Goal: Task Accomplishment & Management: Complete application form

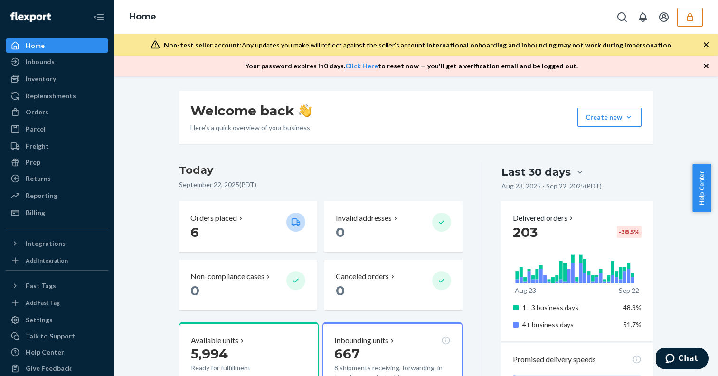
scroll to position [11, 0]
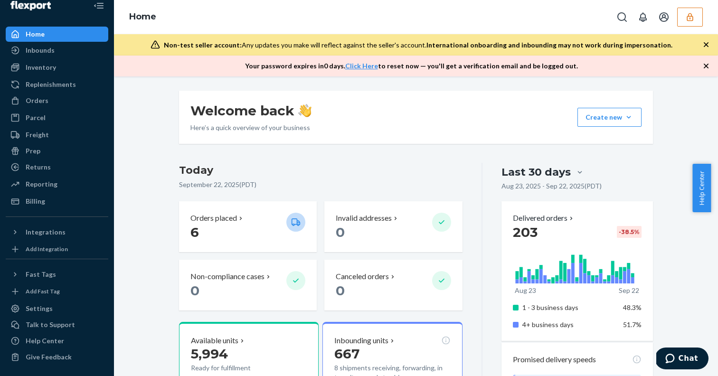
click at [691, 11] on button "button" at bounding box center [690, 17] width 26 height 19
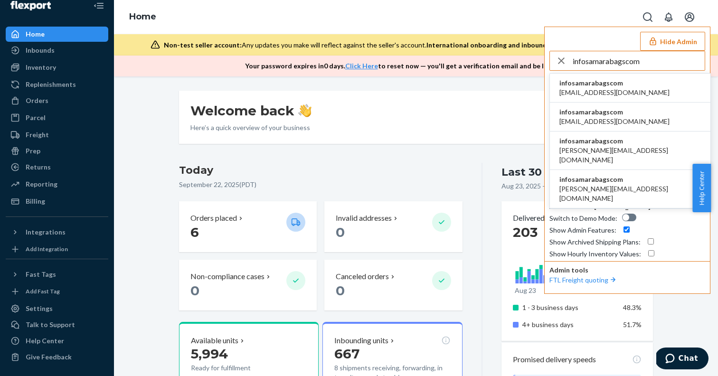
type input "infosamarabagscom"
click at [607, 87] on span "infosamarabagscom" at bounding box center [614, 82] width 110 height 9
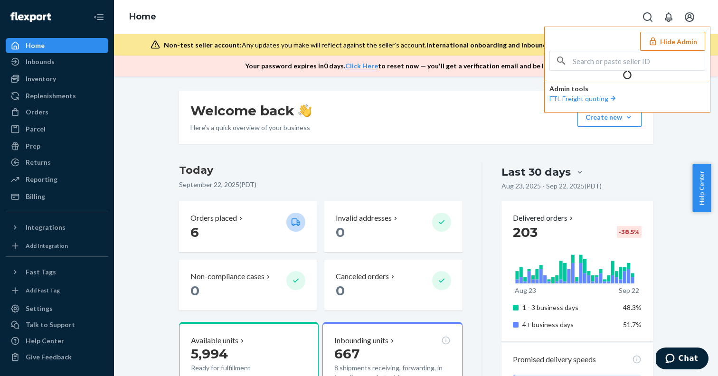
scroll to position [0, 0]
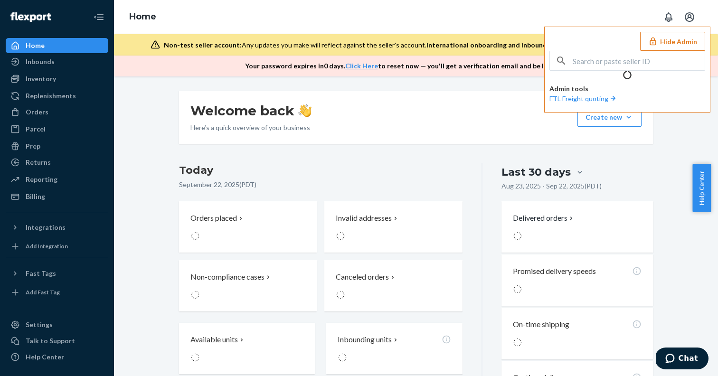
click at [672, 38] on button "Hide Admin" at bounding box center [672, 41] width 65 height 19
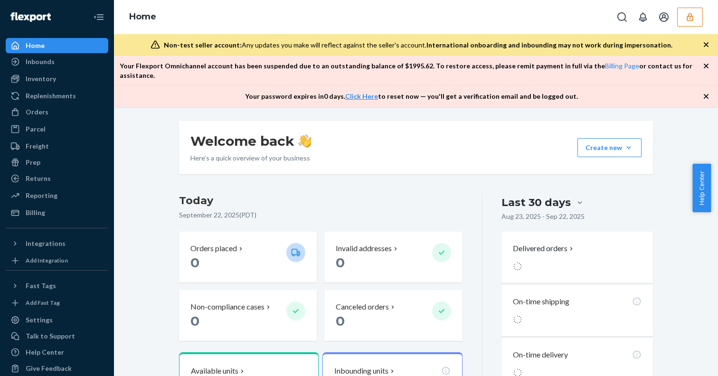
click at [686, 15] on icon "button" at bounding box center [689, 16] width 9 height 9
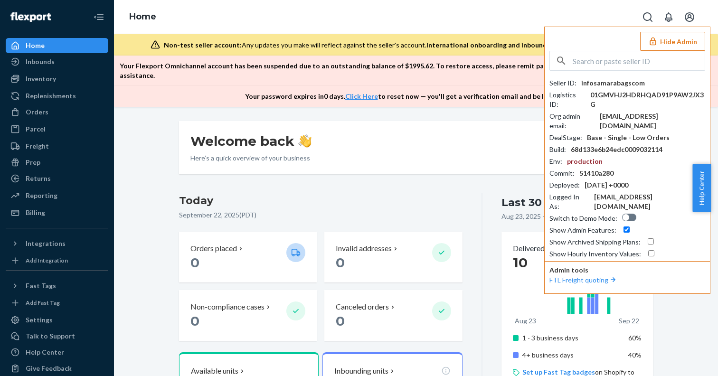
click at [666, 45] on button "Hide Admin" at bounding box center [672, 41] width 65 height 19
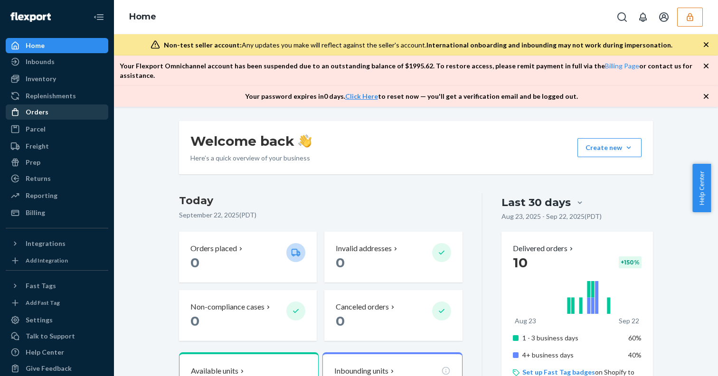
click at [52, 109] on div "Orders" at bounding box center [57, 111] width 101 height 13
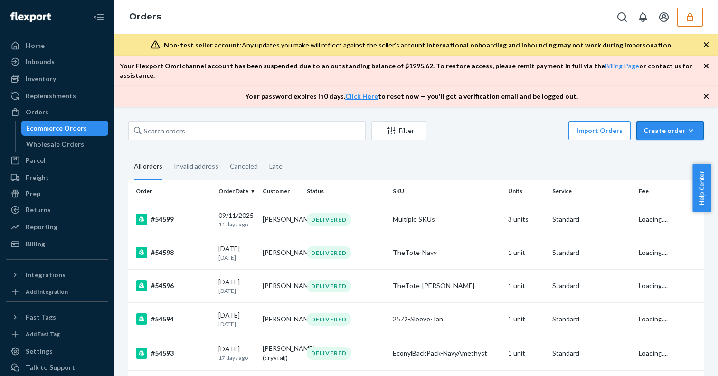
click at [673, 126] on div "Create order" at bounding box center [670, 130] width 53 height 9
click at [661, 171] on span "Removal order" at bounding box center [675, 174] width 59 height 7
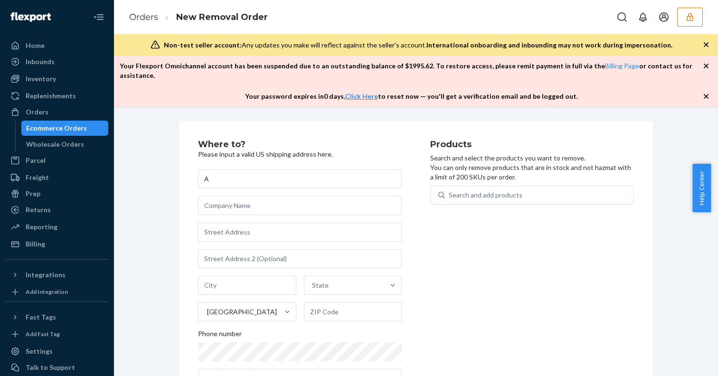
type input "A"
click at [215, 223] on input "text" at bounding box center [300, 232] width 204 height 19
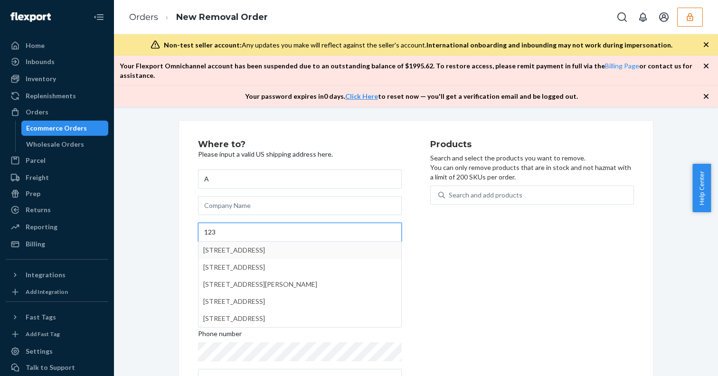
type input "123"
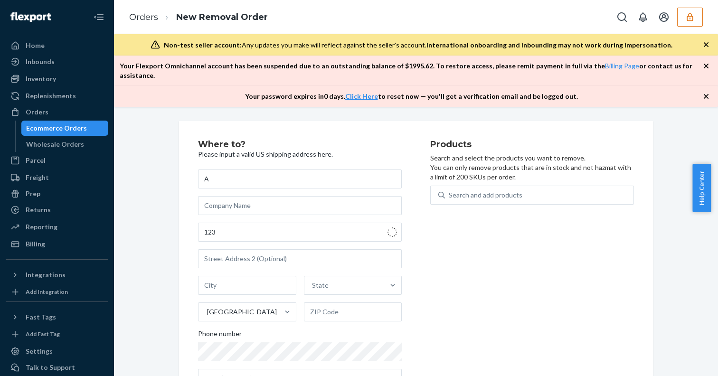
type input "Pomona"
type input "91766"
type input "[STREET_ADDRESS]"
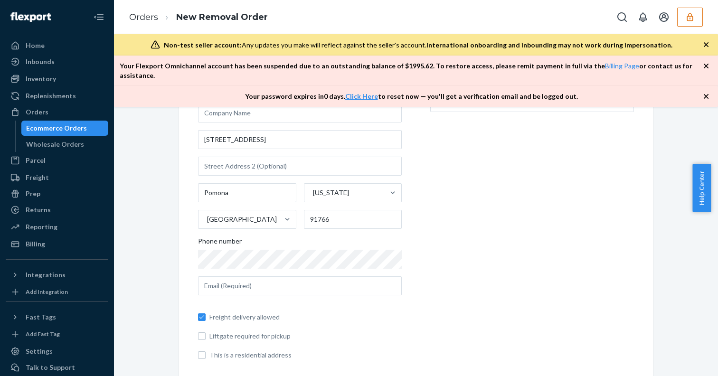
scroll to position [93, 0]
click at [253, 276] on input "text" at bounding box center [300, 285] width 204 height 19
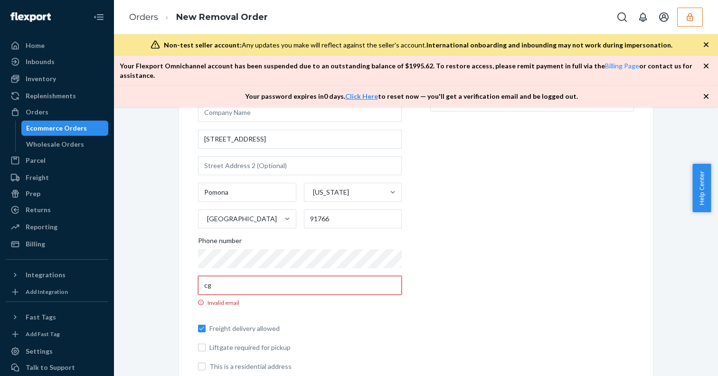
type input "c"
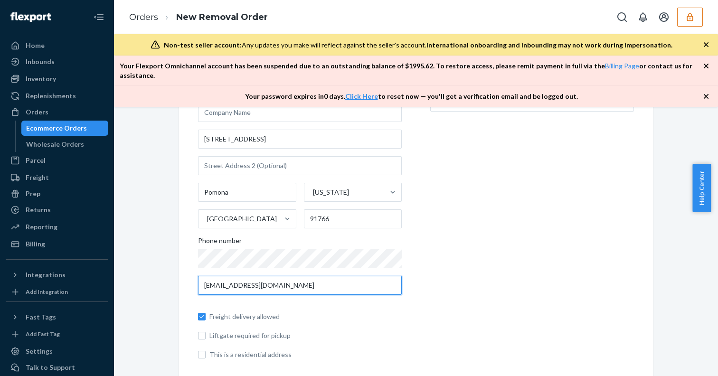
scroll to position [0, 0]
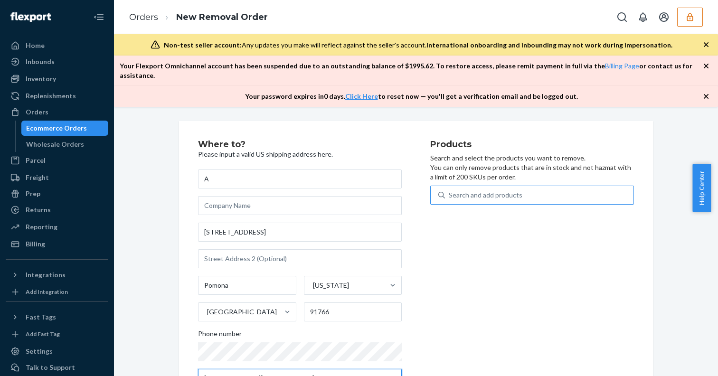
type input "[EMAIL_ADDRESS][DOMAIN_NAME]"
click at [482, 190] on div "Search and add products" at bounding box center [486, 194] width 74 height 9
click at [450, 190] on input "Search and add products" at bounding box center [449, 194] width 1 height 9
type input "a"
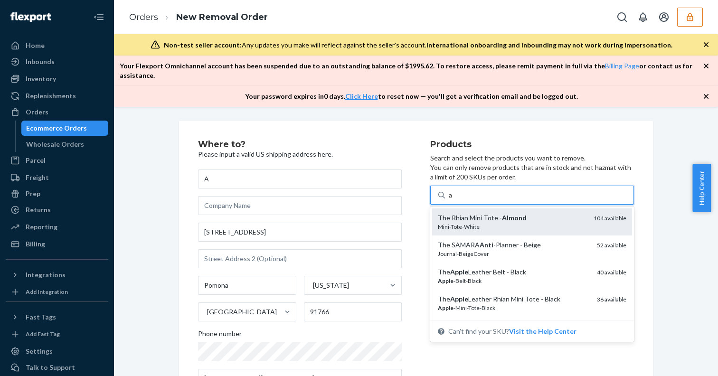
click at [481, 213] on div "The Rhian Mini Tote - Almond" at bounding box center [512, 217] width 148 height 9
click at [453, 200] on input "a" at bounding box center [451, 194] width 4 height 9
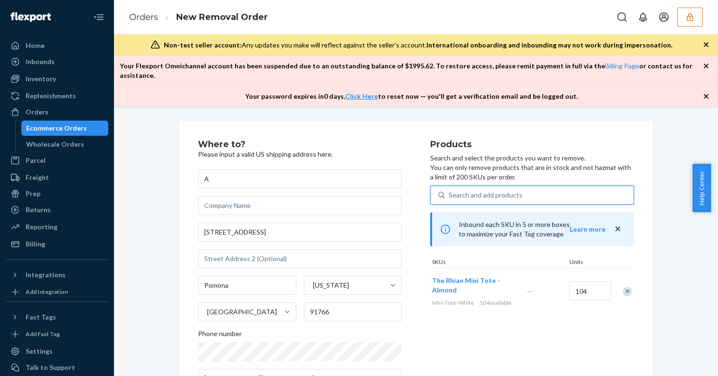
click at [489, 190] on div "Search and add products" at bounding box center [486, 194] width 74 height 9
click at [450, 190] on input "0 results available. Select is focused ,type to refine list, press Down to open…" at bounding box center [449, 194] width 1 height 9
type input "a"
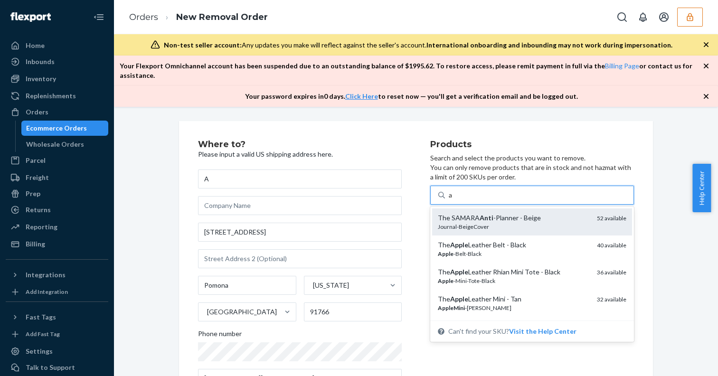
click at [481, 223] on div "Journal-BeigeCover" at bounding box center [514, 227] width 152 height 8
click at [453, 200] on input "a" at bounding box center [451, 194] width 4 height 9
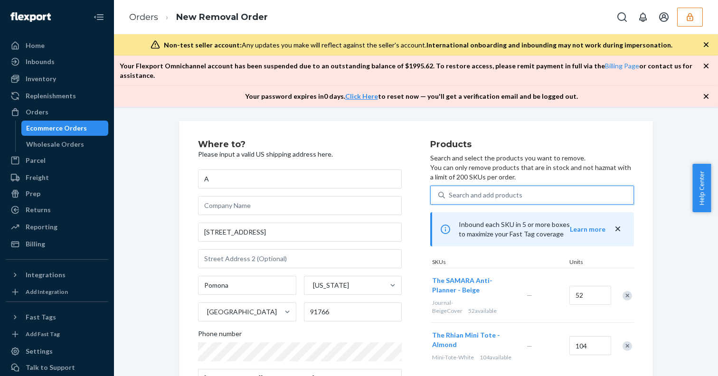
click at [483, 190] on div "Search and add products" at bounding box center [486, 194] width 74 height 9
click at [450, 190] on input "0 results available. Use Up and Down to choose options, press Enter to select t…" at bounding box center [449, 194] width 1 height 9
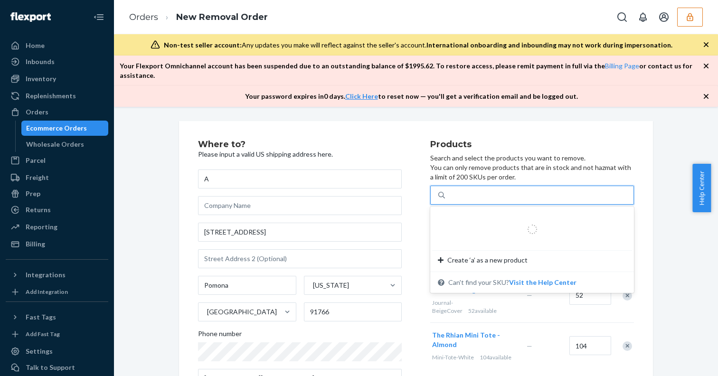
type input "a"
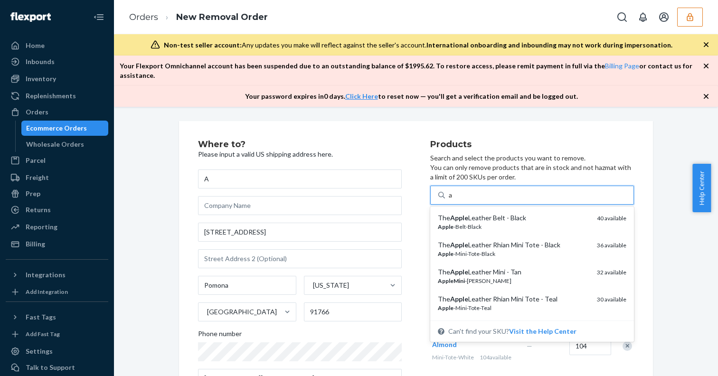
click at [480, 213] on div "The Apple Leather Belt - Black" at bounding box center [514, 217] width 152 height 9
click at [453, 200] on input "a" at bounding box center [451, 194] width 4 height 9
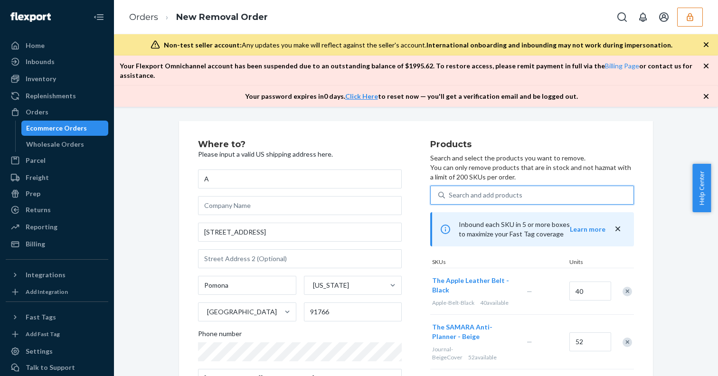
click at [487, 190] on div "Search and add products" at bounding box center [486, 194] width 74 height 9
click at [450, 190] on input "0 results available. Use Up and Down to choose options, press Enter to select t…" at bounding box center [449, 194] width 1 height 9
type input "a"
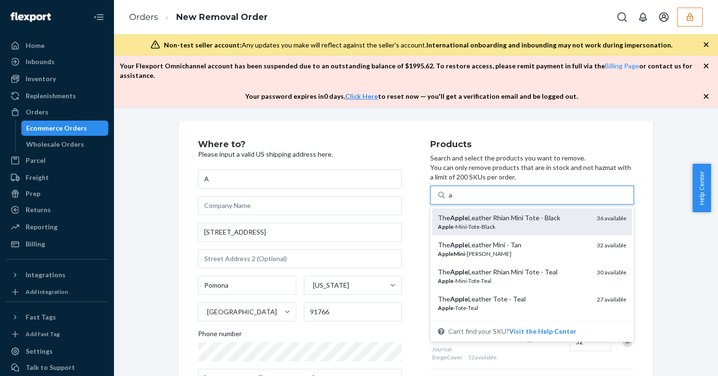
click at [480, 213] on div "The Apple Leather Rhian Mini Tote - Black" at bounding box center [514, 217] width 152 height 9
click at [453, 200] on input "a" at bounding box center [451, 194] width 4 height 9
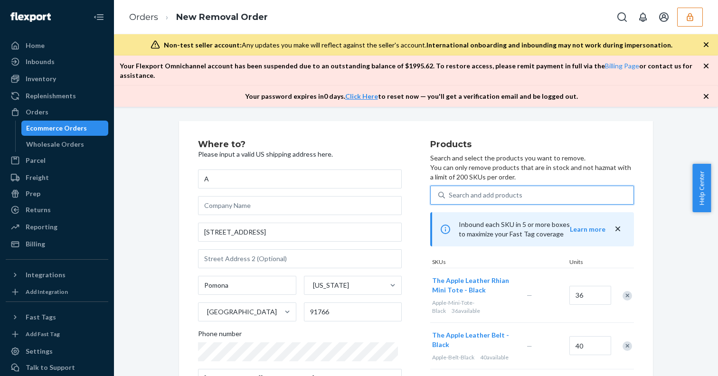
click at [479, 190] on div "Search and add products" at bounding box center [486, 194] width 74 height 9
click at [450, 190] on input "0 results available. Use Up and Down to choose options, press Enter to select t…" at bounding box center [449, 194] width 1 height 9
type input "a"
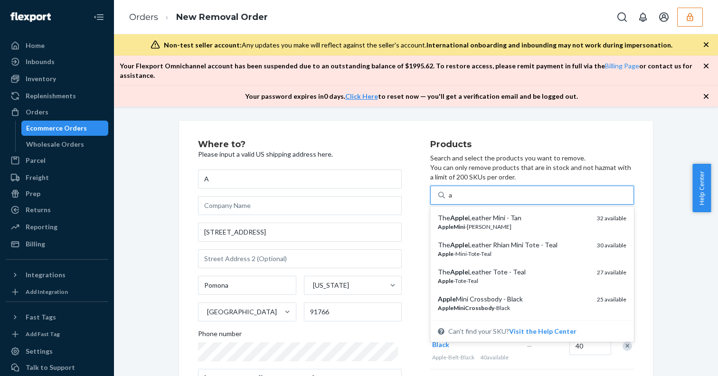
click at [473, 213] on div "The Apple Leather Mini - Tan" at bounding box center [514, 217] width 152 height 9
click at [453, 200] on input "a" at bounding box center [451, 194] width 4 height 9
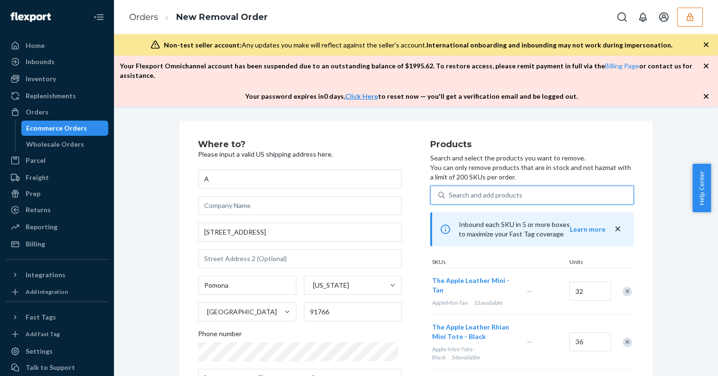
click at [476, 190] on div "Search and add products" at bounding box center [486, 194] width 74 height 9
click at [450, 190] on input "0 results available. Use Up and Down to choose options, press Enter to select t…" at bounding box center [449, 194] width 1 height 9
type input "a"
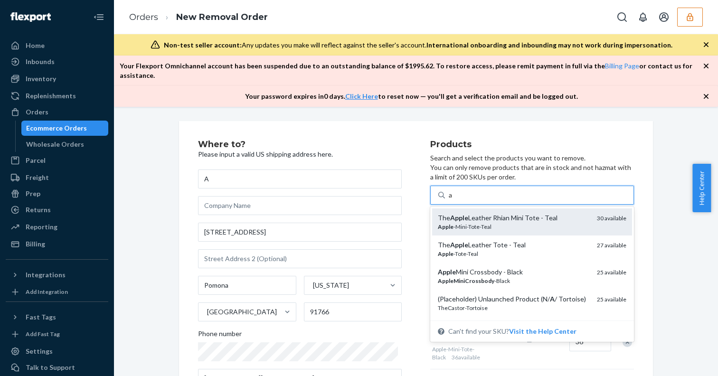
click at [471, 213] on div "The Apple Leather Rhian Mini Tote - Teal" at bounding box center [514, 217] width 152 height 9
click at [453, 200] on input "a" at bounding box center [451, 194] width 4 height 9
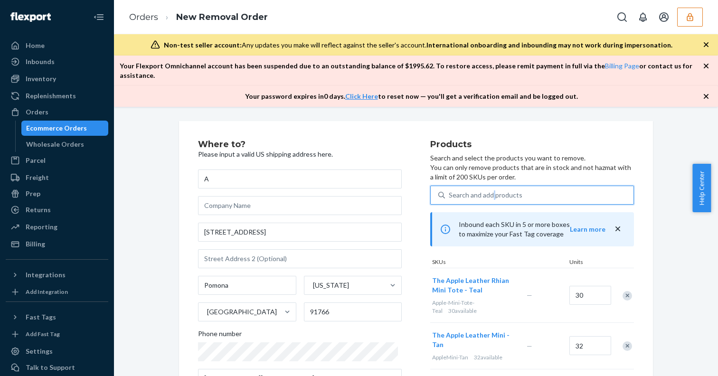
click at [467, 190] on div "Search and add products" at bounding box center [486, 194] width 74 height 9
click at [450, 190] on input "0 results available. Use Up and Down to choose options, press Enter to select t…" at bounding box center [449, 194] width 1 height 9
click at [505, 190] on div "Search and add products" at bounding box center [486, 194] width 74 height 9
click at [531, 187] on div "Search and add products" at bounding box center [539, 195] width 189 height 17
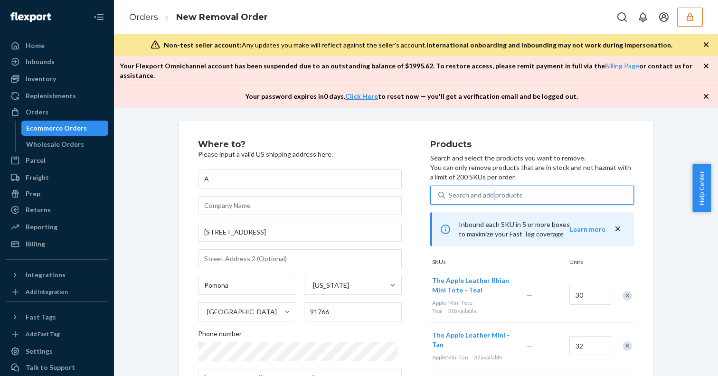
click at [461, 190] on div "Search and add products" at bounding box center [486, 194] width 74 height 9
click at [431, 153] on p "Search and select the products you want to remove. You can only remove products…" at bounding box center [532, 167] width 204 height 28
click at [477, 190] on div "Search and add products" at bounding box center [486, 194] width 74 height 9
click at [450, 190] on input "0 results available. Use Up and Down to choose options, press Enter to select t…" at bounding box center [449, 194] width 1 height 9
type input "a"
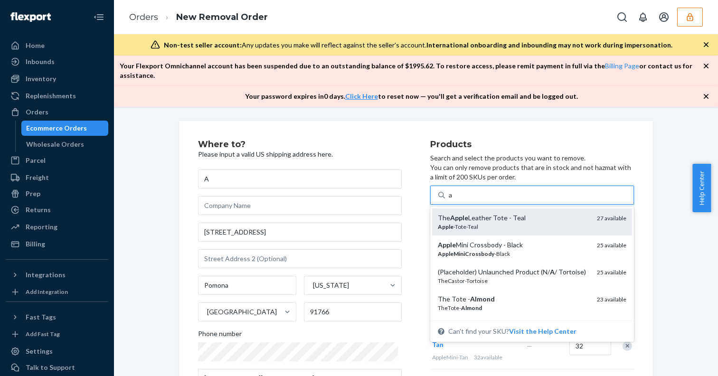
click at [462, 223] on div "Apple -Tote-Teal" at bounding box center [514, 227] width 152 height 8
click at [453, 200] on input "a" at bounding box center [451, 194] width 4 height 9
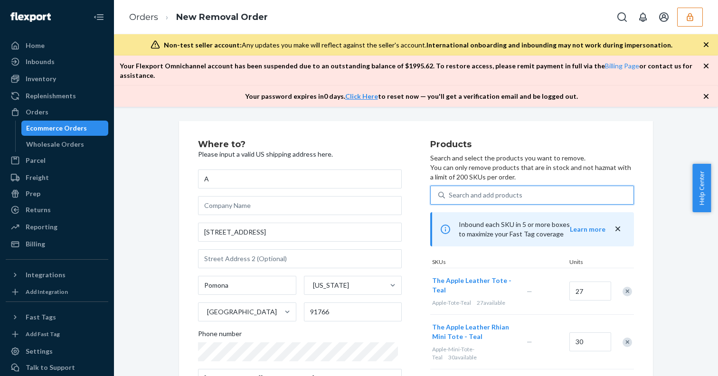
click at [459, 190] on div "Search and add products" at bounding box center [486, 194] width 74 height 9
click at [450, 190] on input "0 results available. Select is focused ,type to refine list, press Down to open…" at bounding box center [449, 194] width 1 height 9
type input "a"
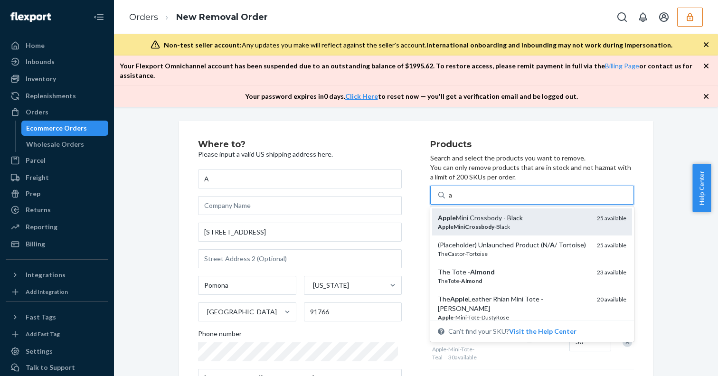
click at [463, 213] on div "Apple Mini Crossbody - Black" at bounding box center [514, 217] width 152 height 9
click at [453, 200] on input "a" at bounding box center [451, 194] width 4 height 9
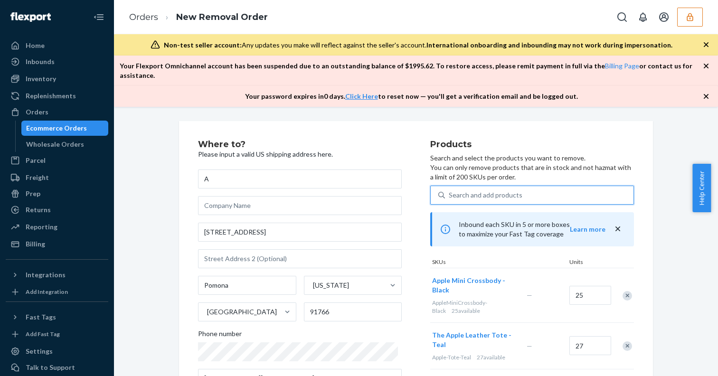
click at [456, 190] on div "Search and add products" at bounding box center [486, 194] width 74 height 9
click at [450, 190] on input "0 results available. Select is focused ,type to refine list, press Down to open…" at bounding box center [449, 194] width 1 height 9
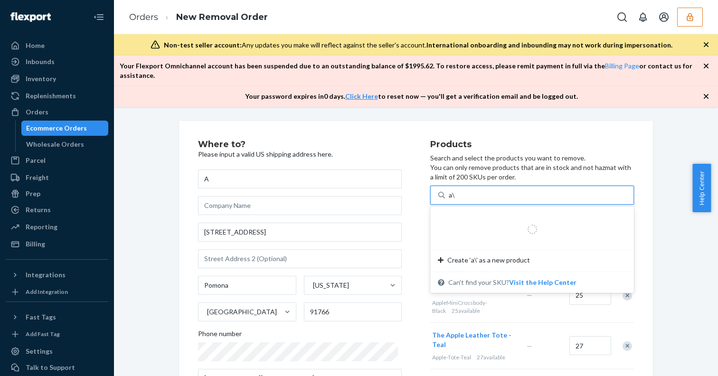
type input "a"
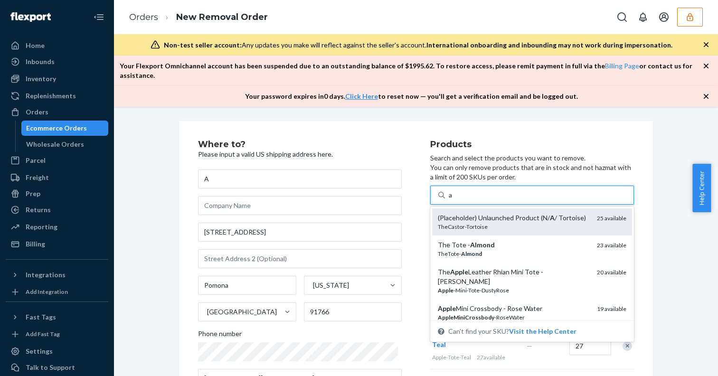
click at [464, 223] on div "TheCastor-Tortoise" at bounding box center [514, 227] width 152 height 8
click at [453, 200] on input "a" at bounding box center [451, 194] width 4 height 9
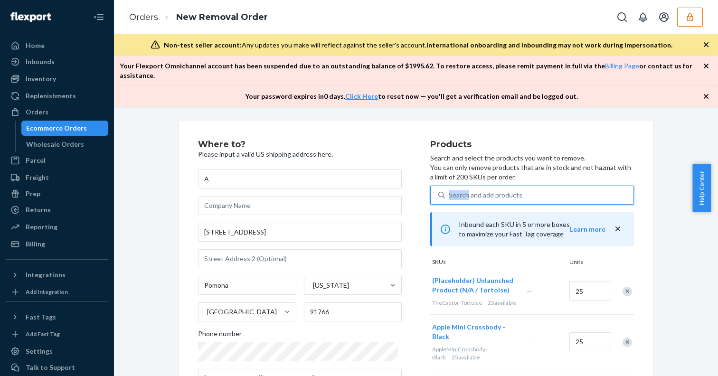
click at [449, 190] on div "Search and add products" at bounding box center [486, 194] width 74 height 9
click at [501, 190] on div "Search and add products" at bounding box center [486, 194] width 74 height 9
click at [430, 169] on p "Search and select the products you want to remove. You can only remove products…" at bounding box center [532, 167] width 204 height 28
click at [464, 190] on div "Search and add products" at bounding box center [486, 194] width 74 height 9
click at [450, 190] on input "Search and add products" at bounding box center [449, 194] width 1 height 9
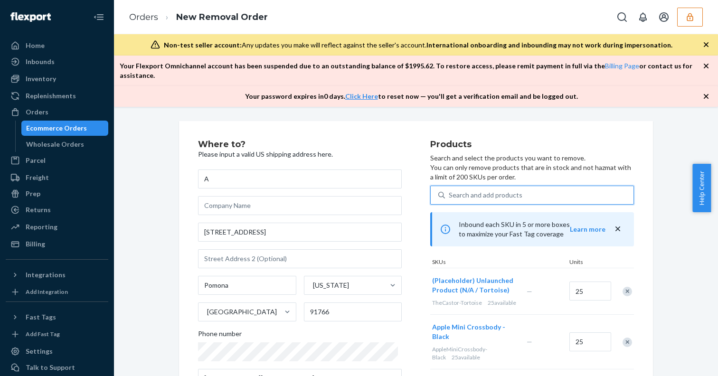
type input "a"
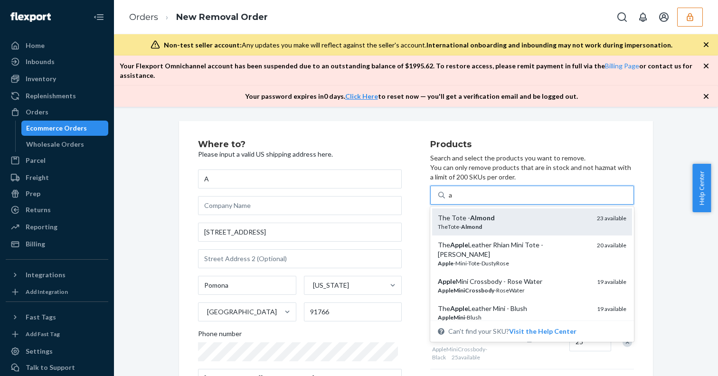
click at [470, 214] on em "Almond" at bounding box center [482, 218] width 25 height 8
click at [453, 200] on input "a" at bounding box center [451, 194] width 4 height 9
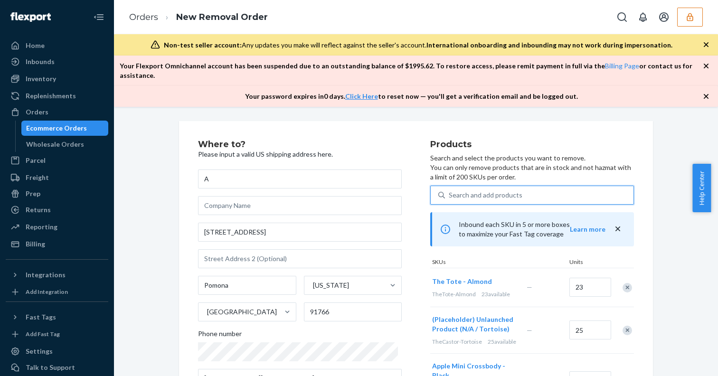
click at [465, 190] on div "Search and add products" at bounding box center [486, 194] width 74 height 9
click at [450, 190] on input "0 results available. Use Up and Down to choose options, press Enter to select t…" at bounding box center [449, 194] width 1 height 9
type input "a"
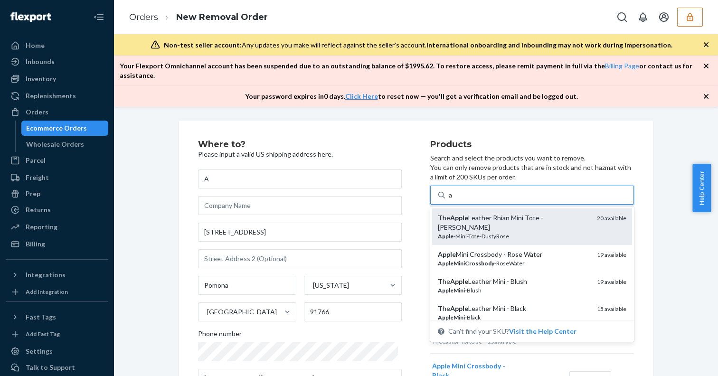
click at [465, 213] on div "The Apple Leather Rhian Mini Tote - [PERSON_NAME]" at bounding box center [514, 222] width 152 height 19
click at [453, 200] on input "a" at bounding box center [451, 194] width 4 height 9
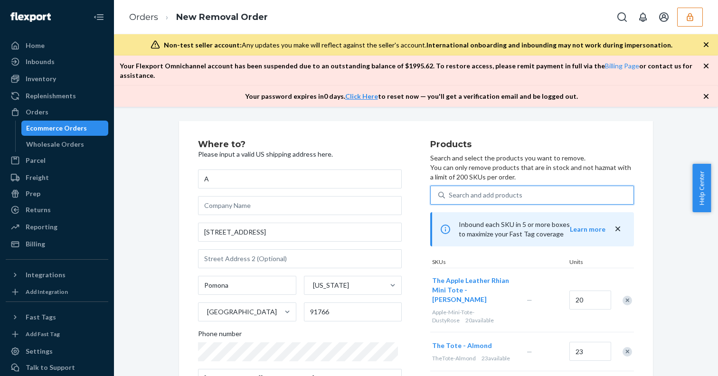
click at [468, 190] on div "Search and add products" at bounding box center [486, 194] width 74 height 9
click at [450, 190] on input "0 results available. Select is focused ,type to refine list, press Down to open…" at bounding box center [449, 194] width 1 height 9
type input "a"
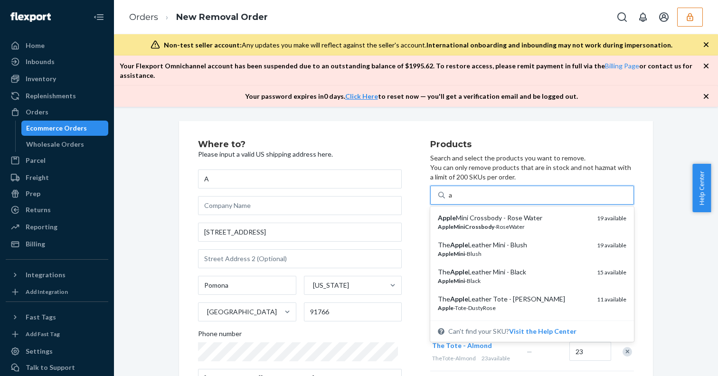
click at [468, 223] on em "AppleMiniCrossbody" at bounding box center [466, 226] width 57 height 7
click at [453, 200] on input "a" at bounding box center [451, 194] width 4 height 9
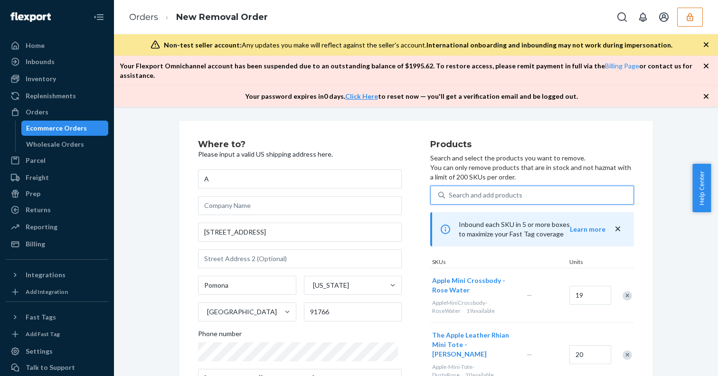
click at [457, 191] on div "Search and add products" at bounding box center [539, 195] width 189 height 17
click at [450, 191] on input "0 results available. Select is focused ,type to refine list, press Down to open…" at bounding box center [449, 194] width 1 height 9
type input "a"
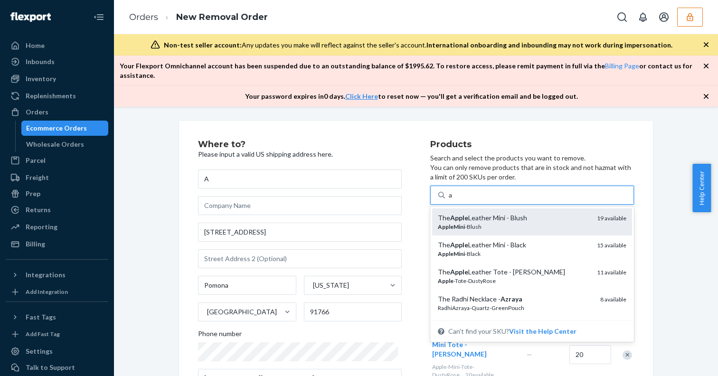
click at [467, 223] on div "AppleMini -Blush" at bounding box center [514, 227] width 152 height 8
click at [453, 200] on input "a" at bounding box center [451, 194] width 4 height 9
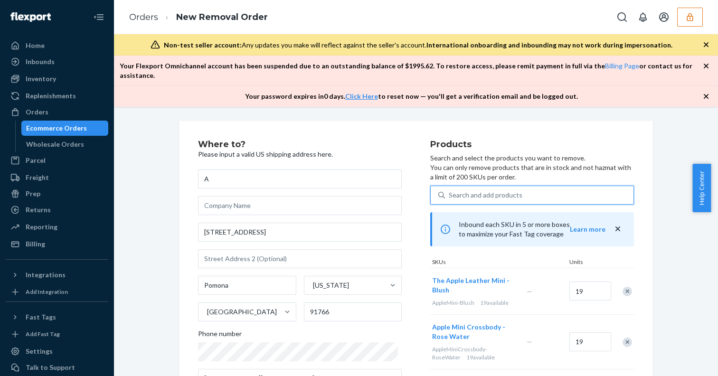
click at [462, 190] on div "Search and add products" at bounding box center [486, 194] width 74 height 9
click at [450, 190] on input "0 results available. Use Up and Down to choose options, press Enter to select t…" at bounding box center [449, 194] width 1 height 9
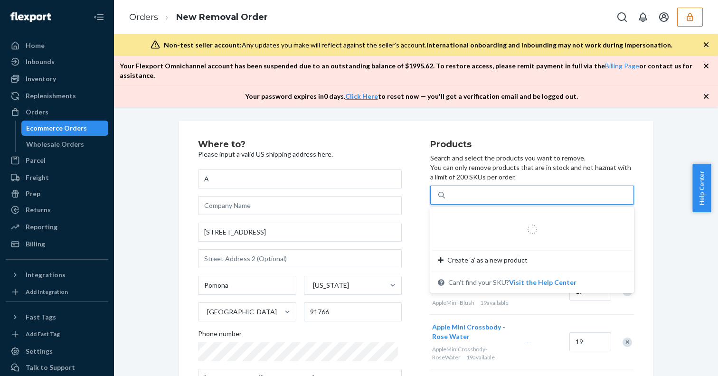
type input "a"
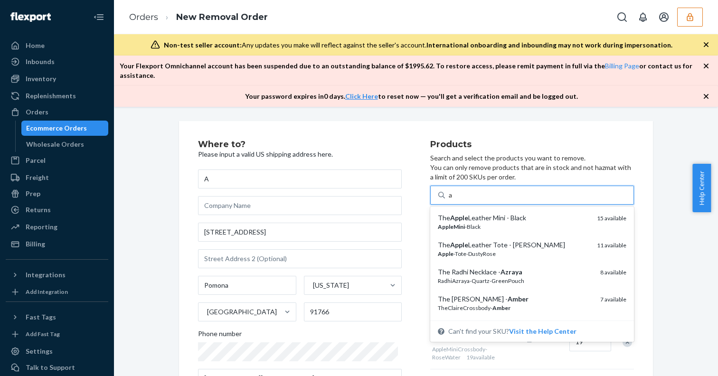
click at [463, 213] on div "The Apple Leather Mini - Black" at bounding box center [514, 217] width 152 height 9
click at [453, 200] on input "a" at bounding box center [451, 194] width 4 height 9
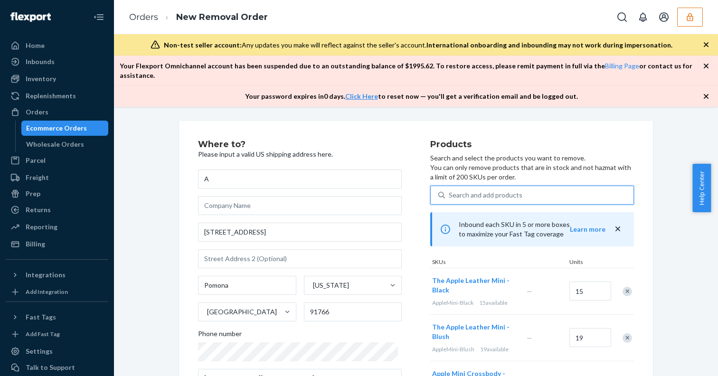
click at [458, 190] on div "Search and add products" at bounding box center [486, 194] width 74 height 9
click at [450, 190] on input "0 results available. Select is focused ,type to refine list, press Down to open…" at bounding box center [449, 194] width 1 height 9
type input "a"
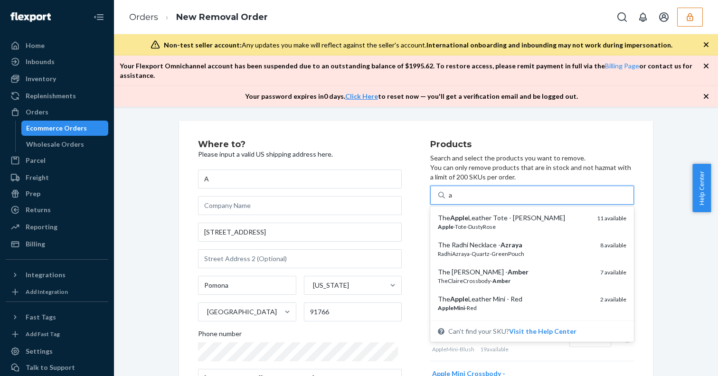
click at [462, 213] on div "The Apple Leather Tote - [PERSON_NAME]" at bounding box center [514, 217] width 152 height 9
click at [453, 200] on input "a" at bounding box center [451, 194] width 4 height 9
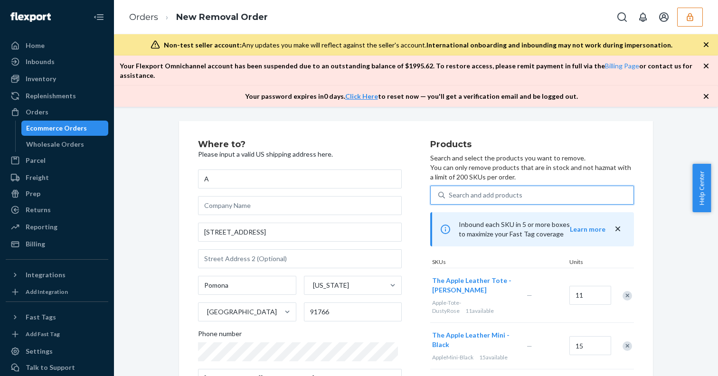
click at [465, 190] on div "Search and add products" at bounding box center [486, 194] width 74 height 9
click at [450, 190] on input "0 results available. Use Up and Down to choose options, press Enter to select t…" at bounding box center [449, 194] width 1 height 9
type input "a"
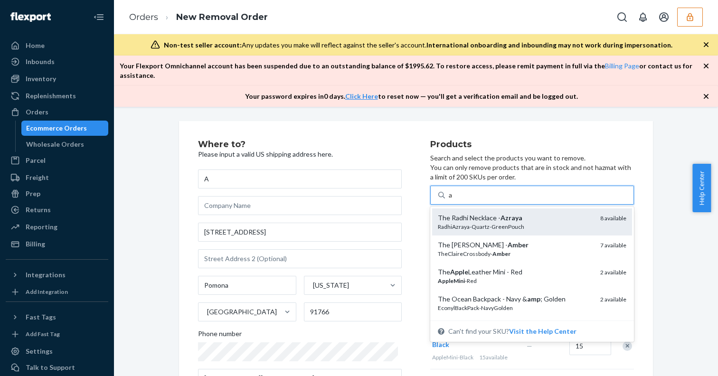
click at [469, 213] on div "The Radhi Necklace - Azraya" at bounding box center [515, 217] width 155 height 9
click at [453, 200] on input "a" at bounding box center [451, 194] width 4 height 9
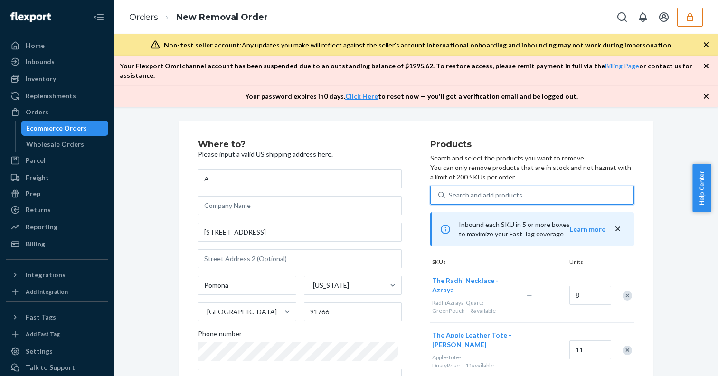
click at [462, 190] on div "Search and add products" at bounding box center [539, 195] width 189 height 17
click at [450, 190] on input "0 results available. Use Up and Down to choose options, press Enter to select t…" at bounding box center [449, 194] width 1 height 9
type input "a"
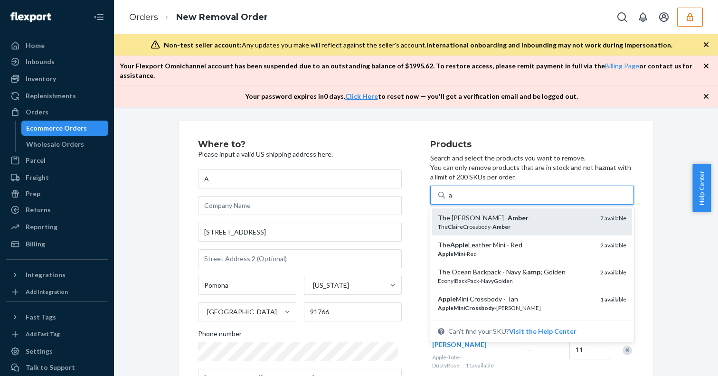
click at [472, 223] on div "TheClaireCrossbody- Amber" at bounding box center [515, 227] width 155 height 8
click at [453, 200] on input "a" at bounding box center [451, 194] width 4 height 9
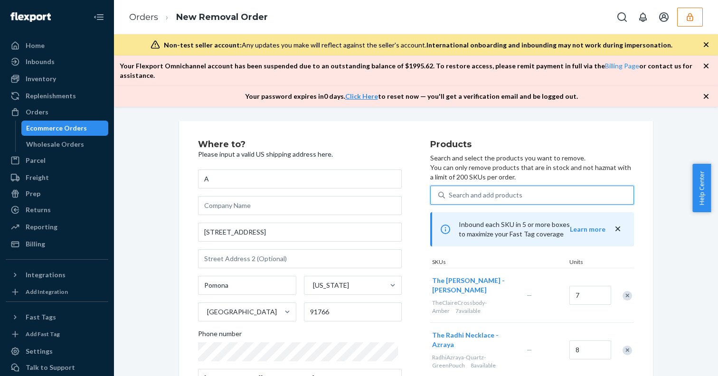
click at [470, 190] on div "Search and add products" at bounding box center [486, 194] width 74 height 9
click at [450, 190] on input "0 results available. Use Up and Down to choose options, press Enter to select t…" at bounding box center [449, 194] width 1 height 9
type input "a"
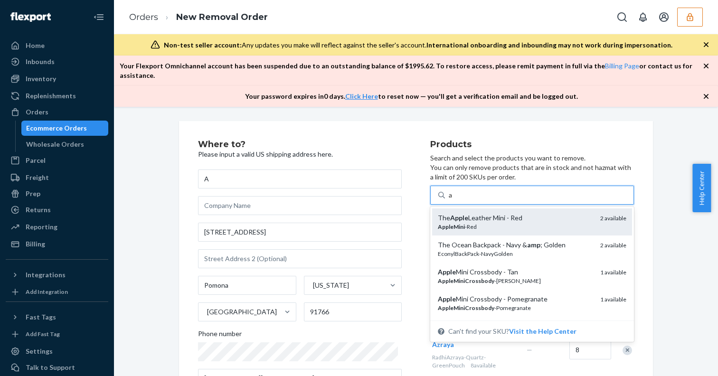
click at [466, 213] on div "The Apple Leather Mini - Red" at bounding box center [515, 217] width 155 height 9
click at [453, 200] on input "a" at bounding box center [451, 194] width 4 height 9
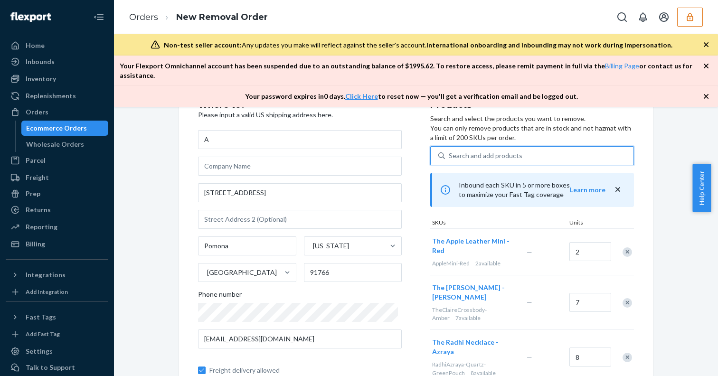
scroll to position [40, 0]
click at [457, 151] on div "Search and add products" at bounding box center [486, 155] width 74 height 9
click at [450, 151] on input "0 results available. Select is focused ,type to refine list, press Down to open…" at bounding box center [449, 155] width 1 height 9
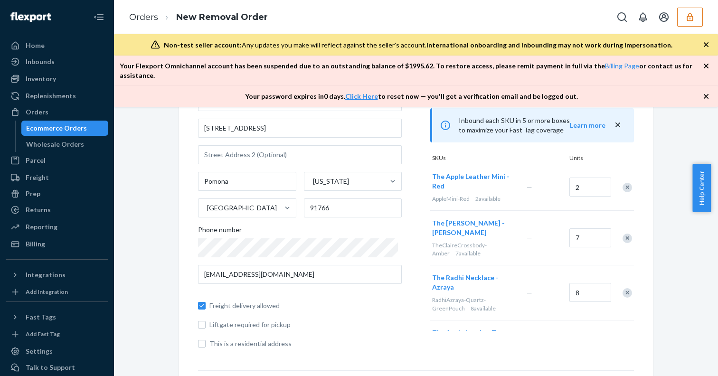
scroll to position [314, 0]
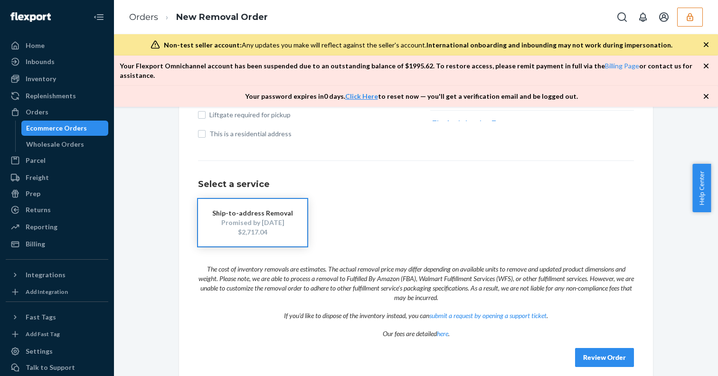
click at [592, 349] on button "Review Order" at bounding box center [604, 357] width 59 height 19
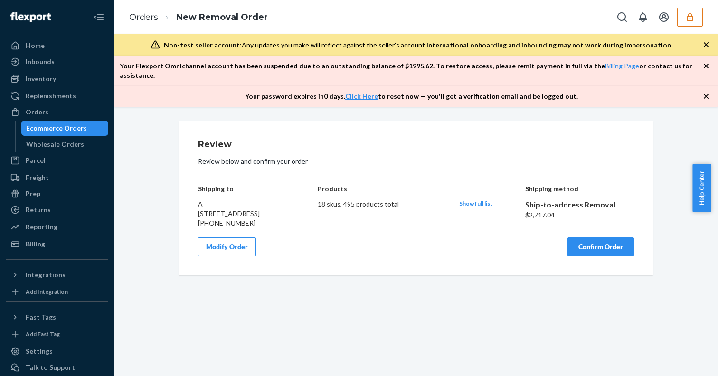
click at [236, 241] on button "Modify Order" at bounding box center [227, 246] width 58 height 19
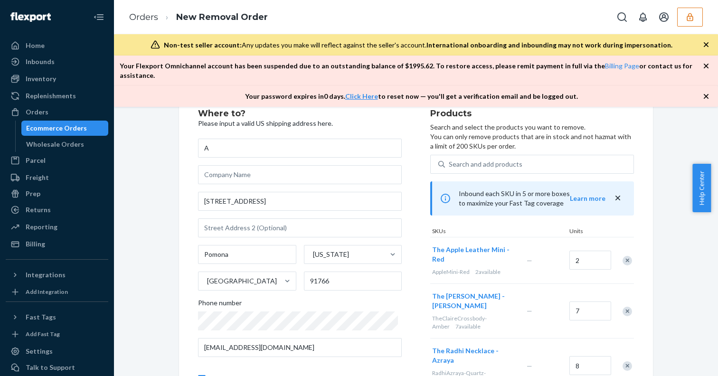
scroll to position [55, 0]
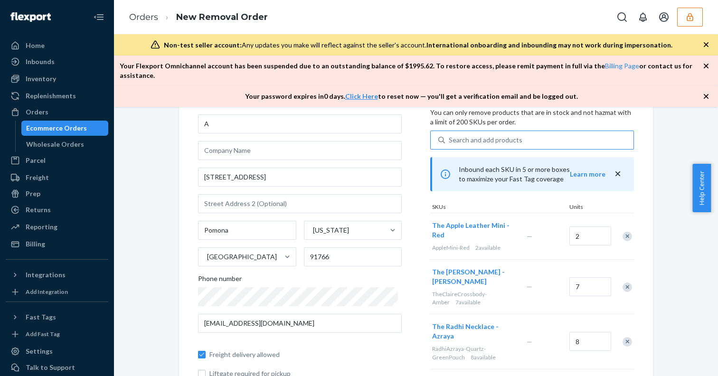
click at [499, 135] on div "Search and add products" at bounding box center [486, 139] width 74 height 9
click at [450, 135] on input "Search and add products" at bounding box center [449, 139] width 1 height 9
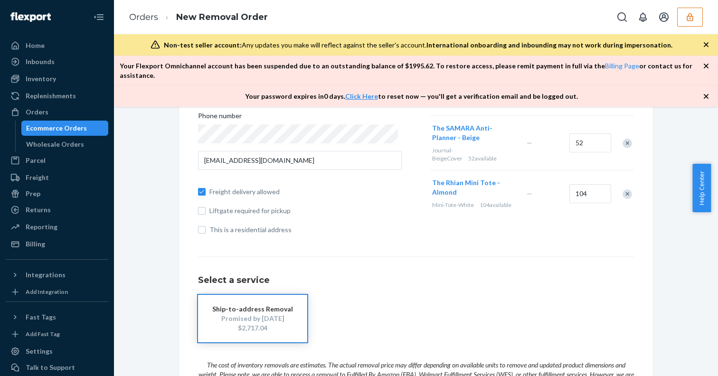
scroll to position [314, 0]
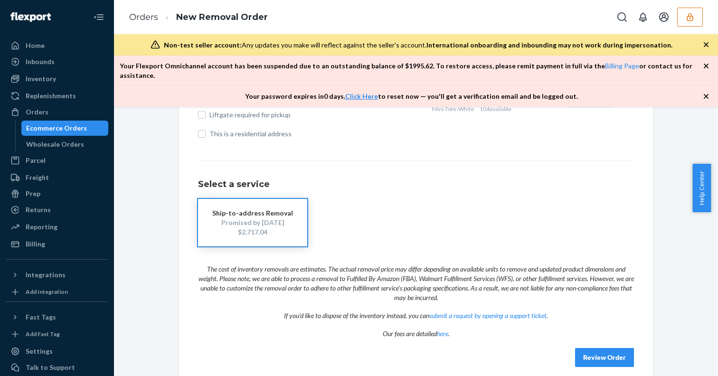
click at [596, 349] on button "Review Order" at bounding box center [604, 357] width 59 height 19
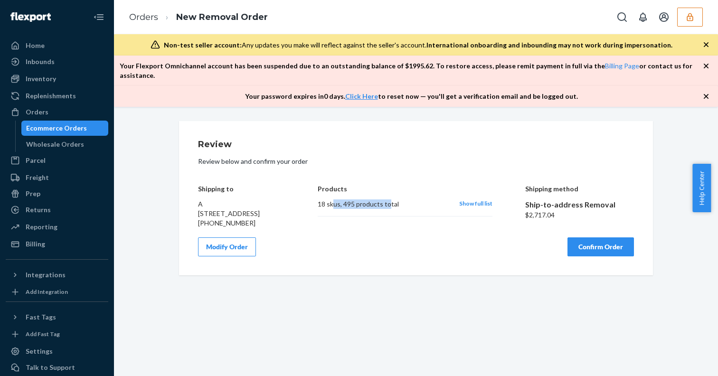
drag, startPoint x: 338, startPoint y: 196, endPoint x: 383, endPoint y: 197, distance: 45.1
click at [383, 199] on div "18 skus , 495 products total" at bounding box center [384, 203] width 132 height 9
click at [238, 243] on button "Modify Order" at bounding box center [227, 246] width 58 height 19
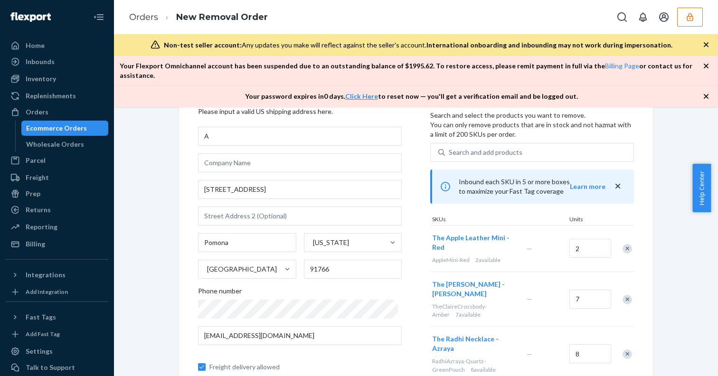
scroll to position [12, 0]
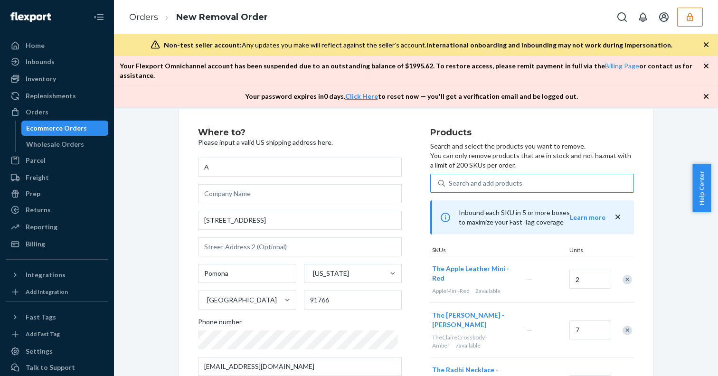
click at [464, 179] on div "Search and add products" at bounding box center [486, 183] width 74 height 9
click at [450, 179] on input "Search and add products" at bounding box center [449, 183] width 1 height 9
type input "a"
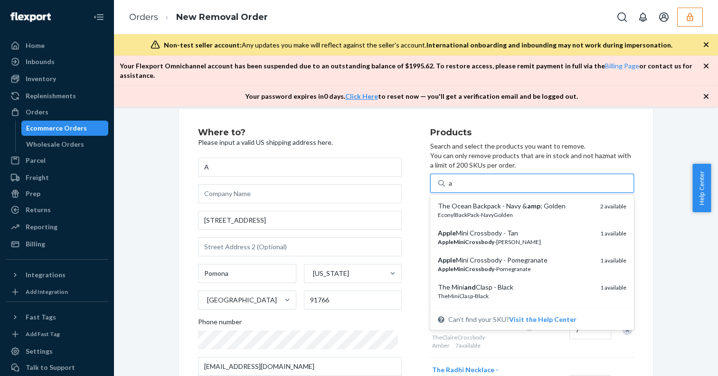
click at [469, 201] on div "The Ocean Backpack - Navy & amp ; Golden" at bounding box center [515, 205] width 155 height 9
click at [453, 188] on input "a" at bounding box center [451, 183] width 4 height 9
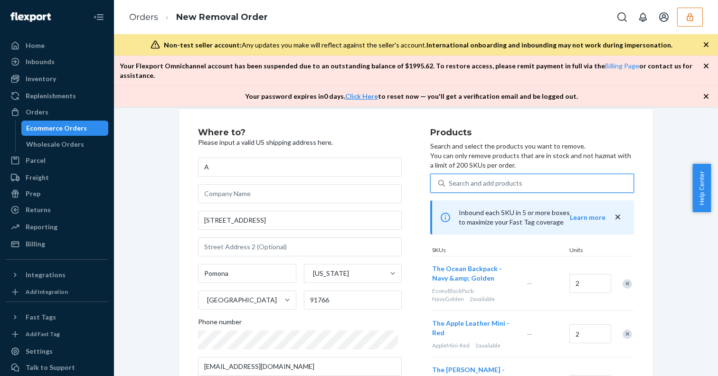
click at [468, 179] on div "Search and add products" at bounding box center [486, 183] width 74 height 9
click at [450, 179] on input "0 results available. Use Up and Down to choose options, press Enter to select t…" at bounding box center [449, 183] width 1 height 9
type input "a"
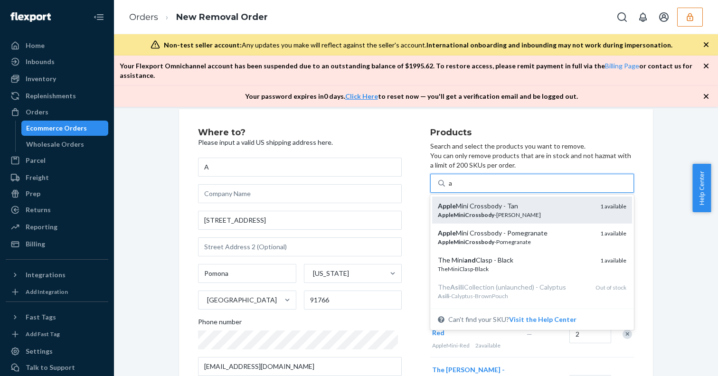
click at [464, 201] on div "Apple Mini Crossbody - Tan" at bounding box center [515, 205] width 155 height 9
click at [453, 188] on input "a" at bounding box center [451, 183] width 4 height 9
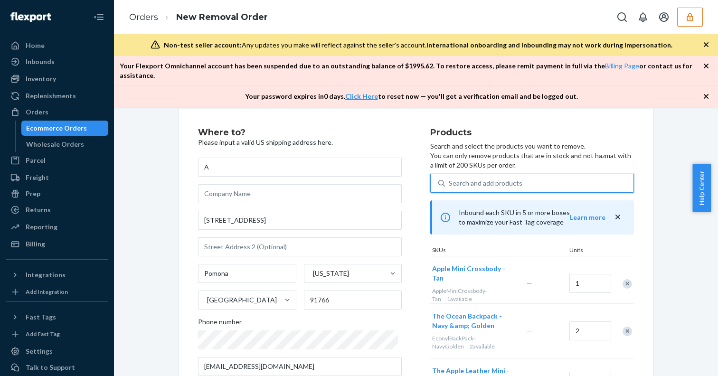
click at [464, 179] on div "Search and add products" at bounding box center [486, 183] width 74 height 9
click at [450, 179] on input "0 results available. Select is focused ,type to refine list, press Down to open…" at bounding box center [449, 183] width 1 height 9
type input "a"
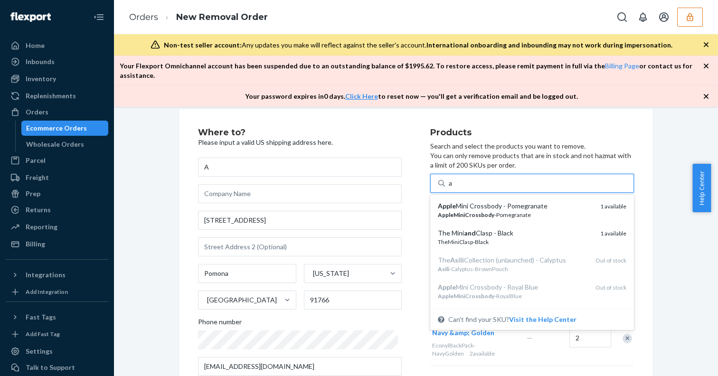
click at [465, 201] on div "Apple Mini Crossbody - Pomegranate" at bounding box center [515, 205] width 155 height 9
click at [453, 188] on input "a" at bounding box center [451, 183] width 4 height 9
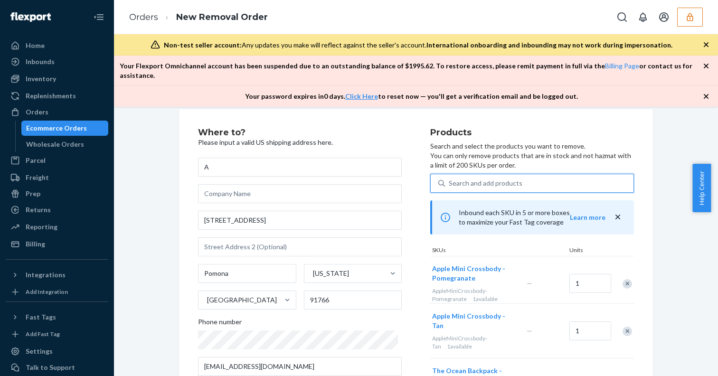
click at [465, 179] on div "Search and add products" at bounding box center [486, 183] width 74 height 9
click at [450, 179] on input "0 results available. Select is focused ,type to refine list, press Down to open…" at bounding box center [449, 183] width 1 height 9
type input "a"
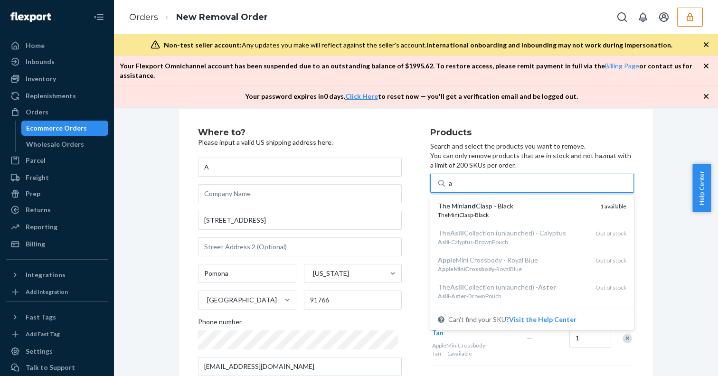
click at [464, 202] on em "and" at bounding box center [470, 206] width 12 height 8
click at [453, 188] on input "a" at bounding box center [451, 183] width 4 height 9
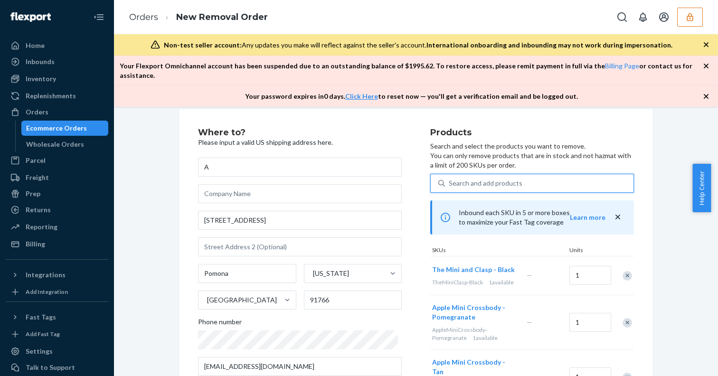
click at [469, 179] on div "Search and add products" at bounding box center [486, 183] width 74 height 9
click at [450, 179] on input "0 results available. Select is focused ,type to refine list, press Down to open…" at bounding box center [449, 183] width 1 height 9
type input "b"
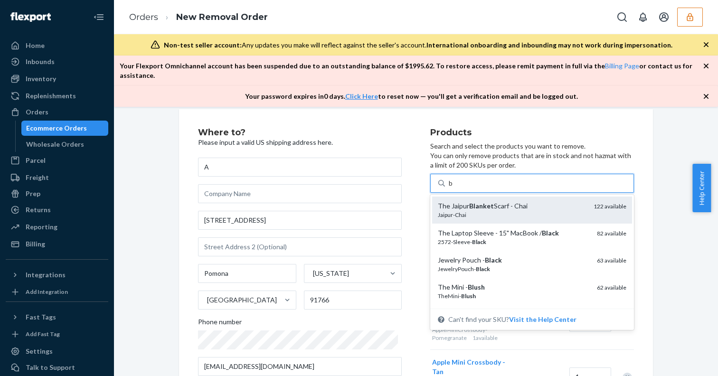
click at [469, 202] on em "Blanket" at bounding box center [481, 206] width 25 height 8
click at [454, 188] on input "b" at bounding box center [451, 183] width 5 height 9
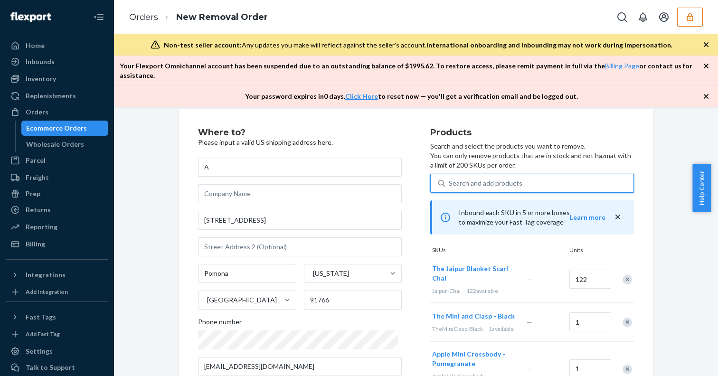
click at [464, 179] on div "Search and add products" at bounding box center [486, 183] width 74 height 9
click at [450, 179] on input "0 results available. Select is focused ,type to refine list, press Down to open…" at bounding box center [449, 183] width 1 height 9
type input "b"
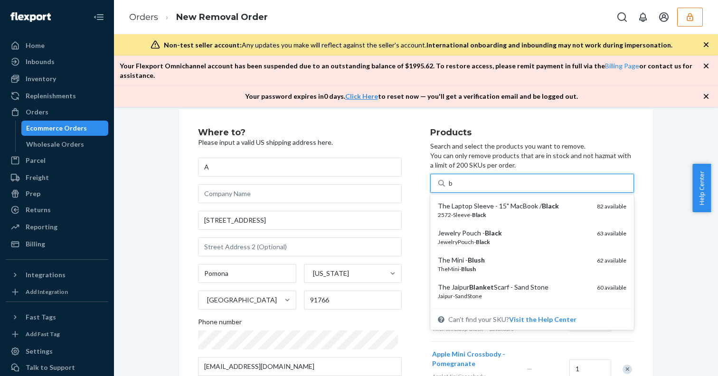
click at [464, 201] on div "The Laptop Sleeve - 15" MacBook / Black" at bounding box center [514, 205] width 152 height 9
click at [454, 188] on input "b" at bounding box center [451, 183] width 5 height 9
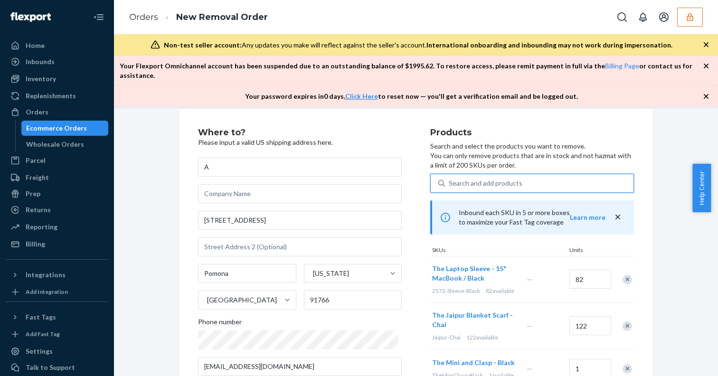
click at [462, 179] on div "Search and add products" at bounding box center [486, 183] width 74 height 9
click at [450, 179] on input "0 results available. Select is focused ,type to refine list, press Down to open…" at bounding box center [449, 183] width 1 height 9
type input "b"
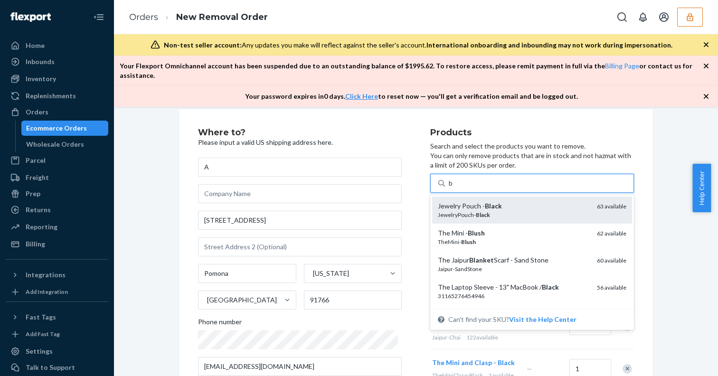
click at [460, 201] on div "Jewelry Pouch - Black" at bounding box center [514, 205] width 152 height 9
click at [454, 188] on input "b" at bounding box center [451, 183] width 5 height 9
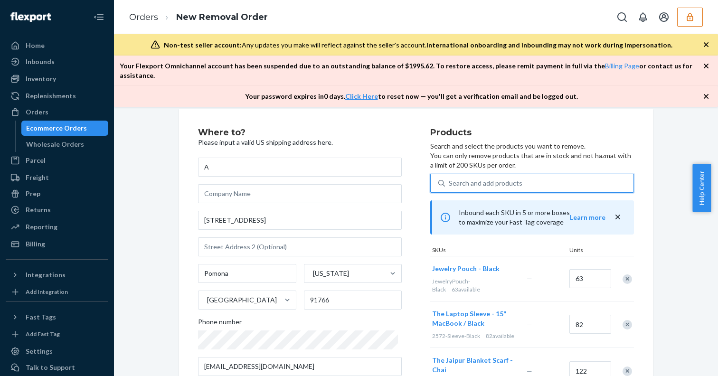
click at [459, 179] on div "Search and add products" at bounding box center [486, 183] width 74 height 9
click at [450, 179] on input "0 results available. Use Up and Down to choose options, press Enter to select t…" at bounding box center [449, 183] width 1 height 9
type input "b"
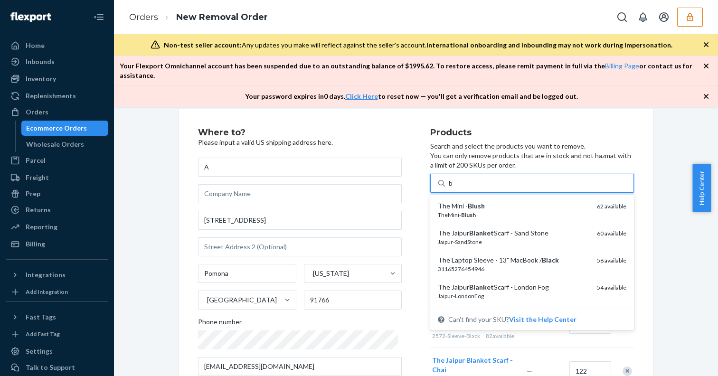
click at [458, 201] on div "The Mini - Blush" at bounding box center [514, 205] width 152 height 9
click at [454, 188] on input "b" at bounding box center [451, 183] width 5 height 9
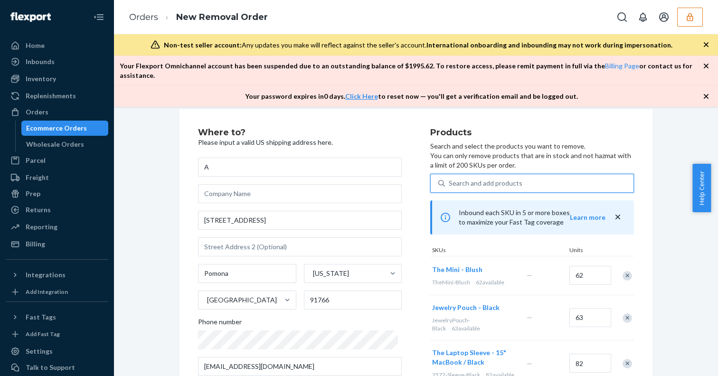
click at [458, 179] on div "Search and add products" at bounding box center [486, 183] width 74 height 9
click at [450, 179] on input "0 results available. Select is focused ,type to refine list, press Down to open…" at bounding box center [449, 183] width 1 height 9
type input "b"
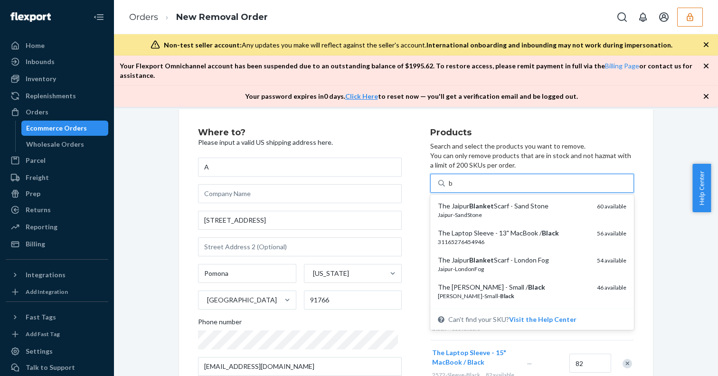
click at [459, 201] on div "The Jaipur Blanket Scarf - Sand Stone" at bounding box center [514, 205] width 152 height 9
click at [454, 188] on input "b" at bounding box center [451, 183] width 5 height 9
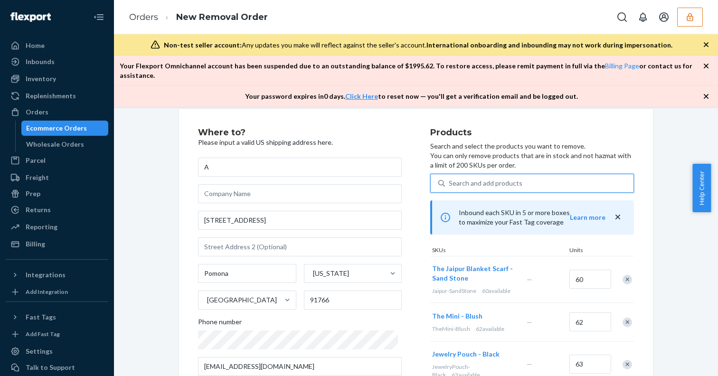
click at [461, 179] on div "Search and add products" at bounding box center [486, 183] width 74 height 9
click at [450, 179] on input "0 results available. Use Up and Down to choose options, press Enter to select t…" at bounding box center [449, 183] width 1 height 9
type input "b"
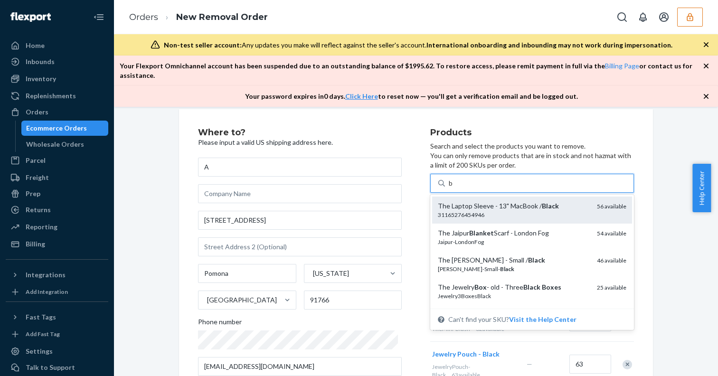
click at [462, 201] on div "The Laptop Sleeve - 13" MacBook / Black" at bounding box center [514, 205] width 152 height 9
click at [454, 188] on input "b" at bounding box center [451, 183] width 5 height 9
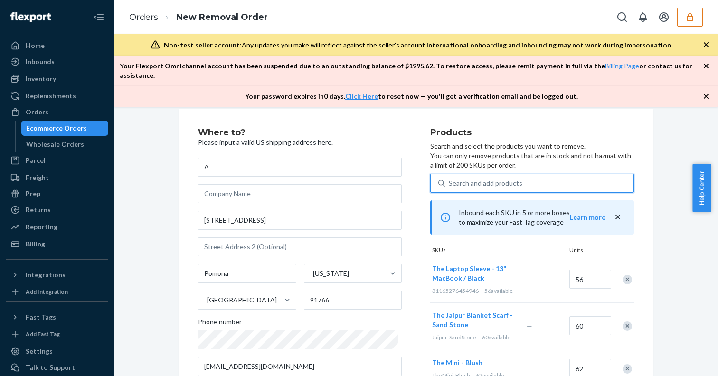
click at [460, 179] on div "Search and add products" at bounding box center [486, 183] width 74 height 9
click at [450, 179] on input "0 results available. Select is focused ,type to refine list, press Down to open…" at bounding box center [449, 183] width 1 height 9
type input "b"
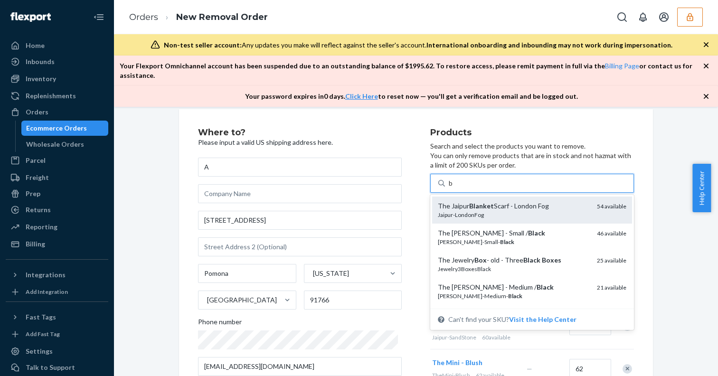
click at [469, 202] on em "Blanket" at bounding box center [481, 206] width 25 height 8
click at [454, 188] on input "b" at bounding box center [451, 183] width 5 height 9
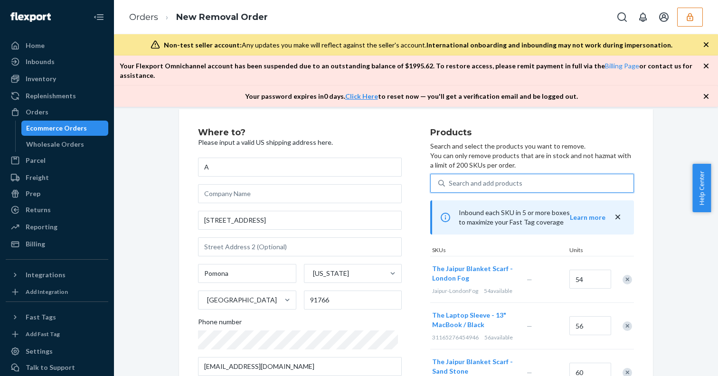
click at [463, 179] on div "Search and add products" at bounding box center [486, 183] width 74 height 9
click at [450, 179] on input "0 results available. Select is focused ,type to refine list, press Down to open…" at bounding box center [449, 183] width 1 height 9
type input "b"
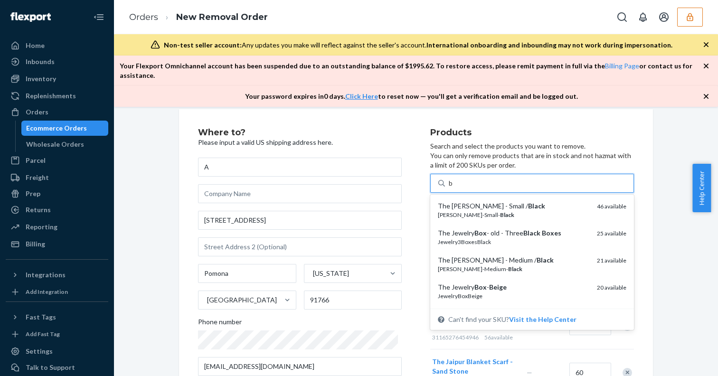
click at [463, 201] on div "The [PERSON_NAME] - Small / Black" at bounding box center [514, 205] width 152 height 9
click at [454, 188] on input "b" at bounding box center [451, 183] width 5 height 9
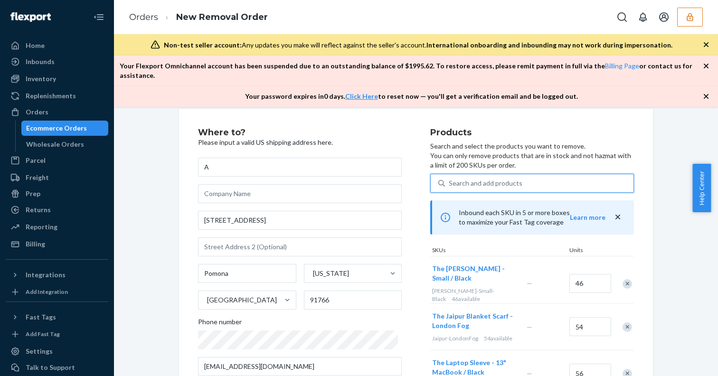
click at [462, 179] on div "Search and add products" at bounding box center [486, 183] width 74 height 9
click at [450, 179] on input "0 results available. Select is focused ,type to refine list, press Down to open…" at bounding box center [449, 183] width 1 height 9
type input "b"
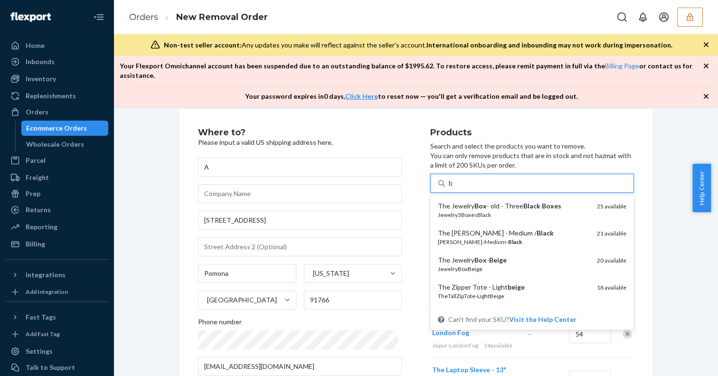
click at [456, 201] on div "The Jewelry Box - old - Three Black Boxes" at bounding box center [514, 205] width 152 height 9
click at [454, 188] on input "b" at bounding box center [451, 183] width 5 height 9
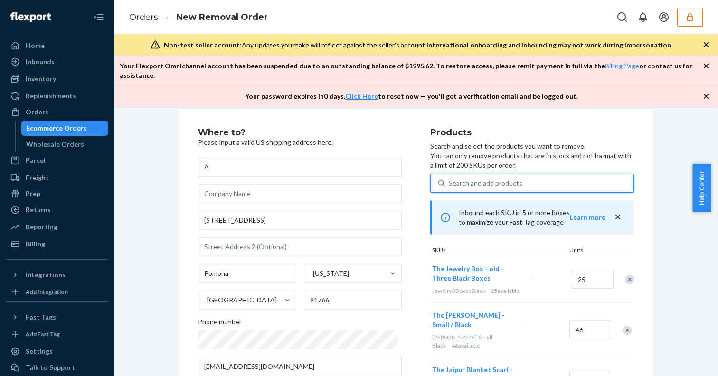
click at [455, 179] on div "Search and add products" at bounding box center [486, 183] width 74 height 9
click at [450, 179] on input "0 results available. Select is focused ,type to refine list, press Down to open…" at bounding box center [449, 183] width 1 height 9
type input "b"
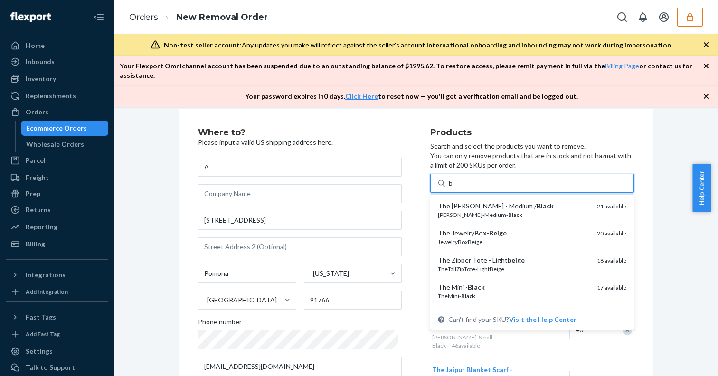
click at [456, 201] on div "The [PERSON_NAME] - Medium / Black" at bounding box center [514, 205] width 152 height 9
click at [454, 188] on input "b" at bounding box center [451, 183] width 5 height 9
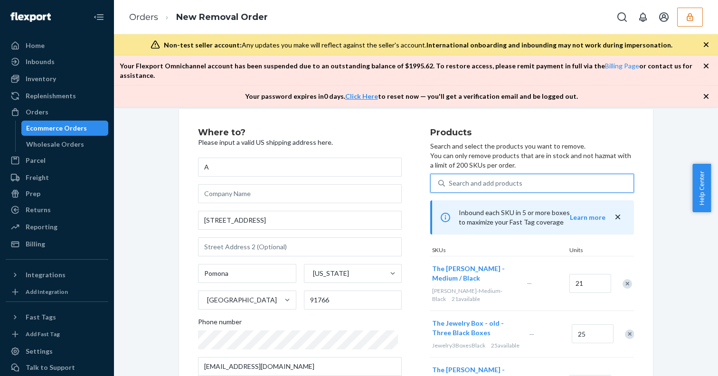
click at [459, 179] on div "Search and add products" at bounding box center [486, 183] width 74 height 9
click at [450, 179] on input "0 results available. Select is focused ,type to refine list, press Down to open…" at bounding box center [449, 183] width 1 height 9
type input "b"
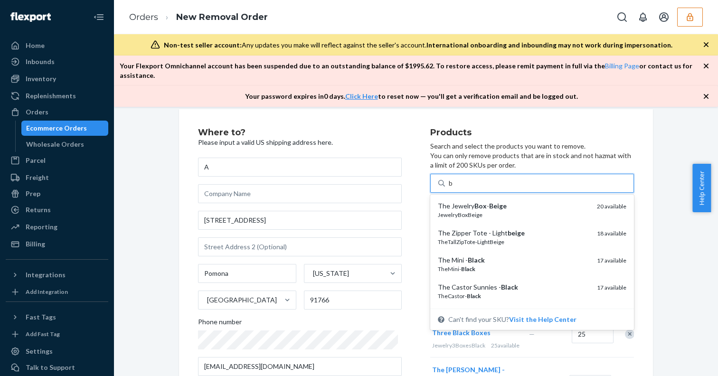
click at [460, 201] on div "The Jewelry Box - Beige" at bounding box center [514, 205] width 152 height 9
click at [454, 188] on input "b" at bounding box center [451, 183] width 5 height 9
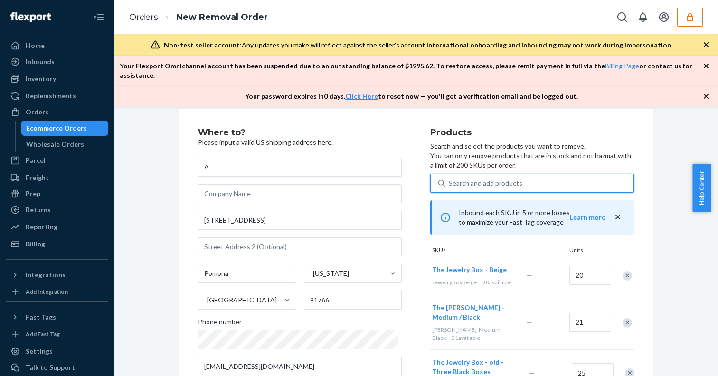
click at [461, 179] on div "Search and add products" at bounding box center [486, 183] width 74 height 9
click at [450, 179] on input "0 results available. Select is focused ,type to refine list, press Down to open…" at bounding box center [449, 183] width 1 height 9
type input "b"
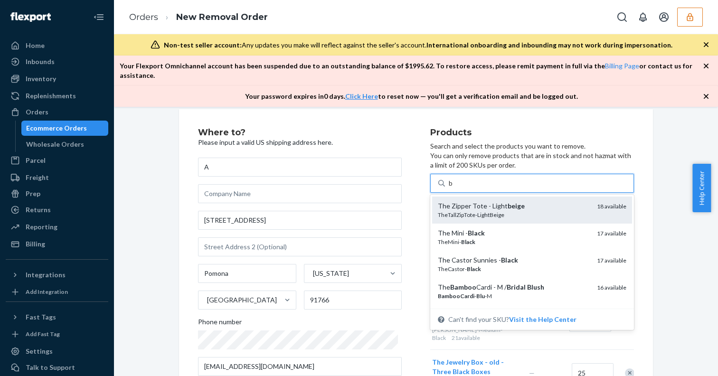
click at [457, 201] on div "The Zipper Tote - Light beige" at bounding box center [514, 205] width 152 height 9
click at [454, 188] on input "b" at bounding box center [451, 183] width 5 height 9
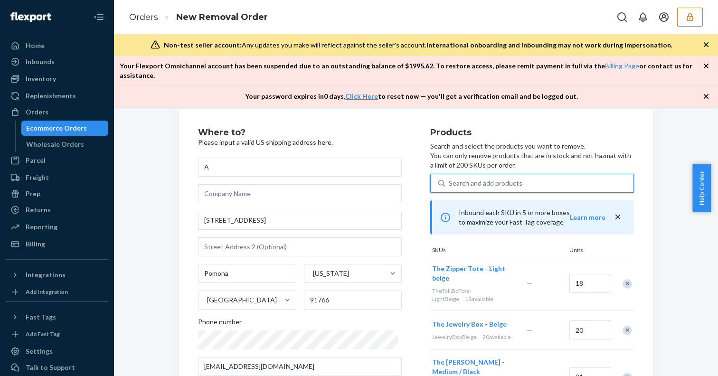
click at [457, 179] on div "Search and add products" at bounding box center [486, 183] width 74 height 9
click at [450, 179] on input "0 results available. Use Up and Down to choose options, press Enter to select t…" at bounding box center [449, 183] width 1 height 9
type input "b"
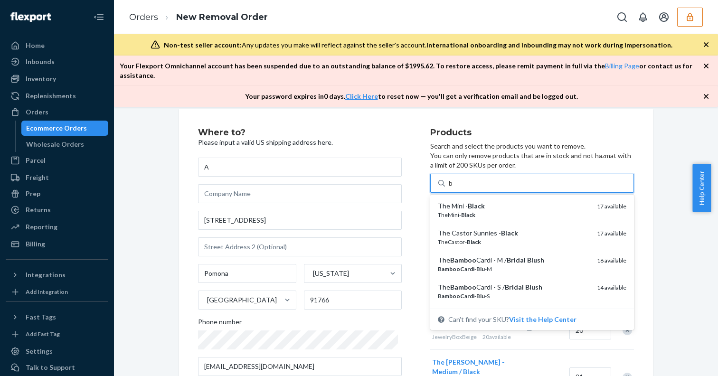
click at [459, 201] on div "The Mini - Black" at bounding box center [514, 205] width 152 height 9
click at [454, 188] on input "b" at bounding box center [451, 183] width 5 height 9
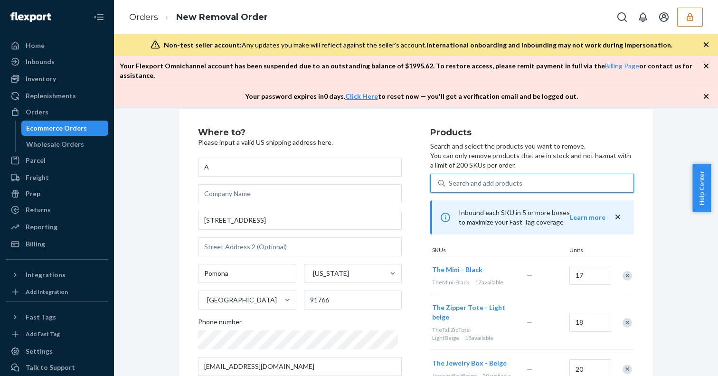
click at [459, 179] on div "Search and add products" at bounding box center [486, 183] width 74 height 9
click at [450, 179] on input "0 results available. Select is focused ,type to refine list, press Down to open…" at bounding box center [449, 183] width 1 height 9
type input "b"
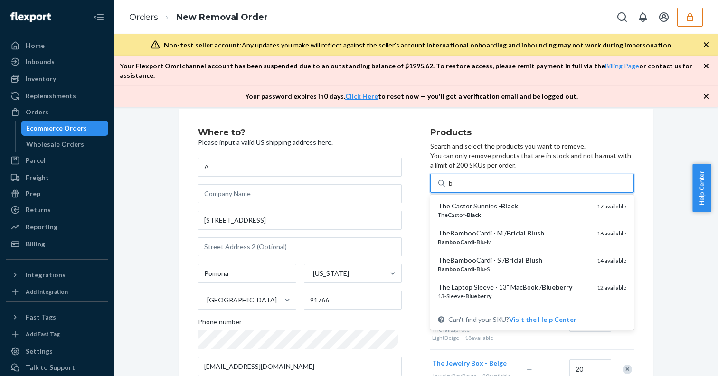
click at [462, 201] on div "The Castor Sunnies - Black" at bounding box center [514, 205] width 152 height 9
click at [454, 188] on input "b" at bounding box center [451, 183] width 5 height 9
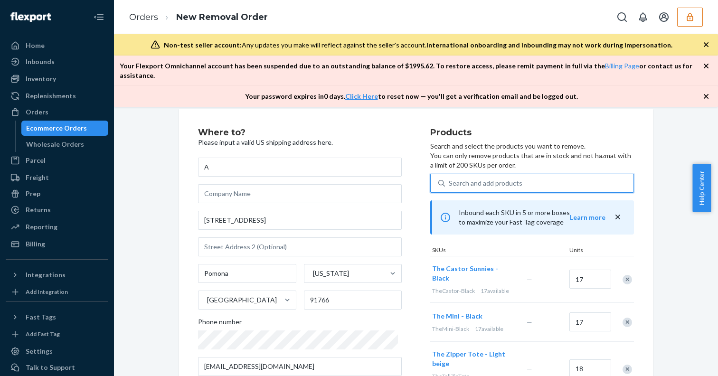
click at [462, 179] on div "Search and add products" at bounding box center [486, 183] width 74 height 9
click at [450, 179] on input "0 results available. Select is focused ,type to refine list, press Down to open…" at bounding box center [449, 183] width 1 height 9
type input "b"
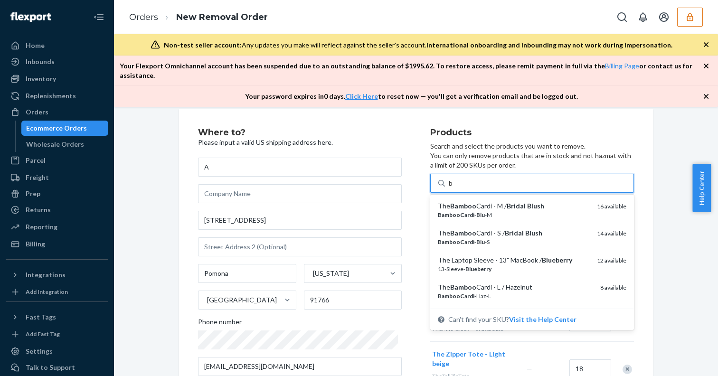
click at [462, 202] on em "Bamboo" at bounding box center [463, 206] width 26 height 8
click at [454, 188] on input "b" at bounding box center [451, 183] width 5 height 9
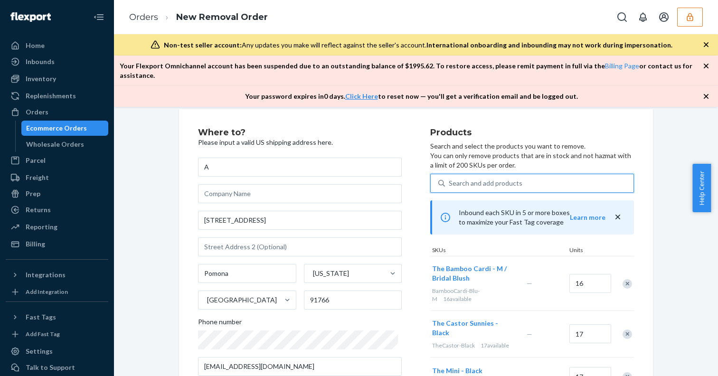
click at [462, 179] on div "Search and add products" at bounding box center [486, 183] width 74 height 9
click at [450, 179] on input "0 results available. Select is focused ,type to refine list, press Down to open…" at bounding box center [449, 183] width 1 height 9
type input "b"
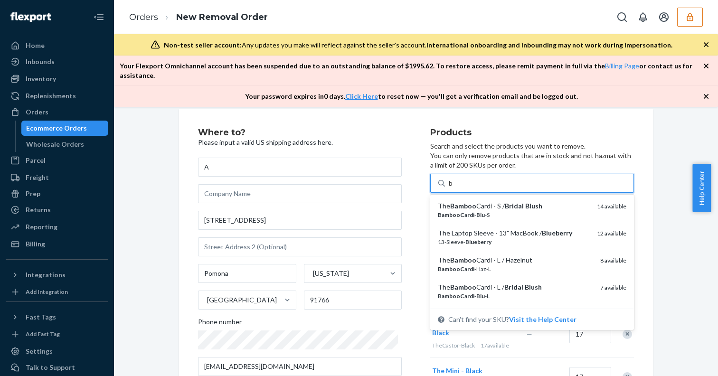
click at [461, 202] on em "Bamboo" at bounding box center [463, 206] width 26 height 8
click at [454, 188] on input "b" at bounding box center [451, 183] width 5 height 9
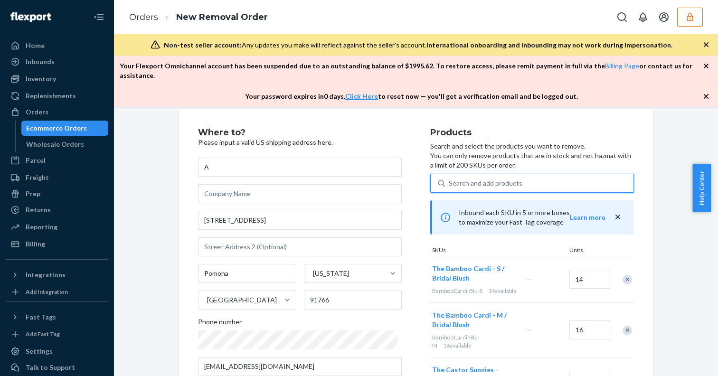
click at [457, 179] on div "Search and add products" at bounding box center [486, 183] width 74 height 9
click at [450, 179] on input "0 results available. Select is focused ,type to refine list, press Down to open…" at bounding box center [449, 183] width 1 height 9
type input "b"
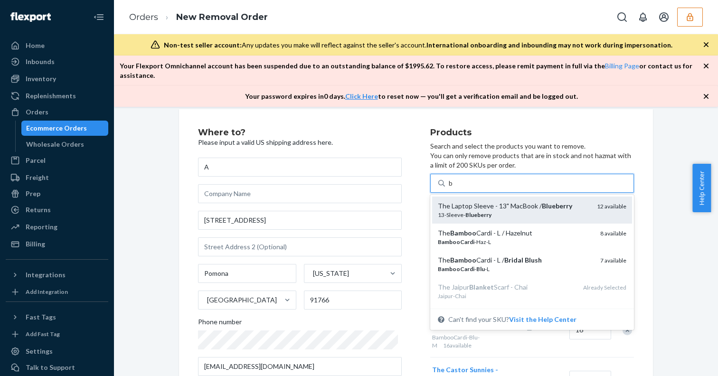
click at [457, 201] on div "The Laptop Sleeve - 13" MacBook / Blueberry" at bounding box center [514, 205] width 152 height 9
click at [454, 188] on input "b" at bounding box center [451, 183] width 5 height 9
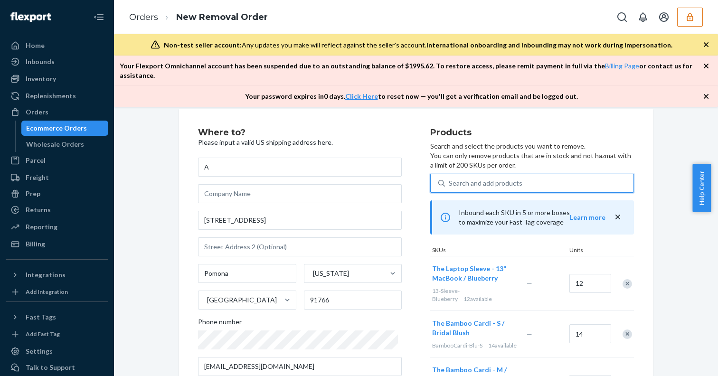
click at [456, 179] on div "Search and add products" at bounding box center [486, 183] width 74 height 9
click at [450, 179] on input "0 results available. Select is focused ,type to refine list, press Down to open…" at bounding box center [449, 183] width 1 height 9
type input "b"
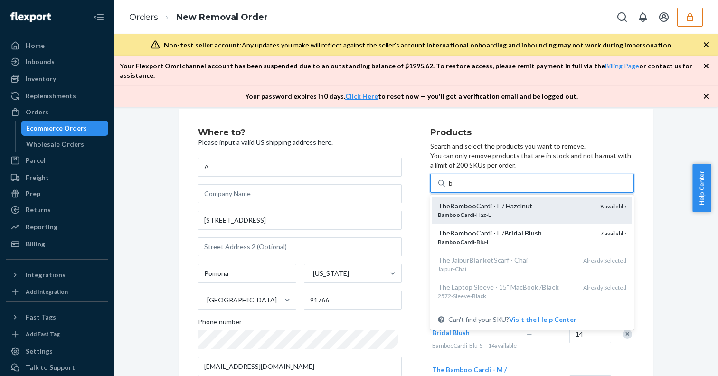
click at [458, 202] on em "Bamboo" at bounding box center [463, 206] width 26 height 8
click at [454, 188] on input "b" at bounding box center [451, 183] width 5 height 9
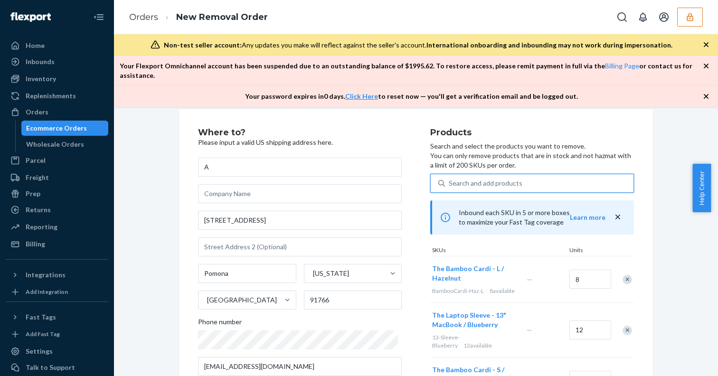
click at [457, 179] on div "Search and add products" at bounding box center [486, 183] width 74 height 9
click at [450, 179] on input "0 results available. Select is focused ,type to refine list, press Down to open…" at bounding box center [449, 183] width 1 height 9
type input "b"
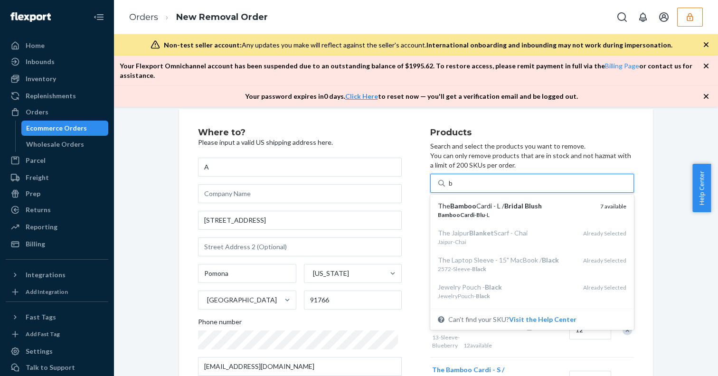
click at [458, 202] on em "Bamboo" at bounding box center [463, 206] width 26 height 8
click at [454, 188] on input "b" at bounding box center [451, 183] width 5 height 9
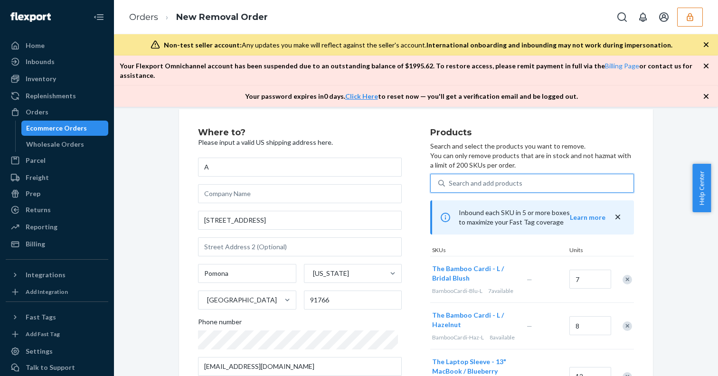
click at [460, 179] on div "Search and add products" at bounding box center [539, 183] width 189 height 17
click at [450, 179] on input "0 results available. Select is focused ,type to refine list, press Down to open…" at bounding box center [449, 183] width 1 height 9
type input "c"
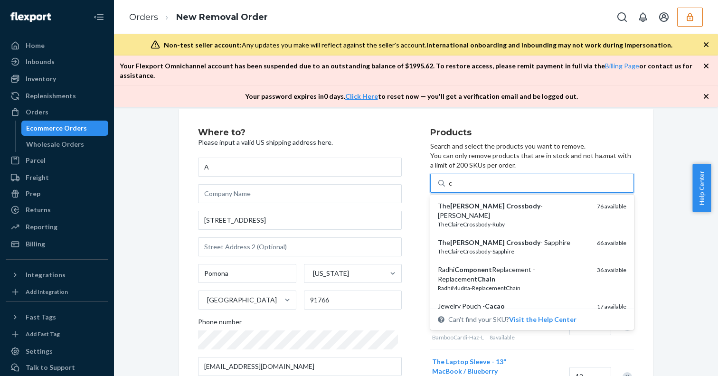
click at [460, 201] on div "The [PERSON_NAME] - [PERSON_NAME]" at bounding box center [514, 210] width 152 height 19
click at [453, 188] on input "c" at bounding box center [451, 183] width 4 height 9
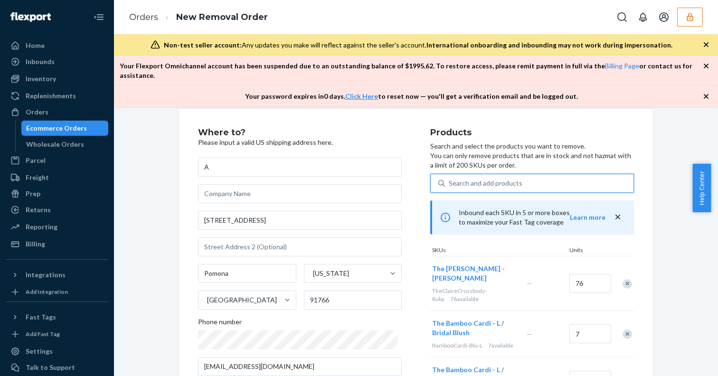
click at [459, 179] on div "Search and add products" at bounding box center [486, 183] width 74 height 9
click at [450, 179] on input "0 results available. Select is focused ,type to refine list, press Down to open…" at bounding box center [449, 183] width 1 height 9
type input "c"
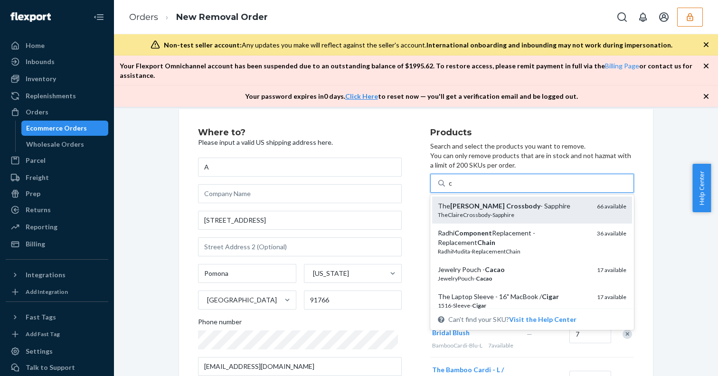
click at [475, 211] on div "TheClaireCrossbody-Sapphire" at bounding box center [514, 215] width 152 height 8
click at [453, 188] on input "c" at bounding box center [451, 183] width 4 height 9
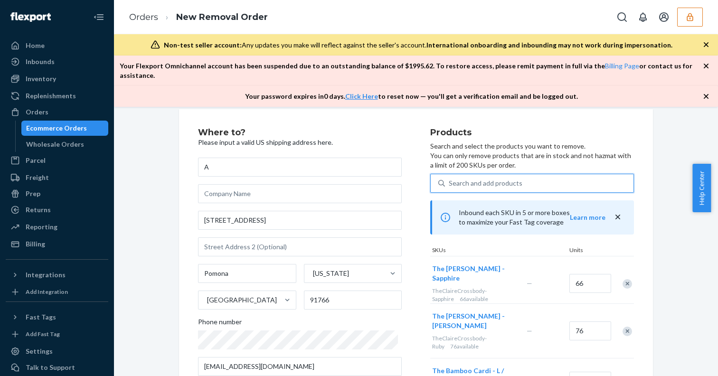
click at [463, 179] on div "Search and add products" at bounding box center [486, 183] width 74 height 9
click at [450, 179] on input "0 results available. Select is focused ,type to refine list, press Down to open…" at bounding box center [449, 183] width 1 height 9
type input "c"
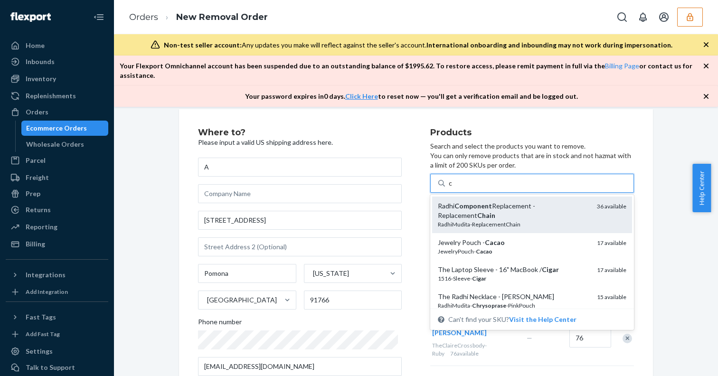
click at [464, 202] on em "Component" at bounding box center [474, 206] width 38 height 8
click at [453, 188] on input "c" at bounding box center [451, 183] width 4 height 9
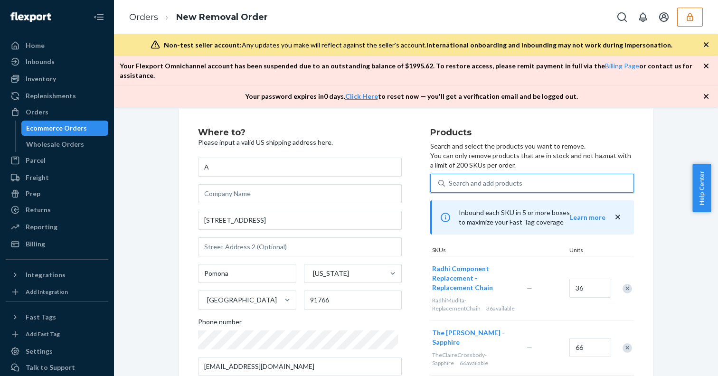
click at [457, 179] on div "Search and add products" at bounding box center [486, 183] width 74 height 9
click at [450, 179] on input "0 results available. Use Up and Down to choose options, press Enter to select t…" at bounding box center [449, 183] width 1 height 9
type input "c"
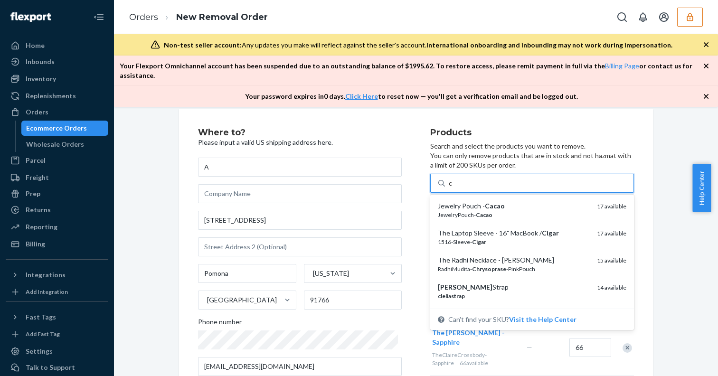
click at [456, 201] on div "Jewelry Pouch - Cacao" at bounding box center [514, 205] width 152 height 9
click at [453, 188] on input "c" at bounding box center [451, 183] width 4 height 9
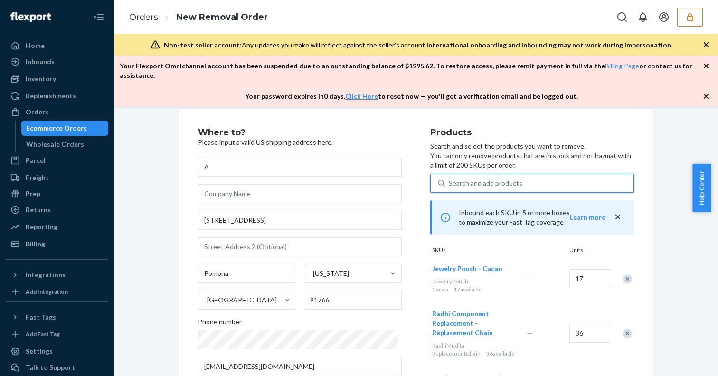
click at [455, 179] on div "Search and add products" at bounding box center [486, 183] width 74 height 9
click at [450, 179] on input "0 results available. Use Up and Down to choose options, press Enter to select t…" at bounding box center [449, 183] width 1 height 9
type input "c"
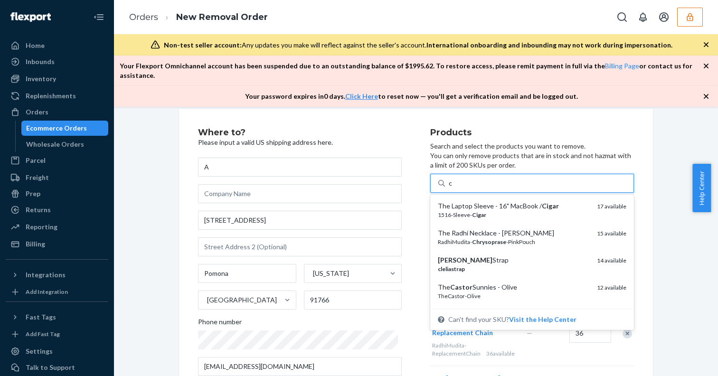
click at [458, 201] on div "The Laptop Sleeve - 16" MacBook / Cigar" at bounding box center [514, 205] width 152 height 9
click at [453, 188] on input "c" at bounding box center [451, 183] width 4 height 9
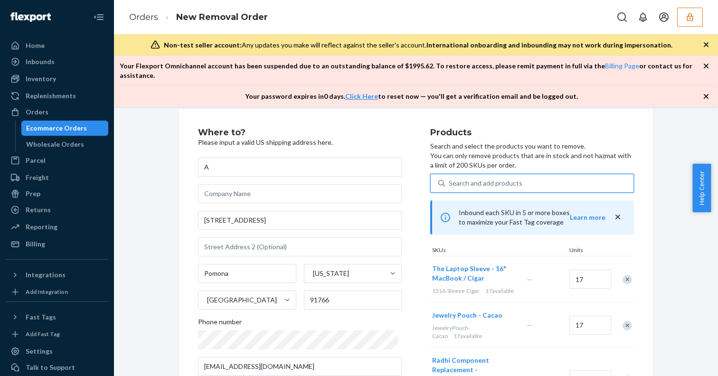
click at [455, 179] on div "Search and add products" at bounding box center [486, 183] width 74 height 9
click at [450, 179] on input "0 results available. Select is focused ,type to refine list, press Down to open…" at bounding box center [449, 183] width 1 height 9
type input "c"
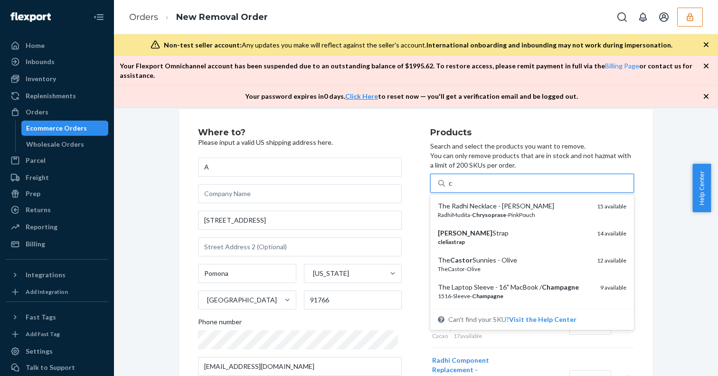
click at [461, 201] on div "The Radhi Necklace - [PERSON_NAME]" at bounding box center [514, 205] width 152 height 9
click at [453, 188] on input "c" at bounding box center [451, 183] width 4 height 9
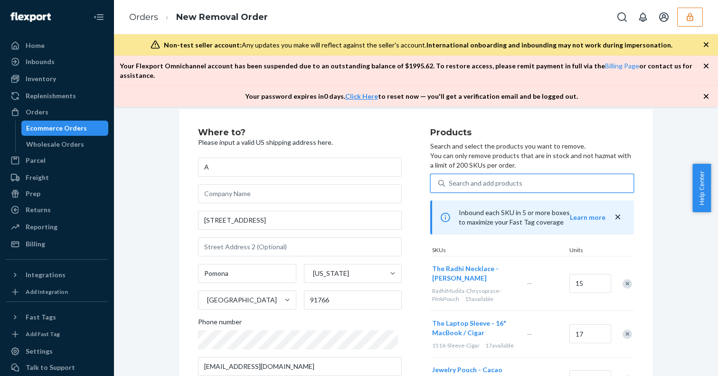
click at [455, 179] on div "Search and add products" at bounding box center [486, 183] width 74 height 9
click at [450, 179] on input "0 results available. Use Up and Down to choose options, press Enter to select t…" at bounding box center [449, 183] width 1 height 9
type input "c"
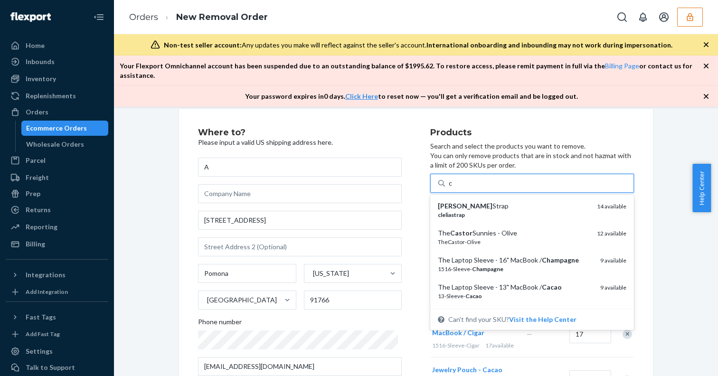
click at [456, 201] on div "[PERSON_NAME] Strap" at bounding box center [514, 205] width 152 height 9
click at [453, 188] on input "c" at bounding box center [451, 183] width 4 height 9
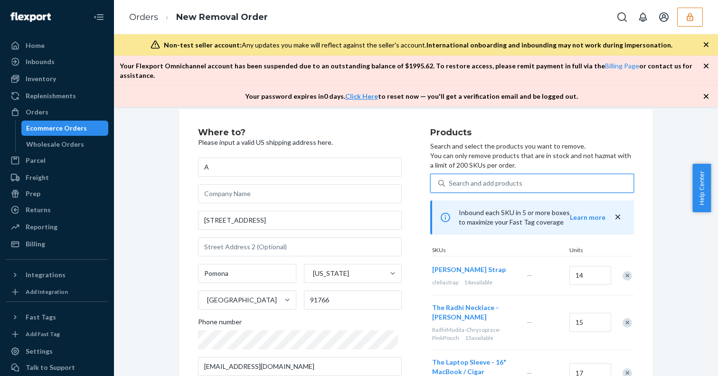
click at [455, 179] on div "Search and add products" at bounding box center [486, 183] width 74 height 9
click at [450, 179] on input "0 results available. Select is focused ,type to refine list, press Down to open…" at bounding box center [449, 183] width 1 height 9
type input "c"
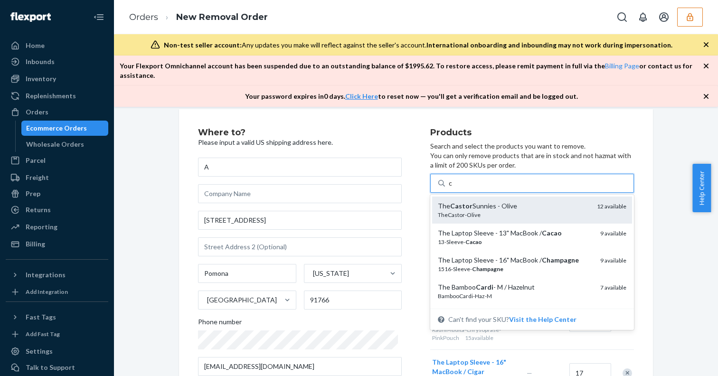
click at [455, 202] on em "Castor" at bounding box center [461, 206] width 22 height 8
click at [453, 188] on input "c" at bounding box center [451, 183] width 4 height 9
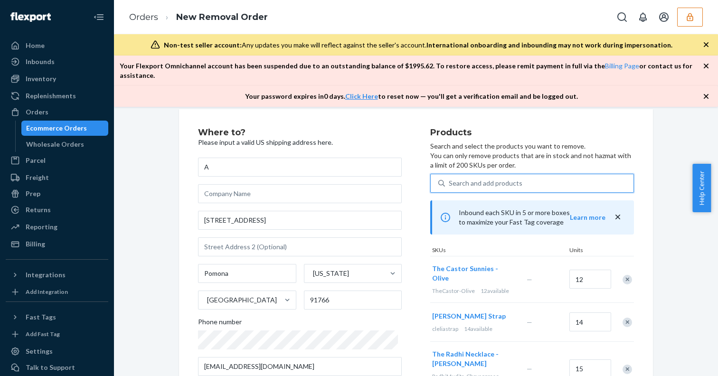
click at [455, 179] on div "Search and add products" at bounding box center [486, 183] width 74 height 9
click at [450, 179] on input "0 results available. Select is focused ,type to refine list, press Down to open…" at bounding box center [449, 183] width 1 height 9
type input "c"
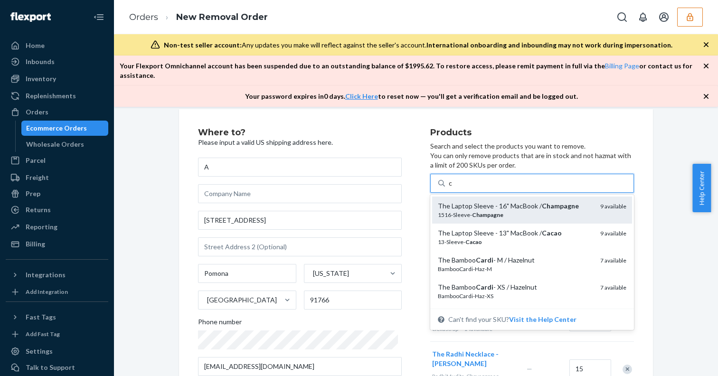
click at [456, 201] on div "The Laptop Sleeve - 16" MacBook / Champagne" at bounding box center [515, 205] width 155 height 9
click at [453, 188] on input "c" at bounding box center [451, 183] width 4 height 9
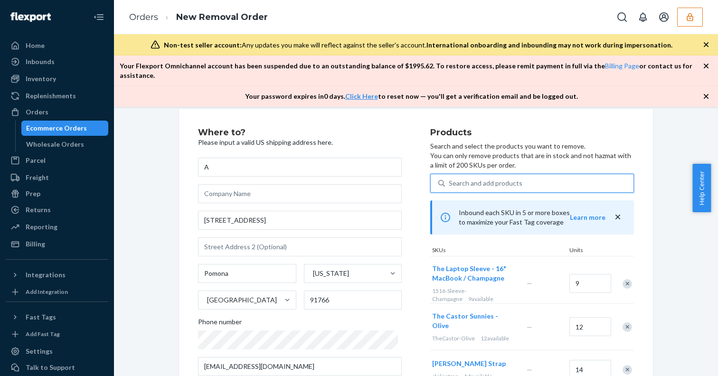
click at [455, 179] on div "Search and add products" at bounding box center [486, 183] width 74 height 9
click at [450, 179] on input "0 results available. Select is focused ,type to refine list, press Down to open…" at bounding box center [449, 183] width 1 height 9
type input "c"
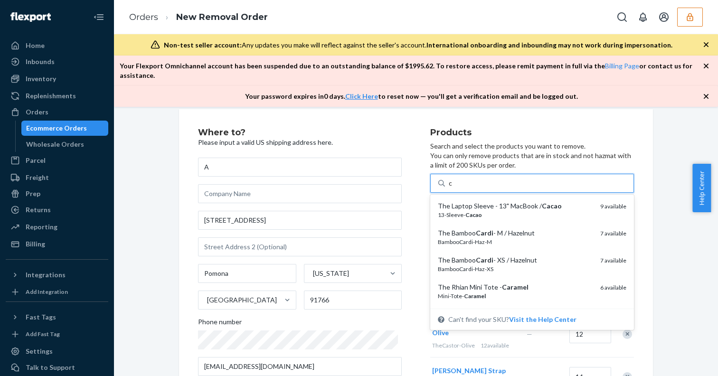
click at [455, 197] on div "The Laptop Sleeve - 13" MacBook / Cacao 13-Sleeve- Cacao 9 available" at bounding box center [532, 210] width 200 height 27
click at [453, 188] on input "c" at bounding box center [451, 183] width 4 height 9
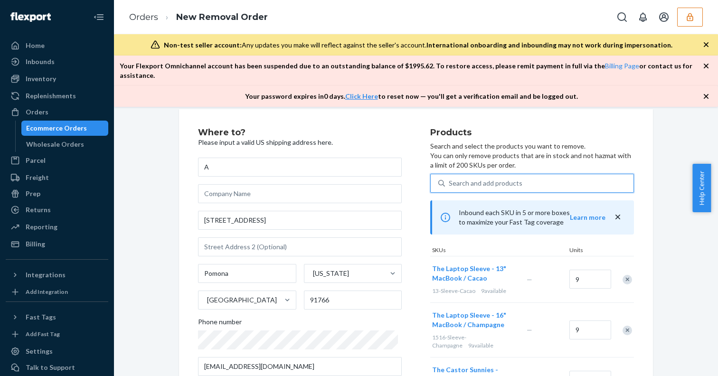
click at [455, 179] on div "Search and add products" at bounding box center [539, 183] width 189 height 17
click at [450, 179] on input "0 results available. Select is focused ,type to refine list, press Down to open…" at bounding box center [449, 183] width 1 height 9
type input "c"
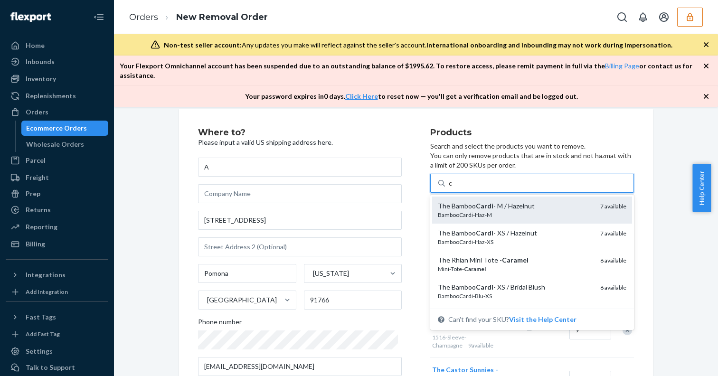
click at [455, 201] on div "The Bamboo Cardi - M / Hazelnut" at bounding box center [515, 205] width 155 height 9
click at [453, 188] on input "c" at bounding box center [451, 183] width 4 height 9
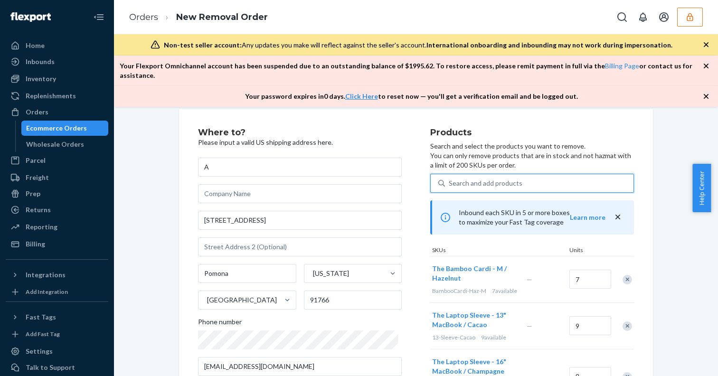
click at [455, 179] on div "Search and add products" at bounding box center [486, 183] width 74 height 9
click at [450, 179] on input "0 results available. Select is focused ,type to refine list, press Down to open…" at bounding box center [449, 183] width 1 height 9
type input "c"
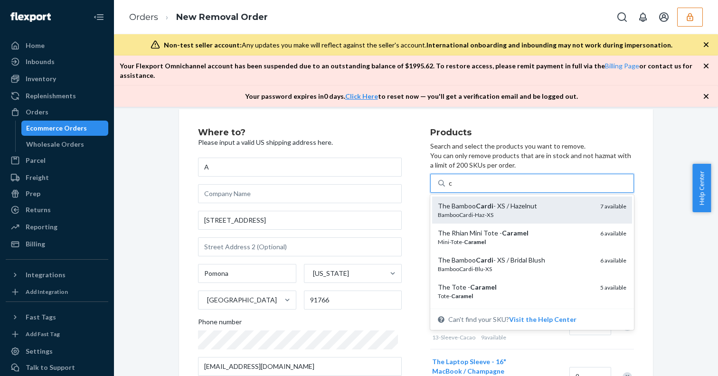
click at [457, 201] on div "The Bamboo Cardi - XS / Hazelnut" at bounding box center [515, 205] width 155 height 9
click at [453, 188] on input "c" at bounding box center [451, 183] width 4 height 9
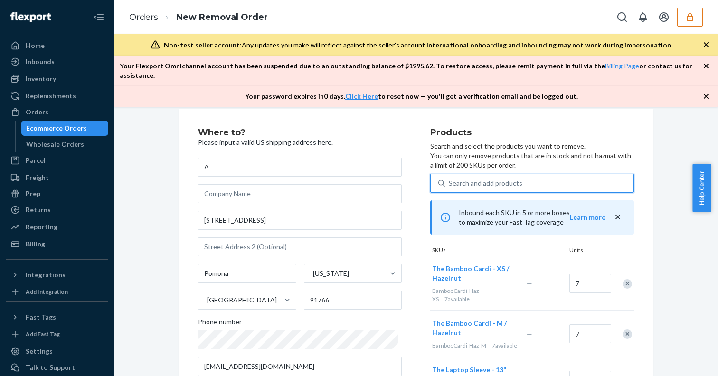
click at [456, 179] on div "Search and add products" at bounding box center [486, 183] width 74 height 9
click at [450, 179] on input "0 results available. Use Up and Down to choose options, press Enter to select t…" at bounding box center [449, 183] width 1 height 9
type input "c"
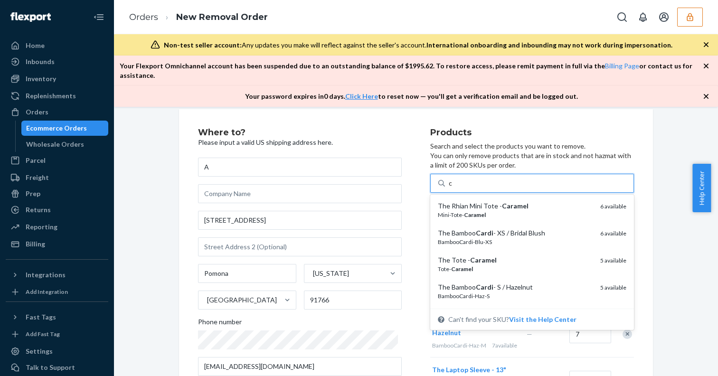
click at [459, 201] on div "The Rhian Mini Tote - Caramel" at bounding box center [515, 205] width 155 height 9
click at [453, 188] on input "c" at bounding box center [451, 183] width 4 height 9
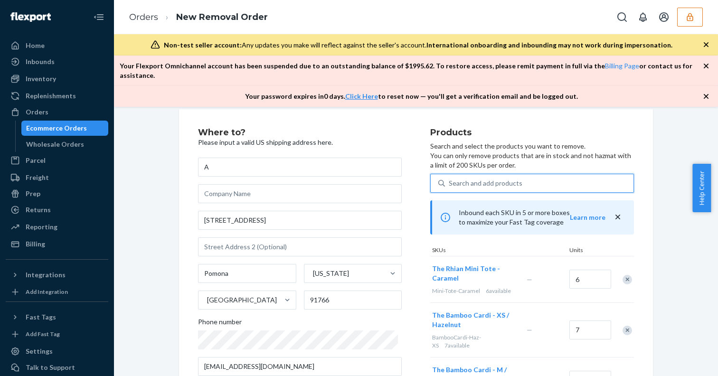
click at [458, 179] on div "Search and add products" at bounding box center [486, 183] width 74 height 9
click at [450, 179] on input "0 results available. Select is focused ,type to refine list, press Down to open…" at bounding box center [449, 183] width 1 height 9
type input "c"
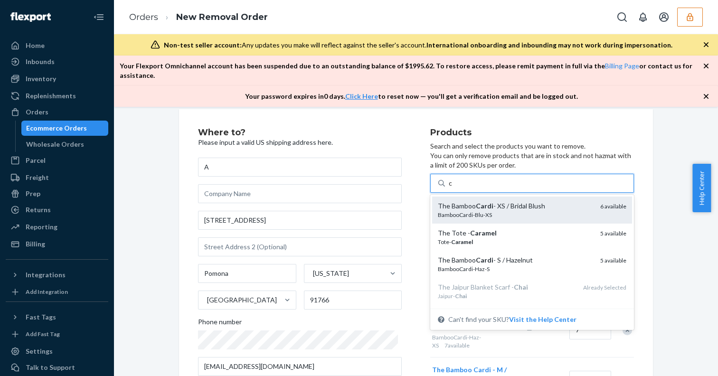
click at [457, 201] on div "The Bamboo Cardi - XS / Bridal Blush" at bounding box center [515, 205] width 155 height 9
click at [453, 188] on input "c" at bounding box center [451, 183] width 4 height 9
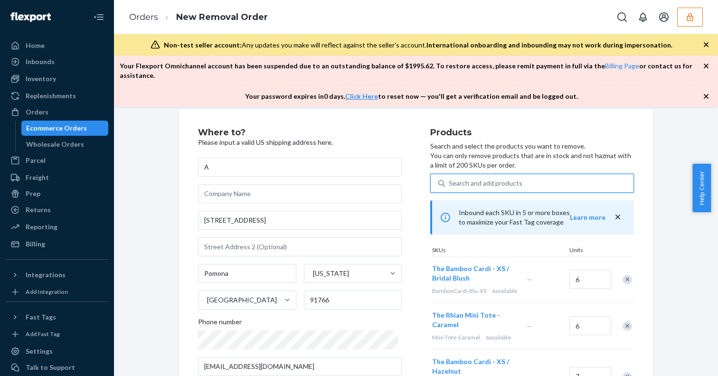
click at [457, 179] on div "Search and add products" at bounding box center [486, 183] width 74 height 9
click at [450, 179] on input "0 results available. Use Up and Down to choose options, press Enter to select t…" at bounding box center [449, 183] width 1 height 9
type input "c"
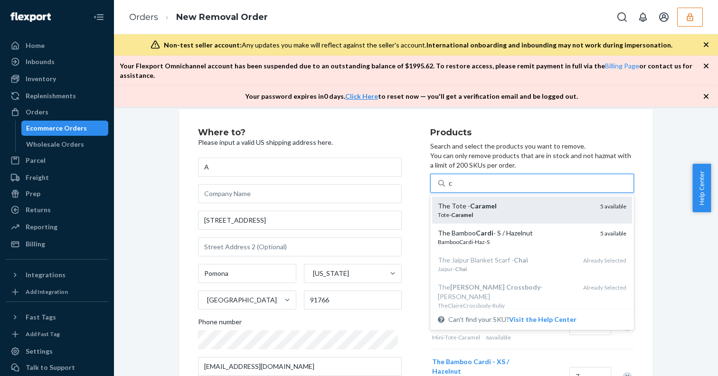
click at [457, 201] on div "The Tote - Caramel" at bounding box center [515, 205] width 155 height 9
click at [453, 188] on input "c" at bounding box center [451, 183] width 4 height 9
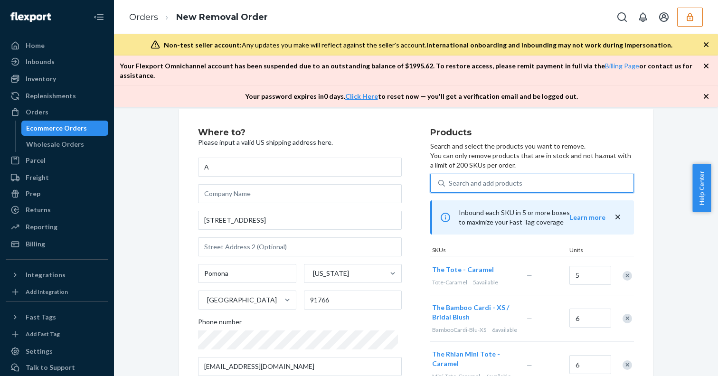
click at [457, 179] on div "Search and add products" at bounding box center [486, 183] width 74 height 9
click at [450, 179] on input "0 results available. Select is focused ,type to refine list, press Down to open…" at bounding box center [449, 183] width 1 height 9
type input "c"
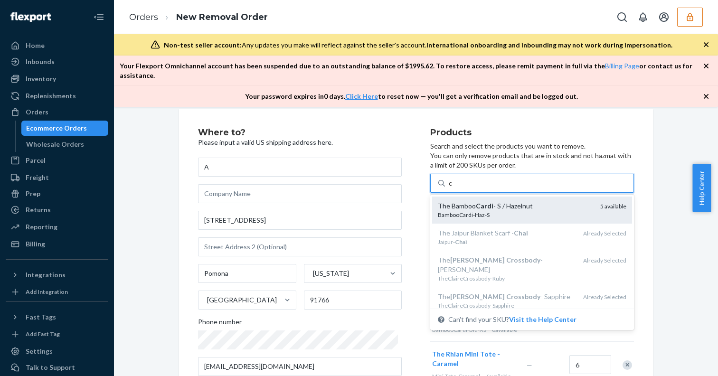
click at [459, 201] on div "The Bamboo Cardi - S / Hazelnut" at bounding box center [515, 205] width 155 height 9
click at [453, 188] on input "c" at bounding box center [451, 183] width 4 height 9
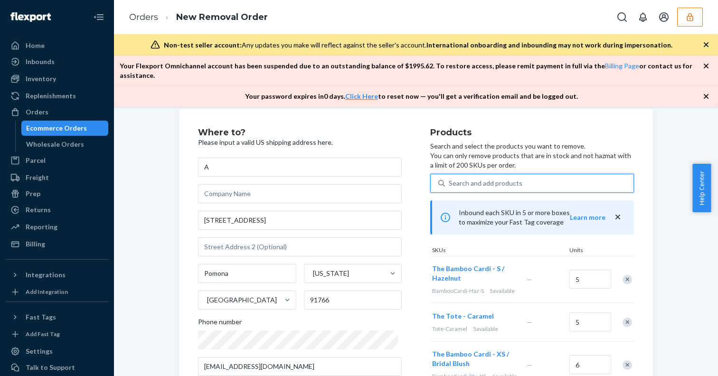
click at [458, 179] on div "Search and add products" at bounding box center [486, 183] width 74 height 9
click at [450, 179] on input "0 results available. Select is focused ,type to refine list, press Down to open…" at bounding box center [449, 183] width 1 height 9
type input "d"
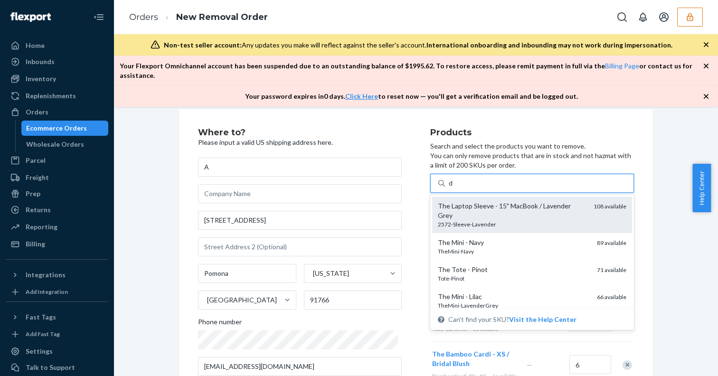
click at [462, 201] on div "The Laptop Sleeve - 15" MacBook / Lavender Grey" at bounding box center [512, 210] width 148 height 19
click at [454, 188] on input "d" at bounding box center [451, 183] width 5 height 9
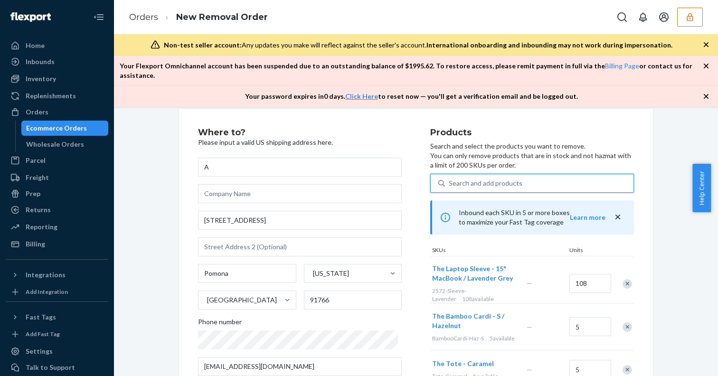
click at [460, 179] on div "Search and add products" at bounding box center [486, 183] width 74 height 9
click at [450, 179] on input "0 results available. Select is focused ,type to refine list, press Down to open…" at bounding box center [449, 183] width 1 height 9
type input "d"
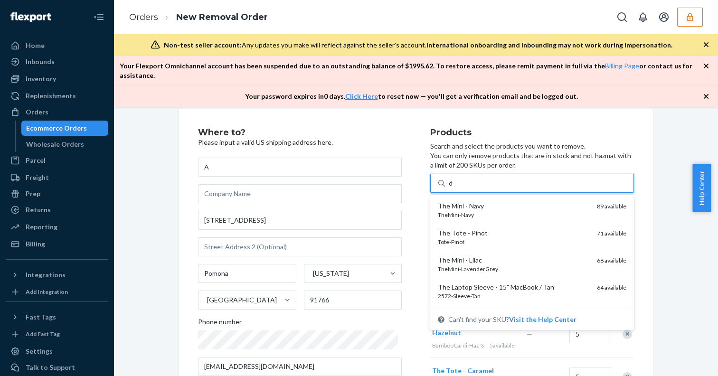
click at [463, 201] on div "The Mini - Navy" at bounding box center [514, 205] width 152 height 9
click at [454, 188] on input "d" at bounding box center [451, 183] width 5 height 9
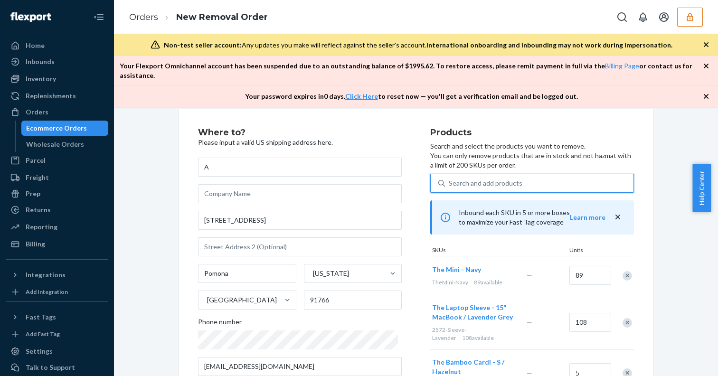
click at [460, 179] on div "Search and add products" at bounding box center [486, 183] width 74 height 9
click at [450, 179] on input "0 results available. Select is focused ,type to refine list, press Down to open…" at bounding box center [449, 183] width 1 height 9
type input "d"
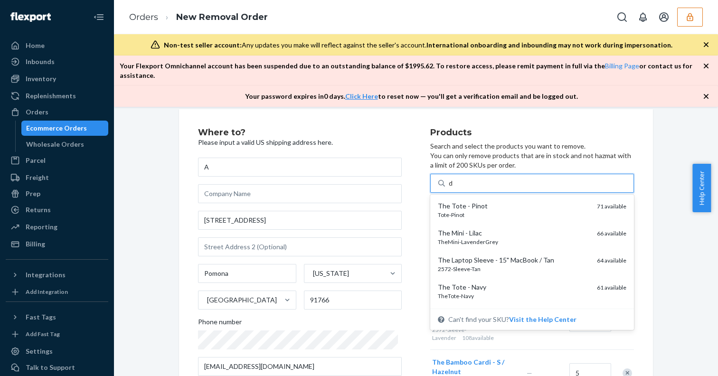
click at [462, 201] on div "The Tote - Pinot" at bounding box center [514, 205] width 152 height 9
click at [454, 188] on input "d" at bounding box center [451, 183] width 5 height 9
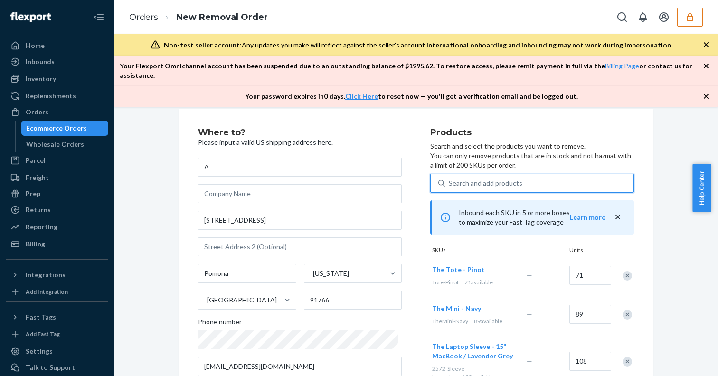
click at [460, 179] on div "Search and add products" at bounding box center [486, 183] width 74 height 9
click at [450, 179] on input "0 results available. Select is focused ,type to refine list, press Down to open…" at bounding box center [449, 183] width 1 height 9
type input "d"
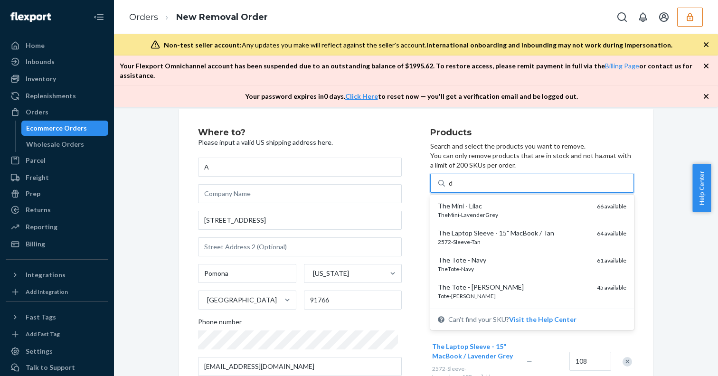
click at [458, 201] on div "The Mini - Lilac" at bounding box center [514, 205] width 152 height 9
click at [454, 188] on input "d" at bounding box center [451, 183] width 5 height 9
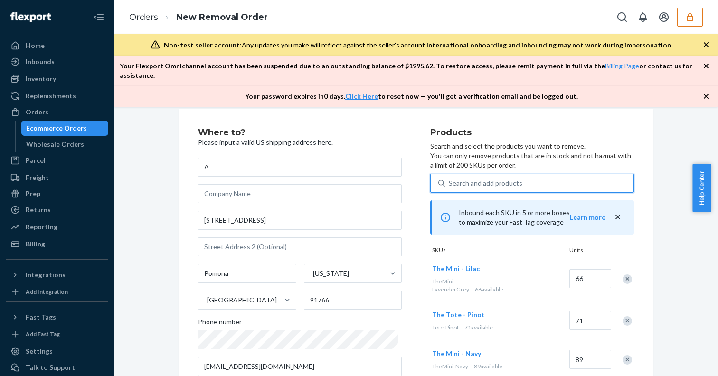
click at [456, 179] on div "Search and add products" at bounding box center [486, 183] width 74 height 9
click at [450, 179] on input "0 results available. Select is focused ,type to refine list, press Down to open…" at bounding box center [449, 183] width 1 height 9
type input "d"
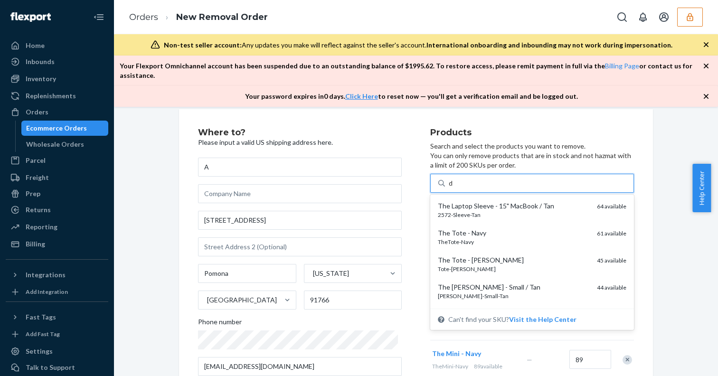
click at [459, 201] on div "The Laptop Sleeve - 15" MacBook / Tan" at bounding box center [514, 205] width 152 height 9
click at [454, 188] on input "d" at bounding box center [451, 183] width 5 height 9
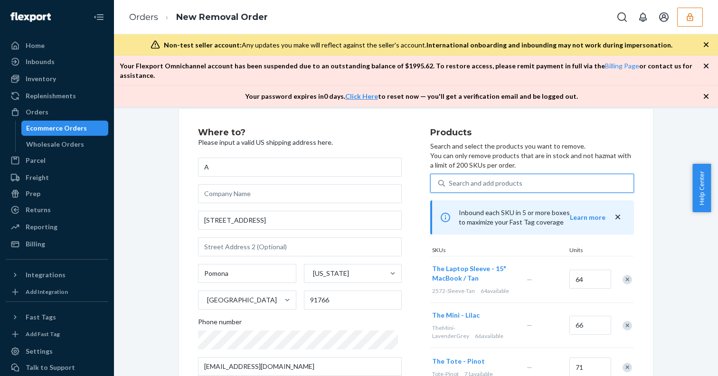
click at [456, 179] on div "Search and add products" at bounding box center [486, 183] width 74 height 9
click at [450, 179] on input "0 results available. Use Up and Down to choose options, press Enter to select t…" at bounding box center [449, 183] width 1 height 9
type input "d"
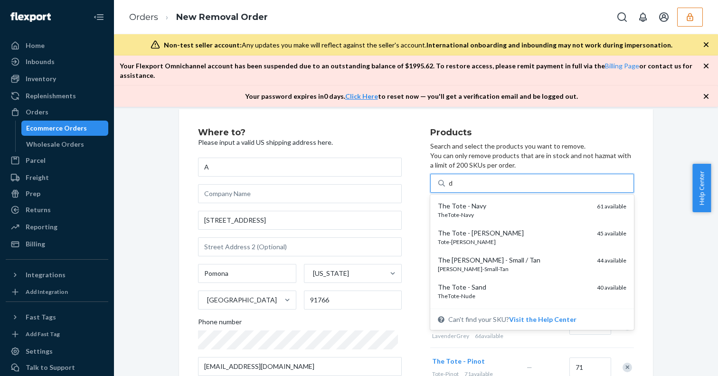
click at [455, 201] on div "The Tote - Navy" at bounding box center [514, 205] width 152 height 9
click at [454, 188] on input "d" at bounding box center [451, 183] width 5 height 9
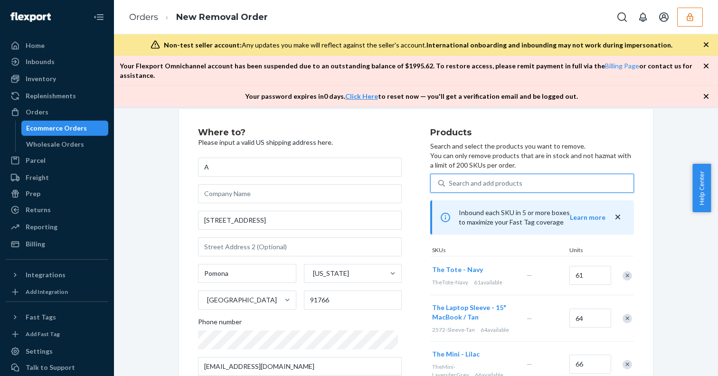
click at [454, 179] on div "Search and add products" at bounding box center [486, 183] width 74 height 9
click at [450, 179] on input "0 results available. Select is focused ,type to refine list, press Down to open…" at bounding box center [449, 183] width 1 height 9
type input "d"
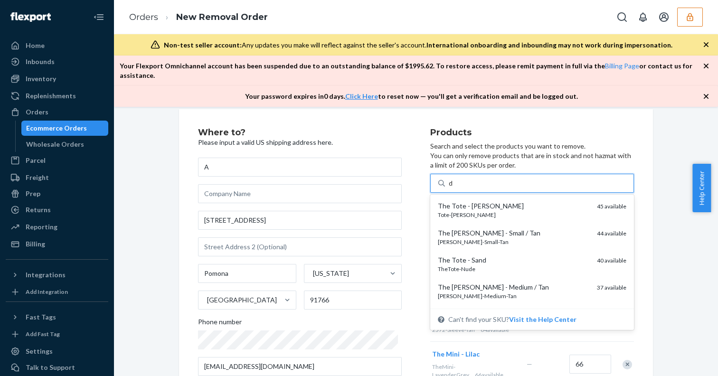
click at [455, 201] on div "The Tote - [PERSON_NAME]" at bounding box center [514, 205] width 152 height 9
click at [454, 188] on input "d" at bounding box center [451, 183] width 5 height 9
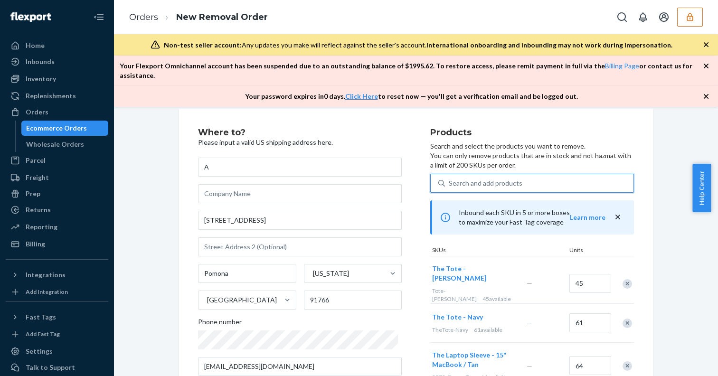
click at [455, 179] on div "Search and add products" at bounding box center [486, 183] width 74 height 9
click at [450, 179] on input "0 results available. Select is focused ,type to refine list, press Down to open…" at bounding box center [449, 183] width 1 height 9
type input "d"
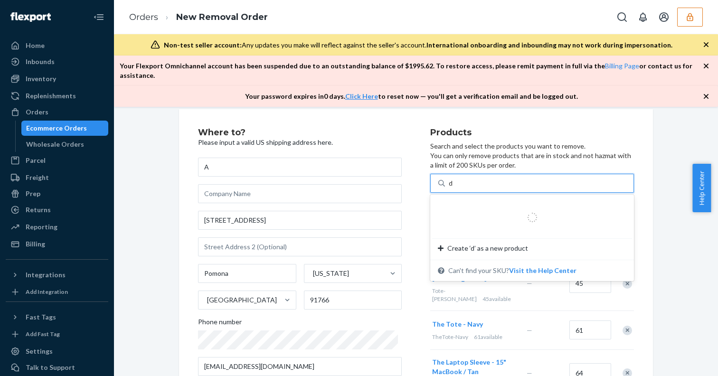
click at [458, 200] on div at bounding box center [532, 217] width 189 height 34
click at [454, 188] on input "d" at bounding box center [451, 183] width 5 height 9
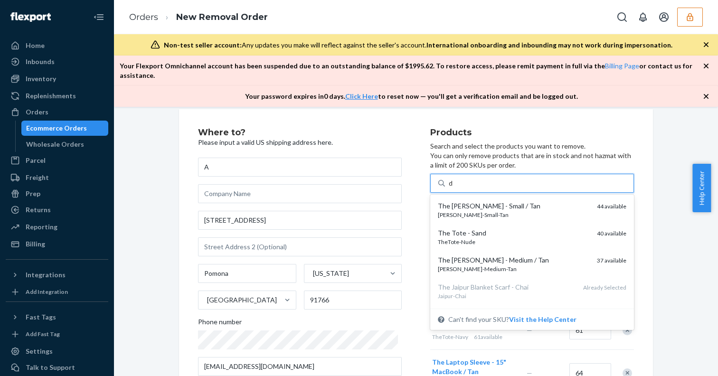
click at [458, 201] on div "The [PERSON_NAME] - Small / Tan" at bounding box center [514, 205] width 152 height 9
click at [454, 188] on input "d" at bounding box center [451, 183] width 5 height 9
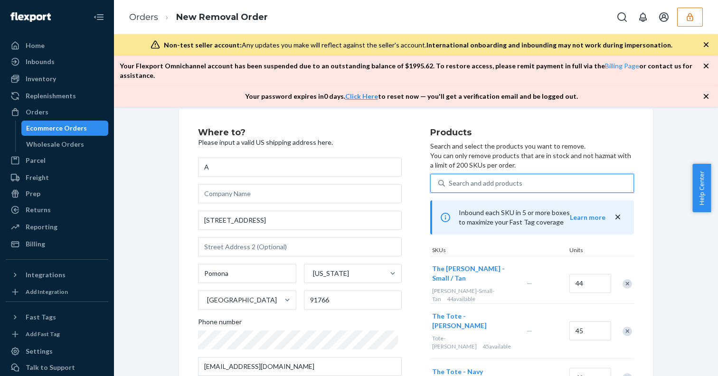
click at [456, 179] on div "Search and add products" at bounding box center [486, 183] width 74 height 9
click at [450, 179] on input "0 results available. Use Up and Down to choose options, press Enter to select t…" at bounding box center [449, 183] width 1 height 9
type input "d"
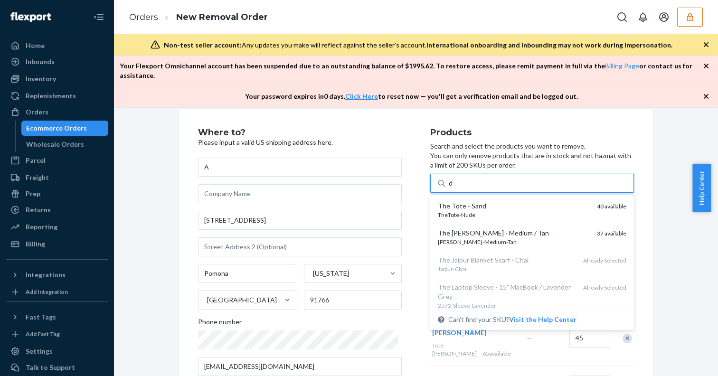
click at [457, 201] on div "The Tote - Sand" at bounding box center [514, 205] width 152 height 9
click at [454, 188] on input "d" at bounding box center [451, 183] width 5 height 9
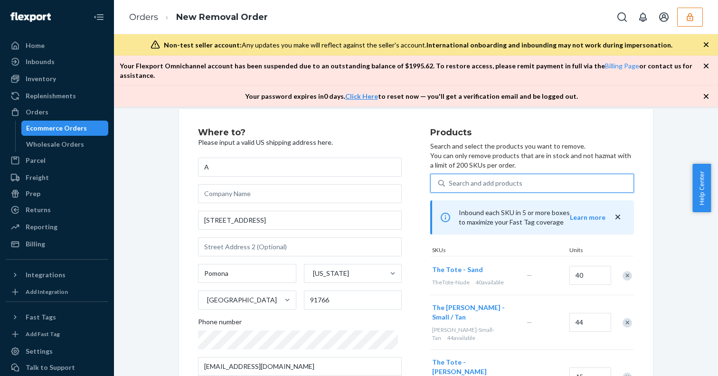
click at [457, 179] on div "Search and add products" at bounding box center [486, 183] width 74 height 9
click at [450, 179] on input "0 results available. Select is focused ,type to refine list, press Down to open…" at bounding box center [449, 183] width 1 height 9
type input "d"
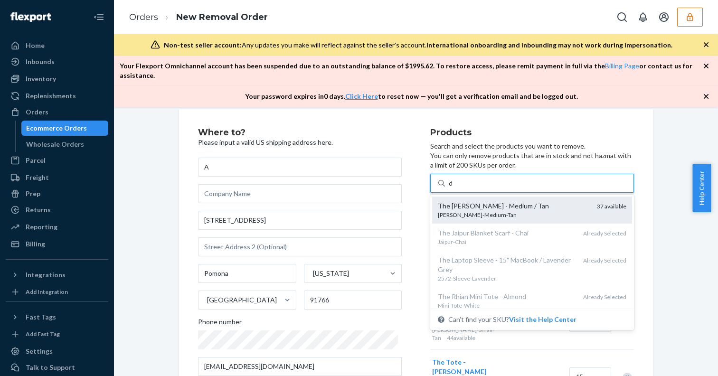
click at [455, 211] on div "[PERSON_NAME]-Medium-Tan" at bounding box center [514, 215] width 152 height 8
click at [454, 188] on input "d" at bounding box center [451, 183] width 5 height 9
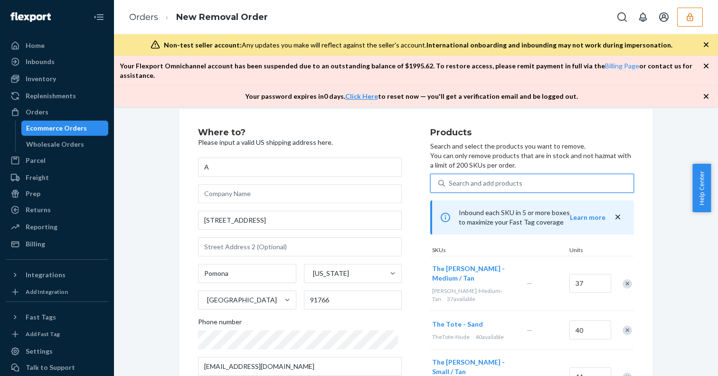
click at [457, 180] on div "Search and add products" at bounding box center [539, 183] width 189 height 17
click at [450, 180] on input "0 results available. Use Up and Down to choose options, press Enter to select t…" at bounding box center [449, 183] width 1 height 9
type input "e"
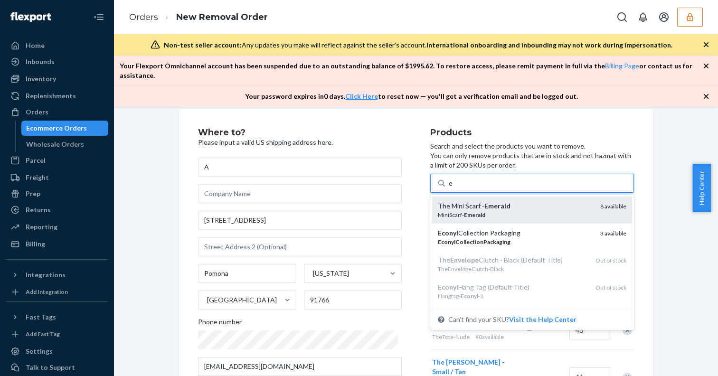
click at [460, 201] on div "The Mini Scarf - Emerald" at bounding box center [515, 205] width 155 height 9
click at [453, 188] on input "e" at bounding box center [451, 183] width 4 height 9
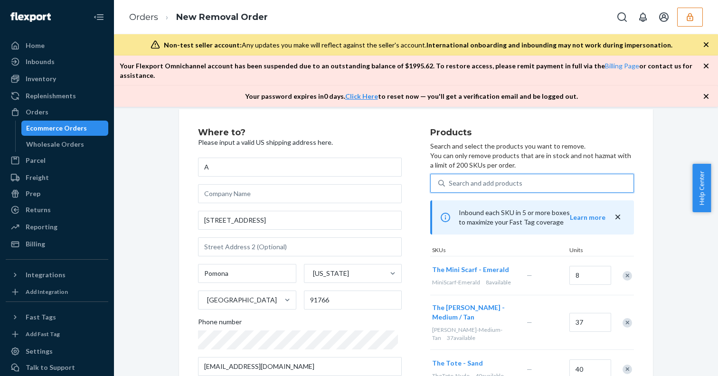
click at [456, 179] on div "Search and add products" at bounding box center [486, 183] width 74 height 9
click at [450, 179] on input "0 results available. Select is focused ,type to refine list, press Down to open…" at bounding box center [449, 183] width 1 height 9
type input "e"
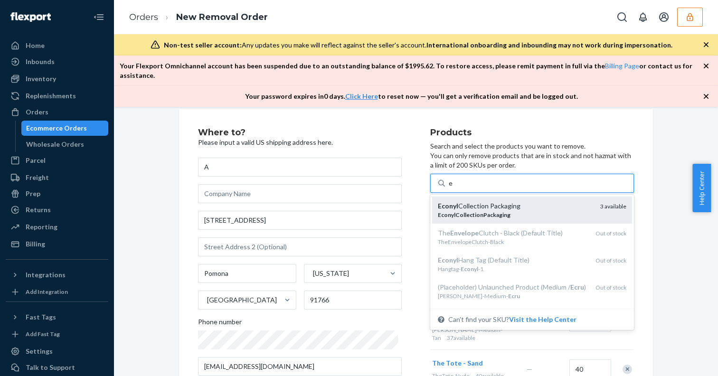
click at [456, 201] on div "Econyl Collection Packaging" at bounding box center [515, 205] width 155 height 9
click at [453, 188] on input "e" at bounding box center [451, 183] width 4 height 9
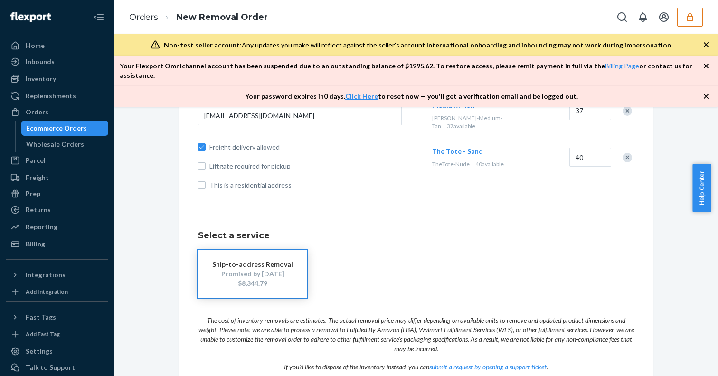
scroll to position [314, 0]
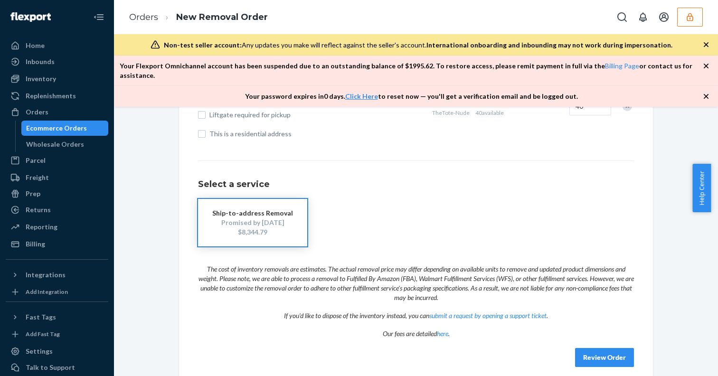
click at [603, 348] on button "Review Order" at bounding box center [604, 357] width 59 height 19
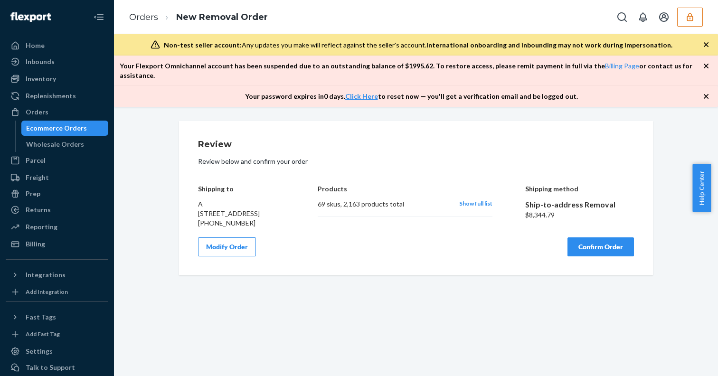
click at [232, 248] on button "Modify Order" at bounding box center [227, 246] width 58 height 19
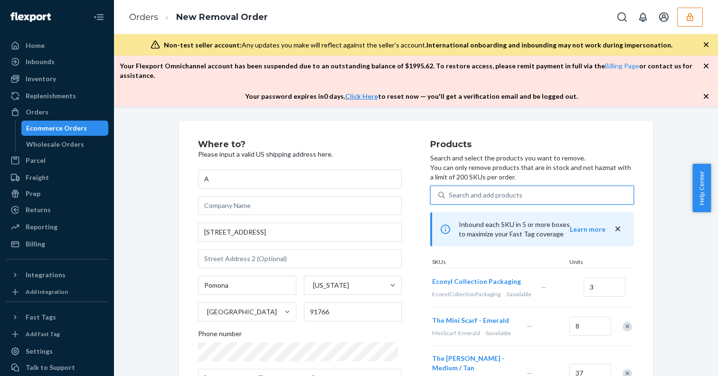
click at [451, 190] on div "Search and add products" at bounding box center [486, 194] width 74 height 9
click at [450, 190] on input "0 results available. Use Up and Down to choose options, press Enter to select t…" at bounding box center [449, 194] width 1 height 9
type input "f"
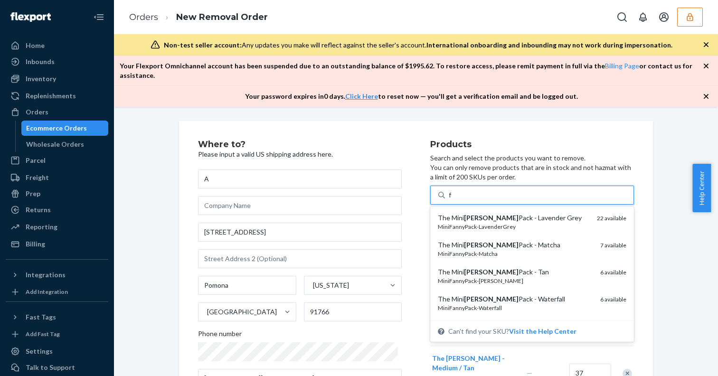
click at [464, 214] on em "[PERSON_NAME]" at bounding box center [491, 218] width 55 height 8
click at [452, 200] on input "f" at bounding box center [450, 194] width 3 height 9
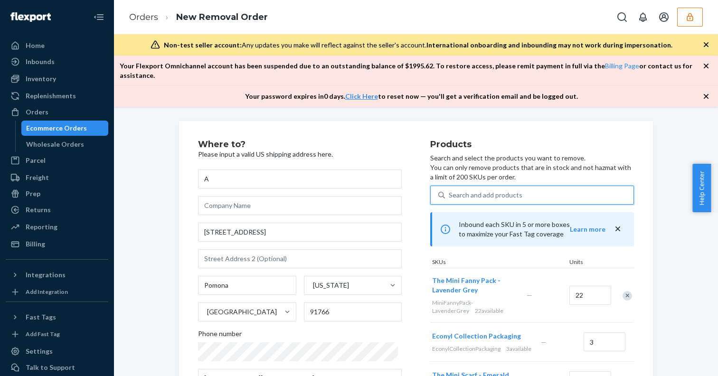
click at [457, 190] on div "Search and add products" at bounding box center [486, 194] width 74 height 9
click at [450, 190] on input "0 results available. Select is focused ,type to refine list, press Down to open…" at bounding box center [449, 194] width 1 height 9
type input "f"
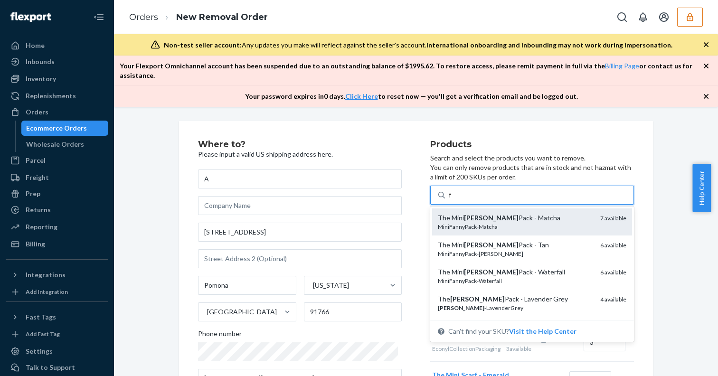
click at [464, 214] on em "[PERSON_NAME]" at bounding box center [491, 218] width 55 height 8
click at [452, 200] on input "f" at bounding box center [450, 194] width 3 height 9
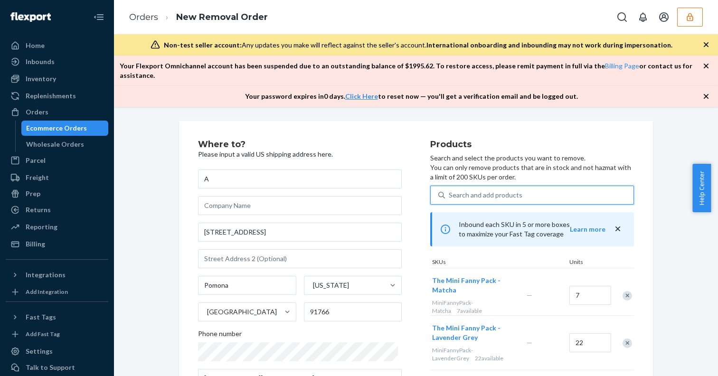
click at [458, 190] on div "Search and add products" at bounding box center [486, 194] width 74 height 9
click at [450, 190] on input "0 results available. Select is focused ,type to refine list, press Down to open…" at bounding box center [449, 194] width 1 height 9
type input "f"
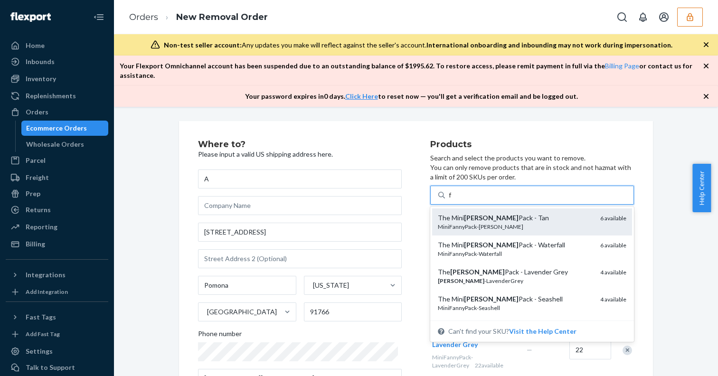
click at [464, 214] on em "[PERSON_NAME]" at bounding box center [491, 218] width 55 height 8
click at [452, 200] on input "f" at bounding box center [450, 194] width 3 height 9
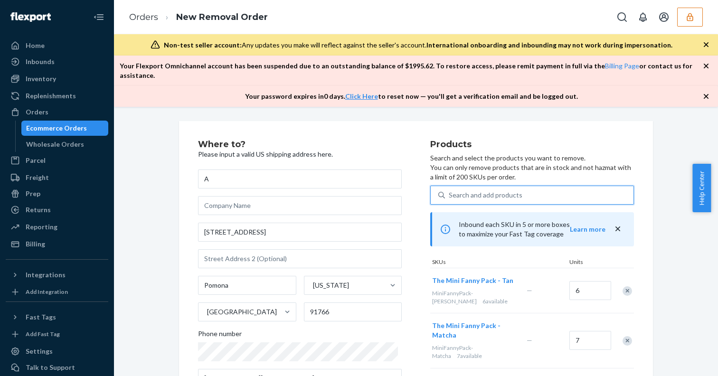
click at [455, 190] on div "Search and add products" at bounding box center [486, 194] width 74 height 9
click at [450, 190] on input "0 results available. Use Up and Down to choose options, press Enter to select t…" at bounding box center [449, 194] width 1 height 9
type input "f"
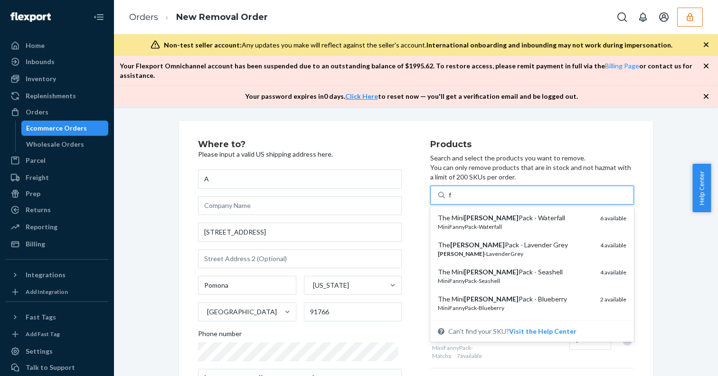
click at [468, 223] on div "MiniFannyPack-Waterfall" at bounding box center [515, 227] width 155 height 8
click at [452, 200] on input "f" at bounding box center [450, 194] width 3 height 9
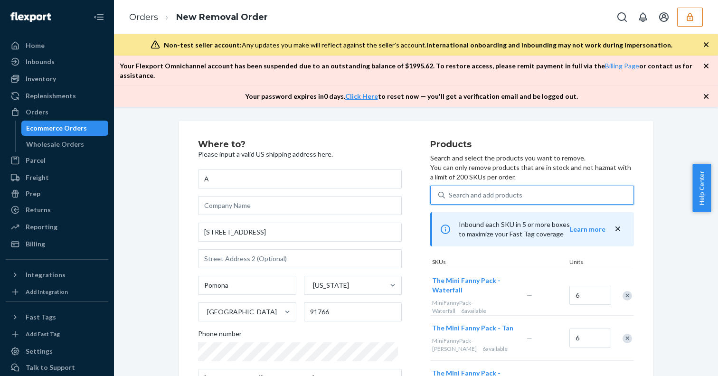
click at [458, 190] on div "Search and add products" at bounding box center [486, 194] width 74 height 9
click at [450, 190] on input "0 results available. Select is focused ,type to refine list, press Down to open…" at bounding box center [449, 194] width 1 height 9
type input "f"
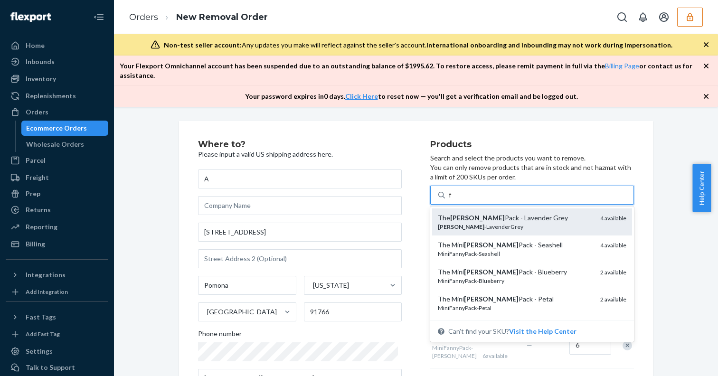
click at [461, 214] on em "[PERSON_NAME]" at bounding box center [477, 218] width 55 height 8
click at [452, 200] on input "f" at bounding box center [450, 194] width 3 height 9
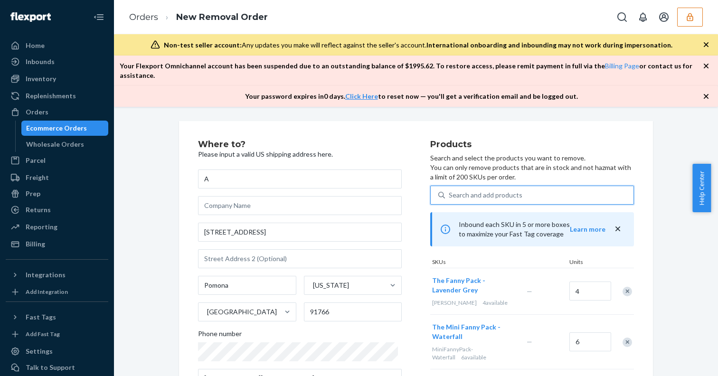
click at [454, 187] on div "Search and add products" at bounding box center [539, 195] width 189 height 17
click at [450, 190] on input "0 results available. Select is focused ,type to refine list, press Down to open…" at bounding box center [449, 194] width 1 height 9
type input "f"
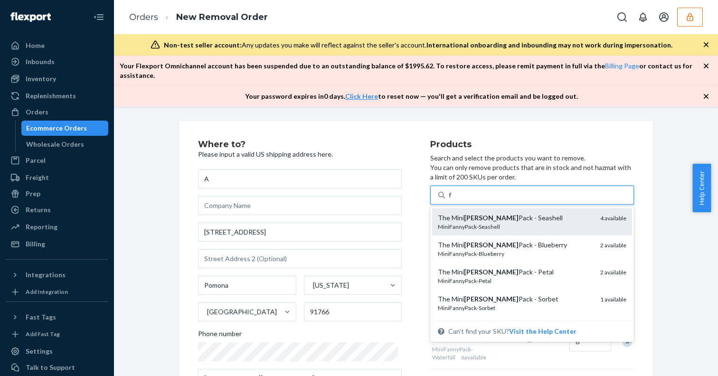
click at [464, 214] on em "[PERSON_NAME]" at bounding box center [491, 218] width 55 height 8
click at [452, 200] on input "f" at bounding box center [450, 194] width 3 height 9
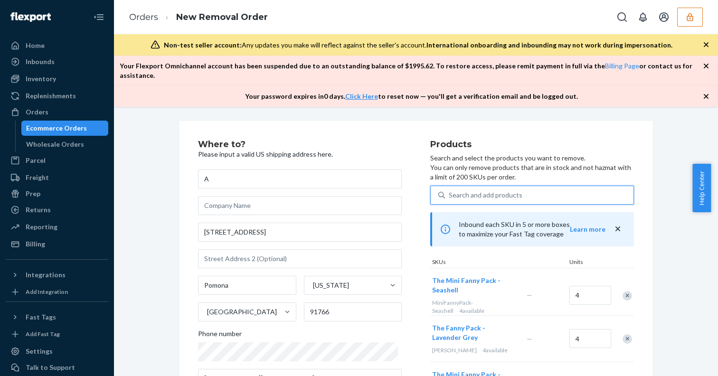
click at [458, 190] on div "Search and add products" at bounding box center [486, 194] width 74 height 9
click at [450, 190] on input "0 results available. Use Up and Down to choose options, press Enter to select t…" at bounding box center [449, 194] width 1 height 9
type input "f"
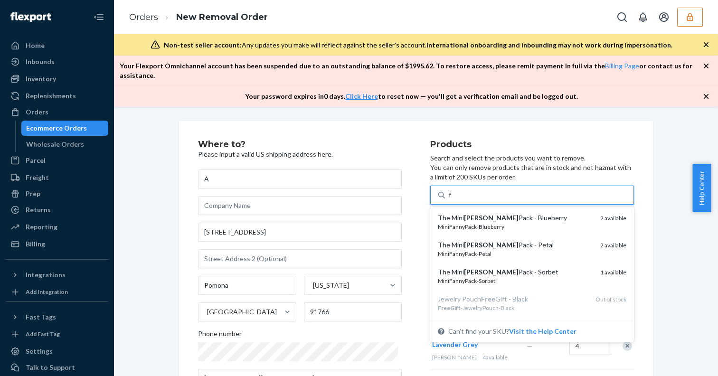
click at [464, 214] on em "[PERSON_NAME]" at bounding box center [491, 218] width 55 height 8
click at [452, 200] on input "f" at bounding box center [450, 194] width 3 height 9
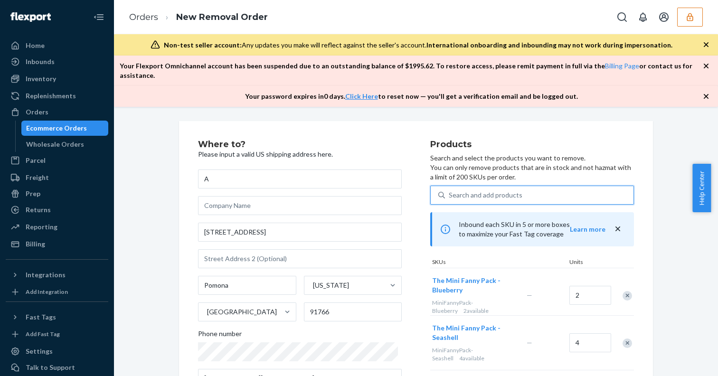
click at [457, 190] on div "Search and add products" at bounding box center [486, 194] width 74 height 9
click at [450, 190] on input "0 results available. Select is focused ,type to refine list, press Down to open…" at bounding box center [449, 194] width 1 height 9
type input "f"
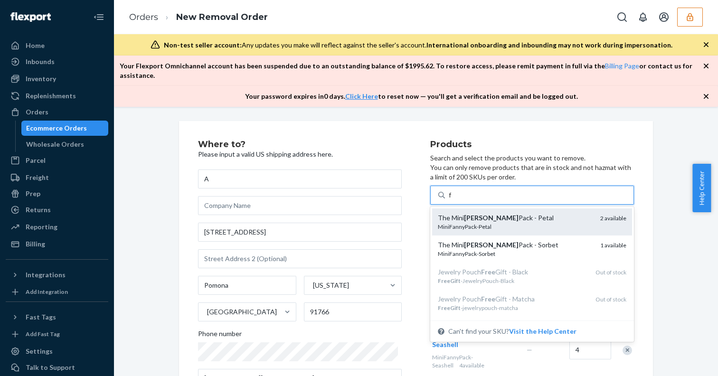
click at [464, 214] on em "[PERSON_NAME]" at bounding box center [491, 218] width 55 height 8
click at [452, 200] on input "f" at bounding box center [450, 194] width 3 height 9
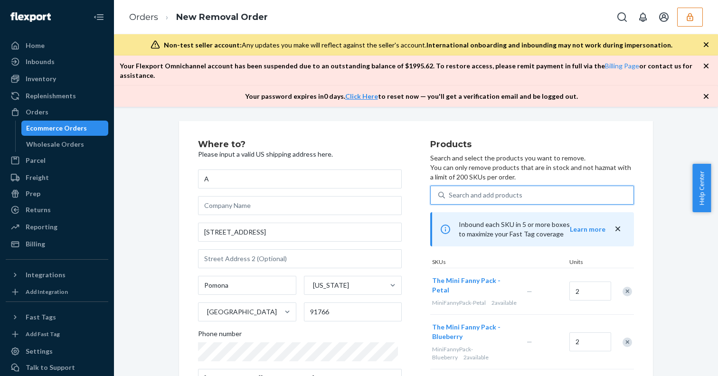
click at [459, 190] on div "Search and add products" at bounding box center [486, 194] width 74 height 9
click at [450, 190] on input "0 results available. Select is focused ,type to refine list, press Down to open…" at bounding box center [449, 194] width 1 height 9
type input "f"
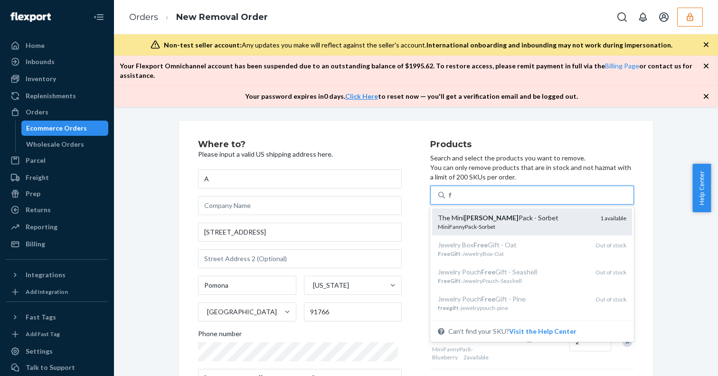
click at [464, 214] on em "[PERSON_NAME]" at bounding box center [491, 218] width 55 height 8
click at [452, 200] on input "f" at bounding box center [450, 194] width 3 height 9
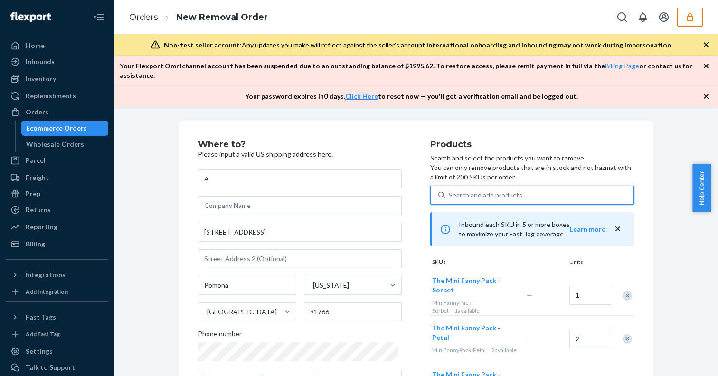
click at [460, 190] on div "Search and add products" at bounding box center [486, 194] width 74 height 9
click at [450, 190] on input "0 results available. Use Up and Down to choose options, press Enter to select t…" at bounding box center [449, 194] width 1 height 9
type input "g"
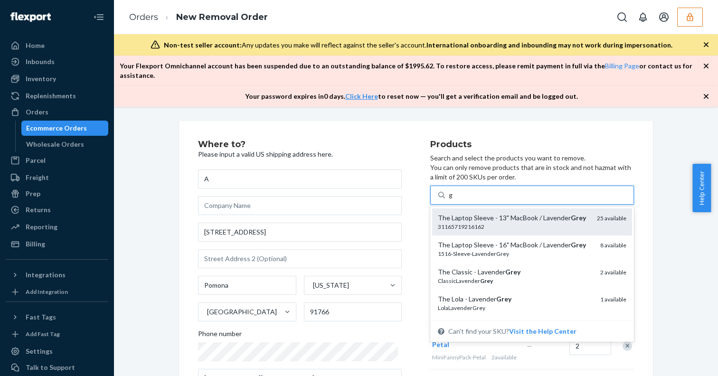
click at [457, 213] on div "The Laptop Sleeve - 13" MacBook / Lavender Grey" at bounding box center [514, 217] width 152 height 9
click at [453, 200] on input "g" at bounding box center [451, 194] width 4 height 9
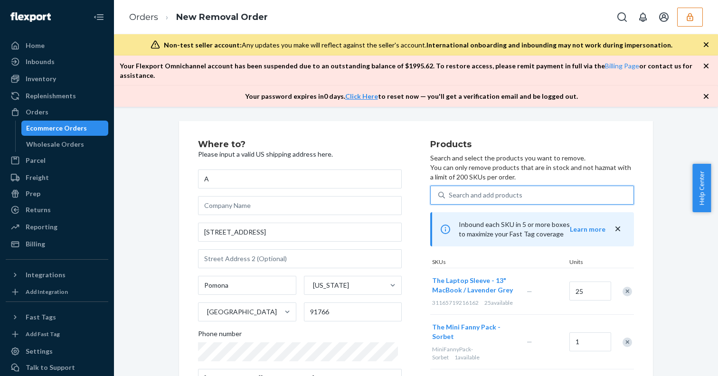
click at [457, 190] on div "Search and add products" at bounding box center [486, 194] width 74 height 9
click at [450, 190] on input "0 results available. Select is focused ,type to refine list, press Down to open…" at bounding box center [449, 194] width 1 height 9
type input "g"
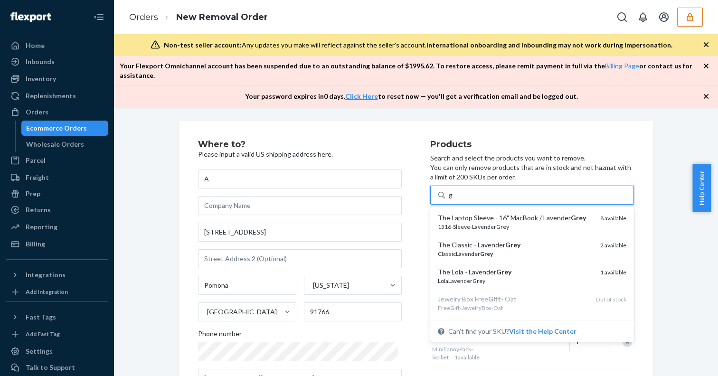
click at [464, 213] on div "The Laptop Sleeve - 16" MacBook / Lavender Grey" at bounding box center [515, 217] width 155 height 9
click at [453, 200] on input "g" at bounding box center [451, 194] width 4 height 9
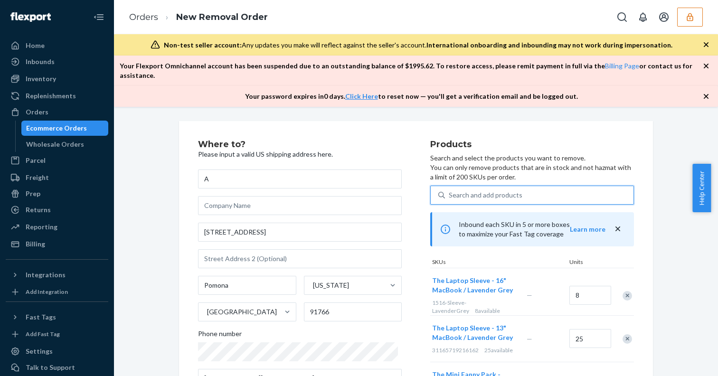
click at [463, 190] on div "Search and add products" at bounding box center [486, 194] width 74 height 9
click at [450, 190] on input "0 results available. Select is focused ,type to refine list, press Down to open…" at bounding box center [449, 194] width 1 height 9
type input "g"
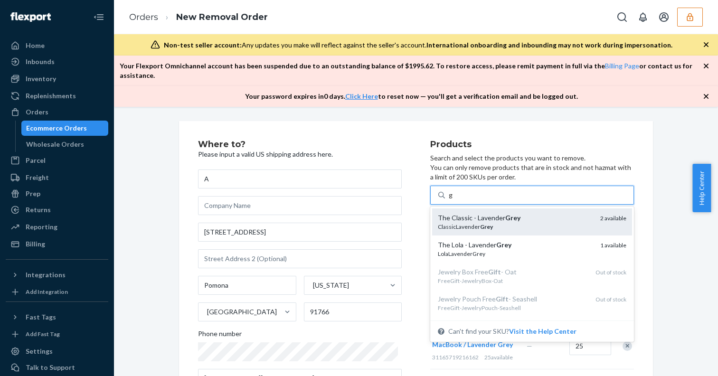
click at [462, 213] on div "The Classic - Lavender Grey" at bounding box center [515, 217] width 155 height 9
click at [453, 200] on input "g" at bounding box center [451, 194] width 4 height 9
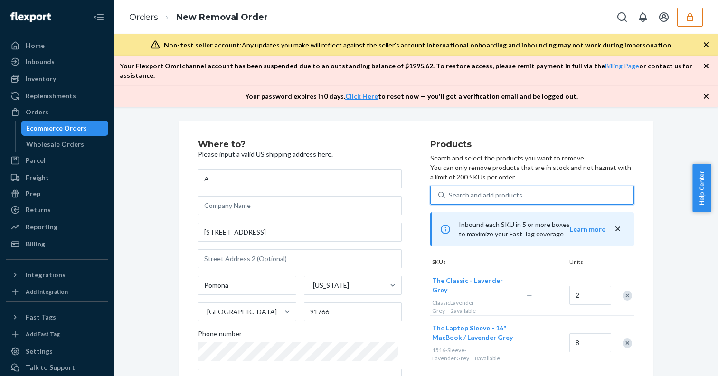
click at [459, 190] on div "Search and add products" at bounding box center [486, 194] width 74 height 9
click at [450, 190] on input "0 results available. Select is focused ,type to refine list, press Down to open…" at bounding box center [449, 194] width 1 height 9
type input "g"
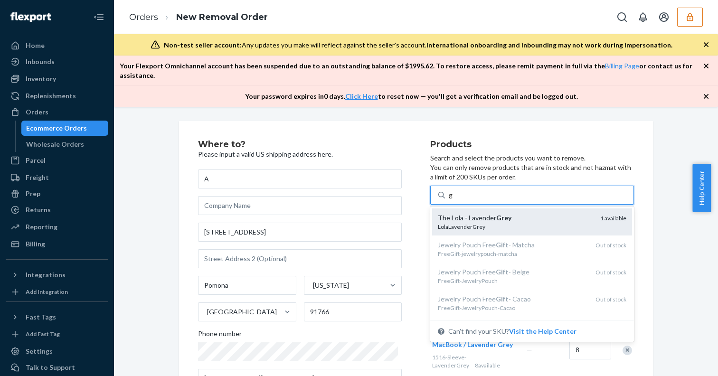
click at [460, 213] on div "The Lola - Lavender Grey" at bounding box center [515, 217] width 155 height 9
click at [453, 200] on input "g" at bounding box center [451, 194] width 4 height 9
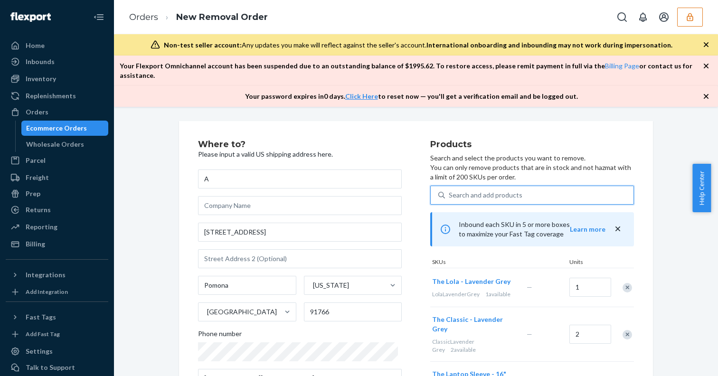
click at [456, 190] on div "Search and add products" at bounding box center [486, 194] width 74 height 9
click at [450, 190] on input "0 results available. Use Up and Down to choose options, press Enter to select t…" at bounding box center [449, 194] width 1 height 9
type input "h"
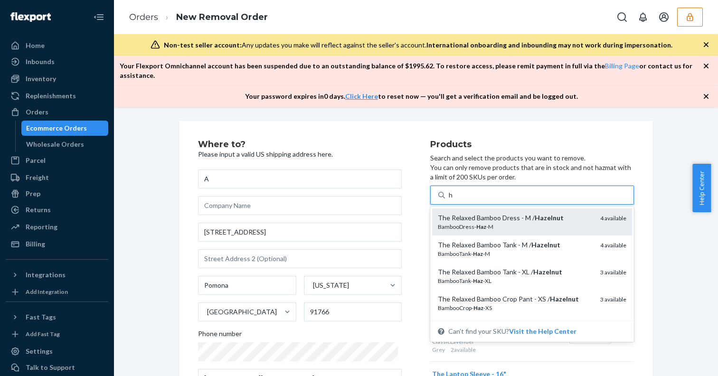
click at [460, 223] on div "BambooDress- Haz -M" at bounding box center [515, 227] width 155 height 8
click at [454, 200] on input "h" at bounding box center [451, 194] width 5 height 9
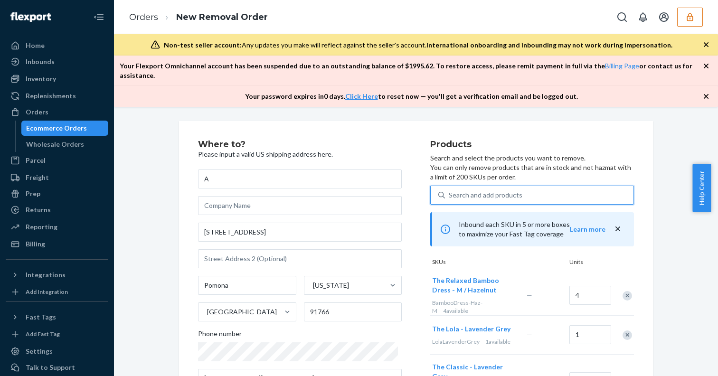
click at [458, 190] on div "Search and add products" at bounding box center [486, 194] width 74 height 9
click at [450, 190] on input "0 results available. Select is focused ,type to refine list, press Down to open…" at bounding box center [449, 194] width 1 height 9
type input "h"
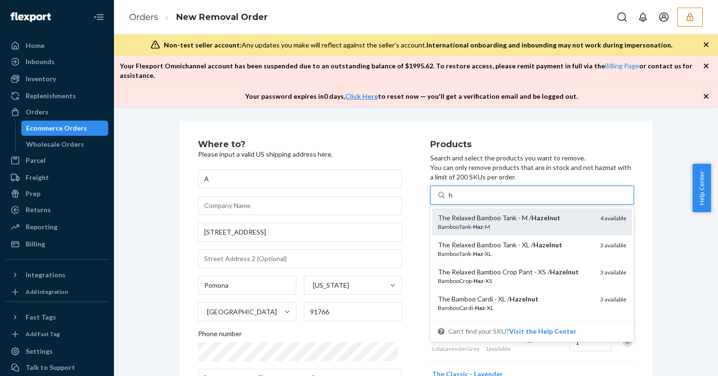
click at [463, 213] on div "The Relaxed Bamboo Tank - M / Hazelnut" at bounding box center [515, 217] width 155 height 9
click at [454, 200] on input "h" at bounding box center [451, 194] width 5 height 9
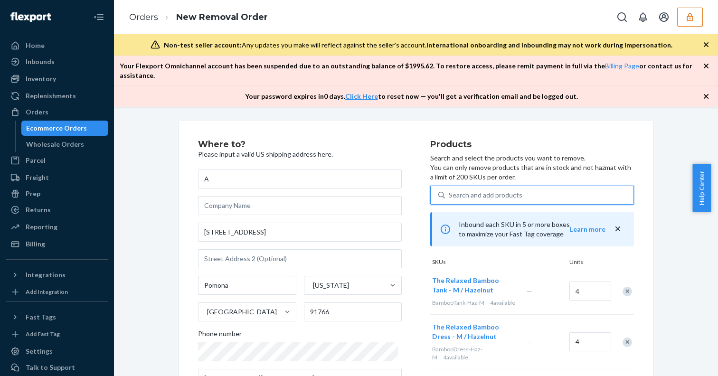
click at [461, 190] on div "Search and add products" at bounding box center [486, 194] width 74 height 9
click at [450, 190] on input "0 results available. Use Up and Down to choose options, press Enter to select t…" at bounding box center [449, 194] width 1 height 9
type input "h"
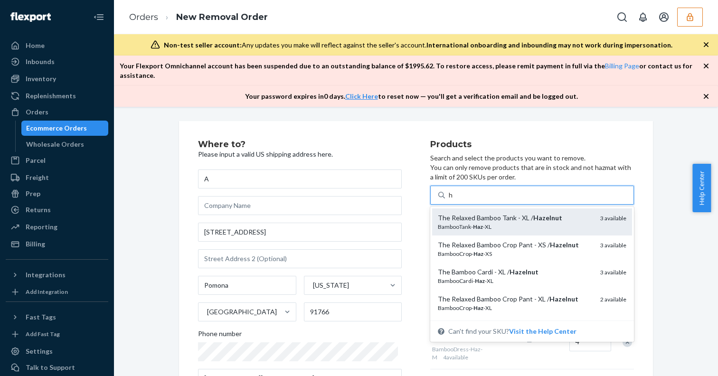
click at [460, 213] on div "The Relaxed Bamboo Tank - XL / Hazelnut" at bounding box center [515, 217] width 155 height 9
click at [454, 200] on input "h" at bounding box center [451, 194] width 5 height 9
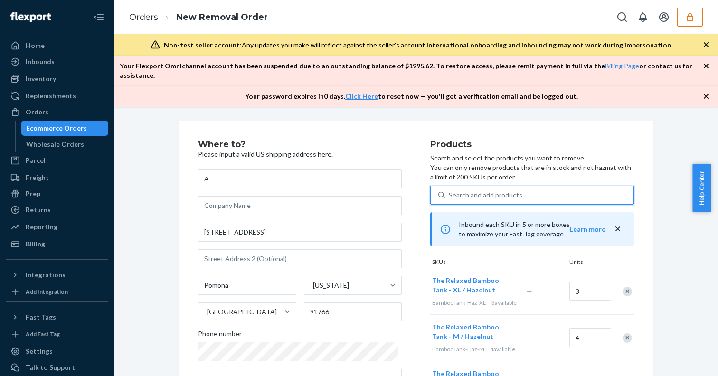
click at [458, 190] on div "Search and add products" at bounding box center [486, 194] width 74 height 9
click at [450, 190] on input "0 results available. Use Up and Down to choose options, press Enter to select t…" at bounding box center [449, 194] width 1 height 9
type input "h"
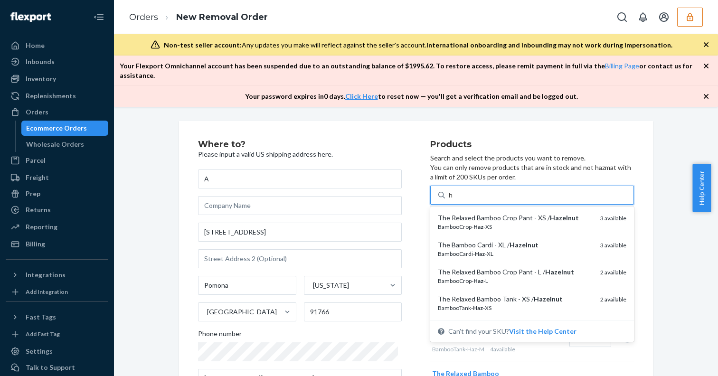
click at [474, 223] on em "Haz" at bounding box center [479, 226] width 10 height 7
click at [454, 200] on input "h" at bounding box center [451, 194] width 5 height 9
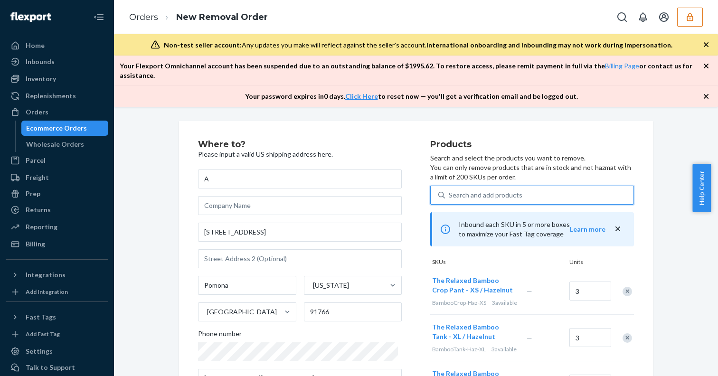
click at [462, 190] on div "Search and add products" at bounding box center [486, 194] width 74 height 9
click at [450, 190] on input "0 results available. Select is focused ,type to refine list, press Down to open…" at bounding box center [449, 194] width 1 height 9
type input "h"
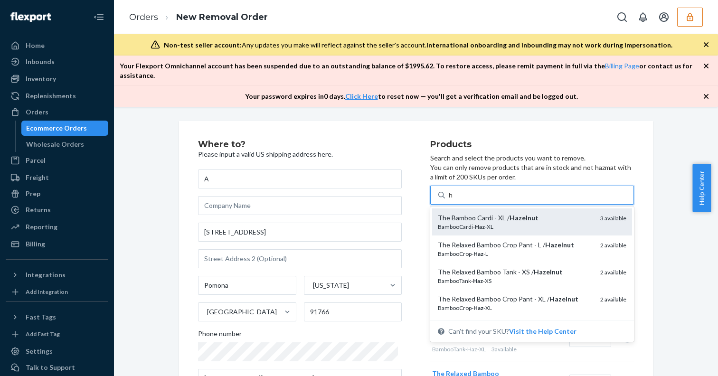
click at [464, 213] on div "The Bamboo Cardi - XL / Hazelnut" at bounding box center [515, 217] width 155 height 9
click at [454, 200] on input "h" at bounding box center [451, 194] width 5 height 9
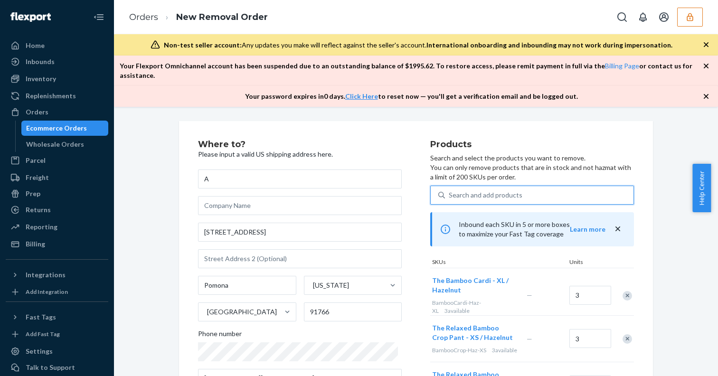
click at [463, 190] on div "Search and add products" at bounding box center [486, 194] width 74 height 9
click at [450, 190] on input "0 results available. Select is focused ,type to refine list, press Down to open…" at bounding box center [449, 194] width 1 height 9
type input "h"
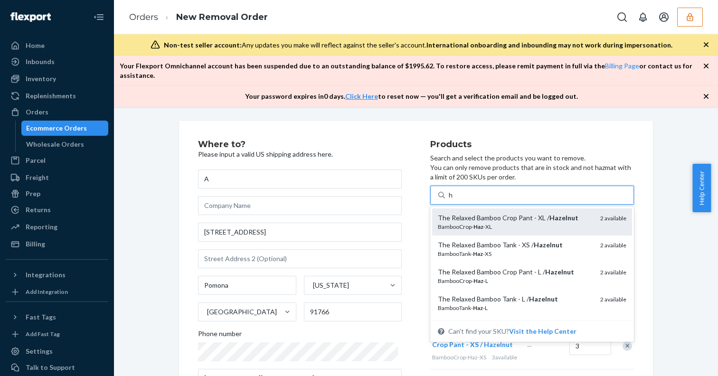
click at [469, 213] on div "The Relaxed Bamboo Crop Pant - XL / Hazelnut" at bounding box center [515, 217] width 155 height 9
click at [454, 200] on input "h" at bounding box center [451, 194] width 5 height 9
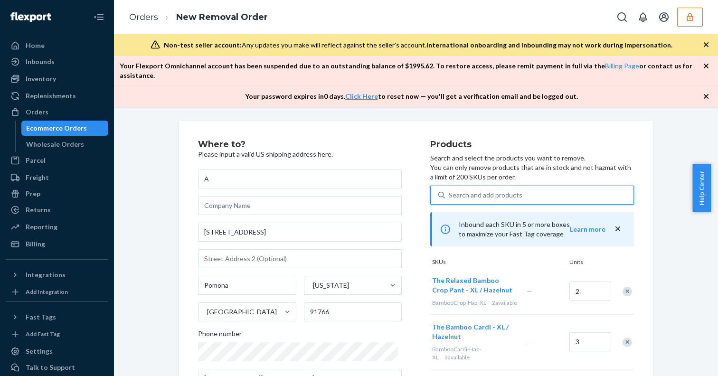
click at [464, 190] on div "Search and add products" at bounding box center [486, 194] width 74 height 9
click at [450, 190] on input "0 results available. Select is focused ,type to refine list, press Down to open…" at bounding box center [449, 194] width 1 height 9
type input "h"
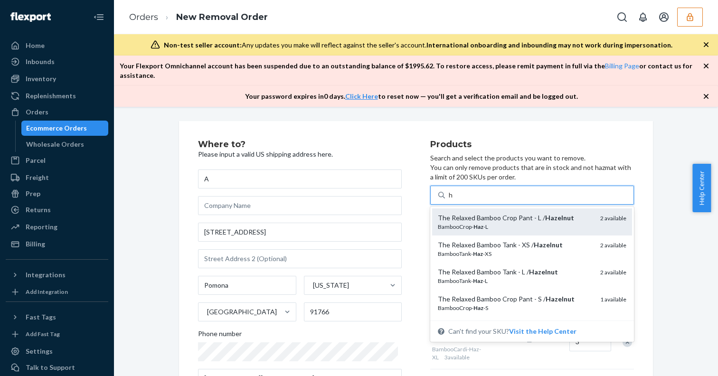
click at [469, 213] on div "The Relaxed Bamboo Crop Pant - L / Hazelnut" at bounding box center [515, 217] width 155 height 9
click at [454, 200] on input "h" at bounding box center [451, 194] width 5 height 9
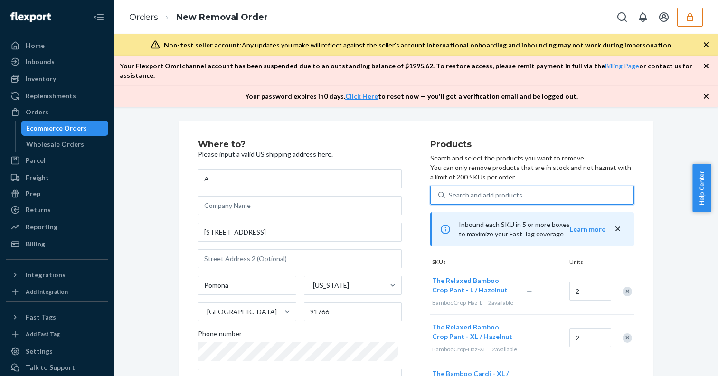
click at [463, 190] on div "Search and add products" at bounding box center [486, 194] width 74 height 9
click at [450, 190] on input "0 results available. Select is focused ,type to refine list, press Down to open…" at bounding box center [449, 194] width 1 height 9
type input "h"
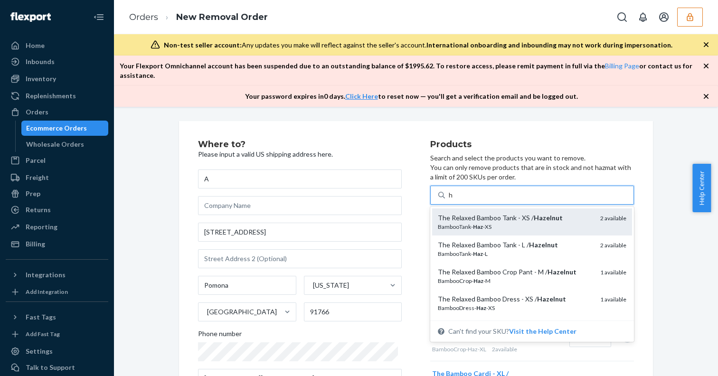
click at [466, 213] on div "The Relaxed Bamboo Tank - XS / Hazelnut" at bounding box center [515, 217] width 155 height 9
click at [454, 200] on input "h" at bounding box center [451, 194] width 5 height 9
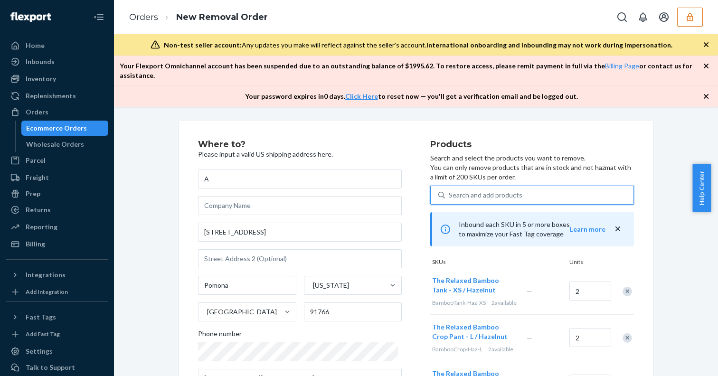
click at [464, 190] on div "Search and add products" at bounding box center [539, 195] width 189 height 17
click at [450, 190] on input "0 results available. Select is focused ,type to refine list, press Down to open…" at bounding box center [449, 194] width 1 height 9
type input "h"
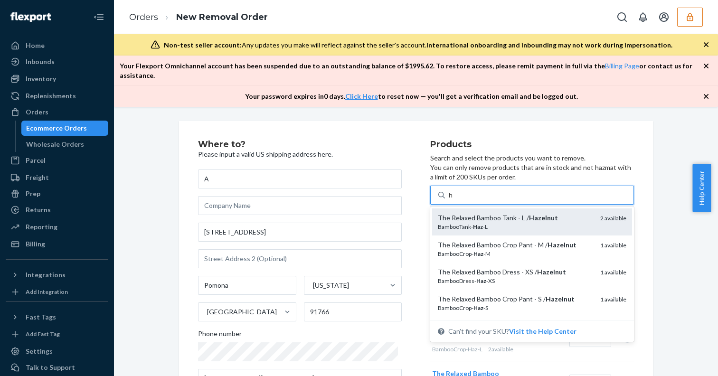
click at [470, 213] on div "The Relaxed Bamboo Tank - L / Hazelnut" at bounding box center [515, 217] width 155 height 9
click at [454, 200] on input "h" at bounding box center [451, 194] width 5 height 9
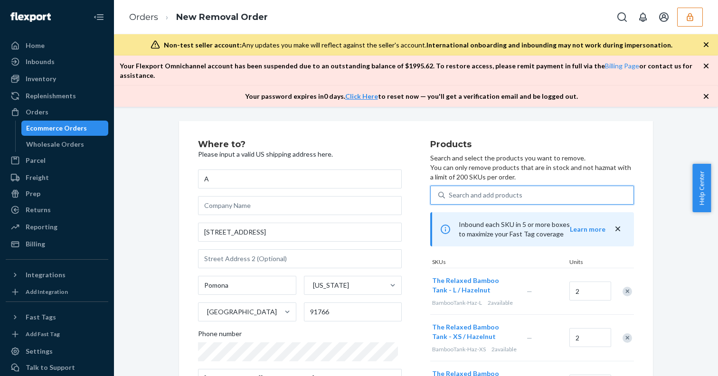
click at [465, 190] on div "Search and add products" at bounding box center [486, 194] width 74 height 9
click at [450, 190] on input "0 results available. Select is focused ,type to refine list, press Down to open…" at bounding box center [449, 194] width 1 height 9
type input "h"
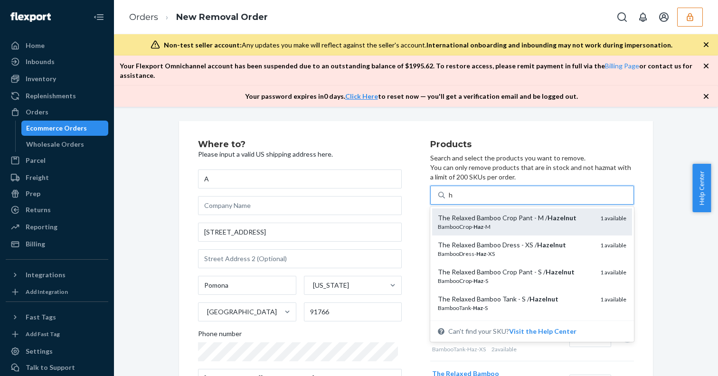
click at [465, 213] on div "The Relaxed Bamboo Crop Pant - M / Hazelnut" at bounding box center [515, 217] width 155 height 9
click at [454, 200] on input "h" at bounding box center [451, 194] width 5 height 9
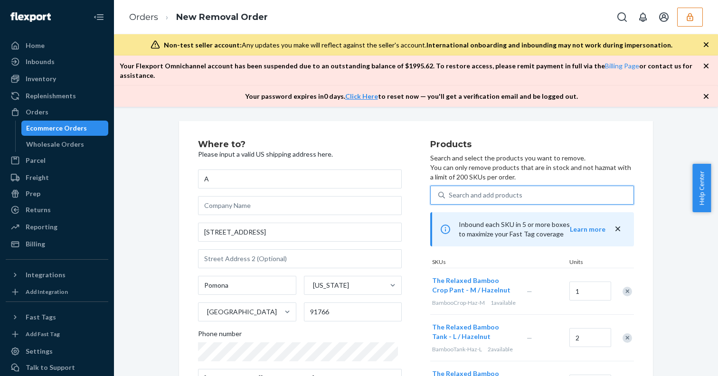
click at [461, 191] on div "Search and add products" at bounding box center [539, 195] width 189 height 17
click at [450, 191] on input "0 results available. Use Up and Down to choose options, press Enter to select t…" at bounding box center [449, 194] width 1 height 9
type input "h"
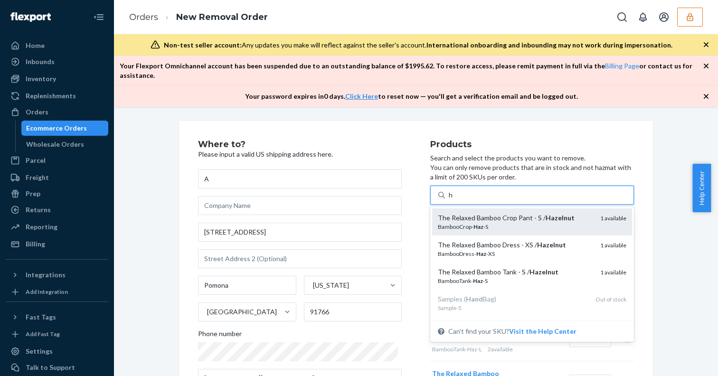
click at [461, 213] on div "The Relaxed Bamboo Crop Pant - S / Hazelnut" at bounding box center [515, 217] width 155 height 9
click at [454, 200] on input "h" at bounding box center [451, 194] width 5 height 9
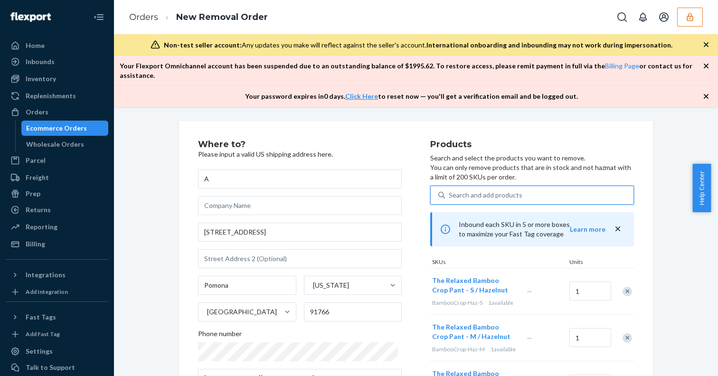
type input "h"
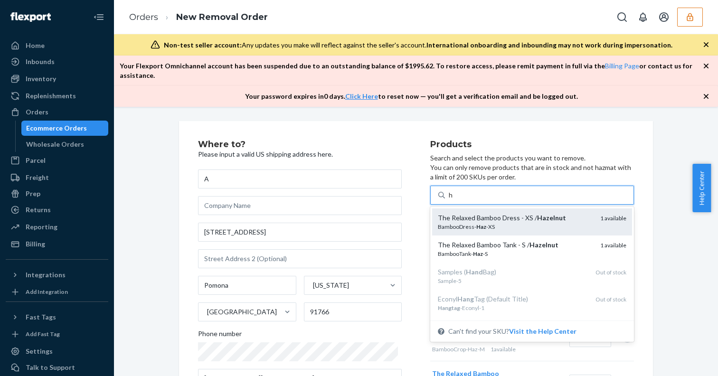
click at [461, 213] on div "The Relaxed Bamboo Dress - XS / Hazelnut" at bounding box center [515, 217] width 155 height 9
click at [454, 200] on input "h" at bounding box center [451, 194] width 5 height 9
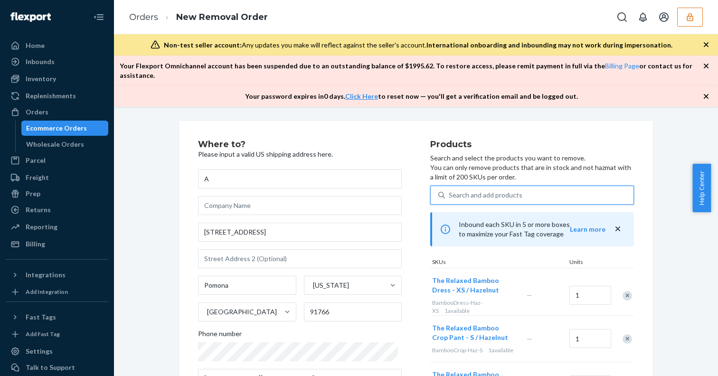
type input "h"
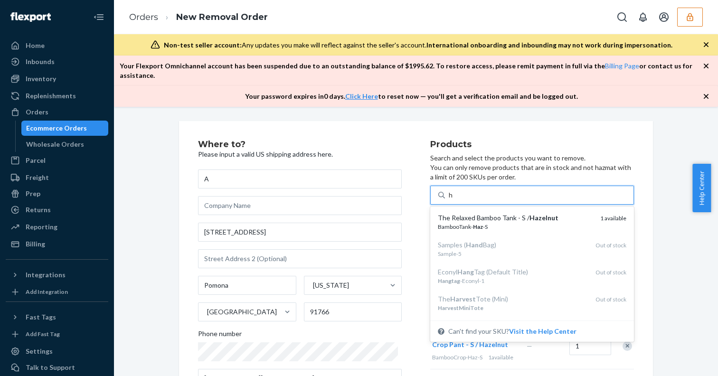
click at [461, 213] on div "The Relaxed Bamboo Tank - S / Hazelnut" at bounding box center [515, 217] width 155 height 9
click at [454, 200] on input "h" at bounding box center [451, 194] width 5 height 9
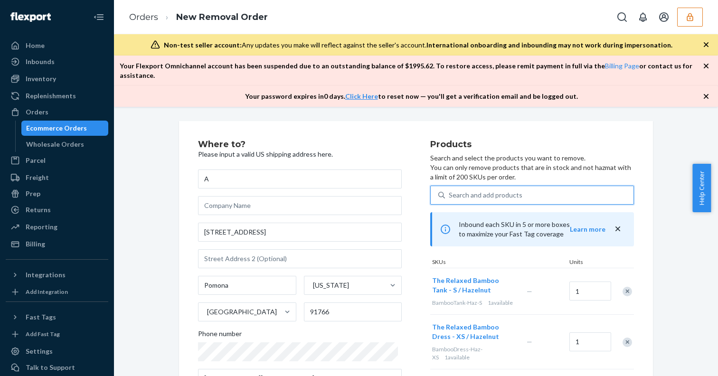
type input "i"
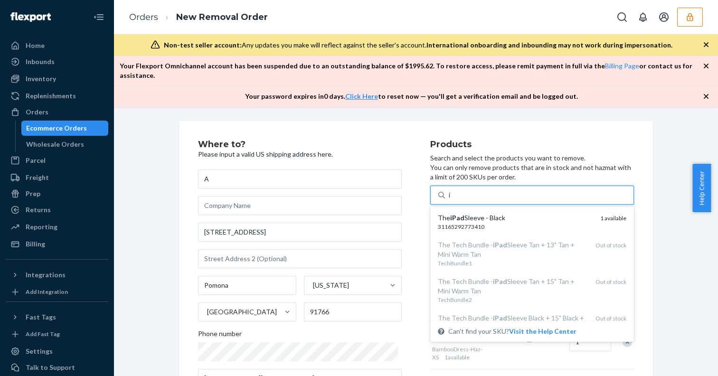
click at [461, 213] on div "The iPad Sleeve - Black" at bounding box center [515, 217] width 155 height 9
click at [452, 200] on input "i" at bounding box center [450, 194] width 3 height 9
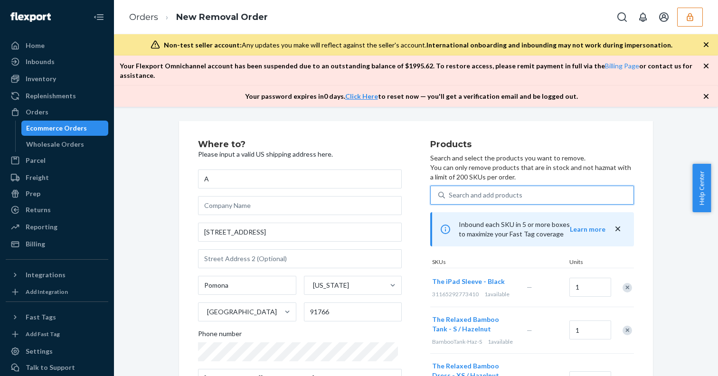
type input "j"
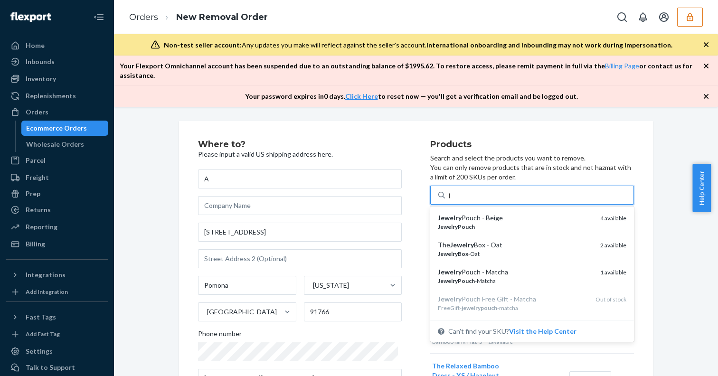
click at [461, 213] on div "Jewelry Pouch - Beige" at bounding box center [515, 217] width 155 height 9
click at [452, 200] on input "j" at bounding box center [450, 194] width 3 height 9
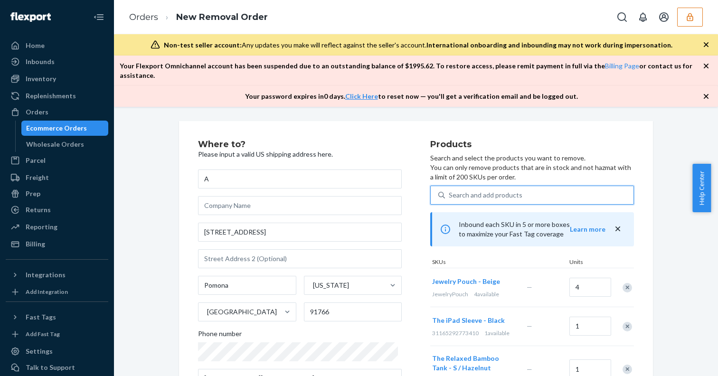
type input "j"
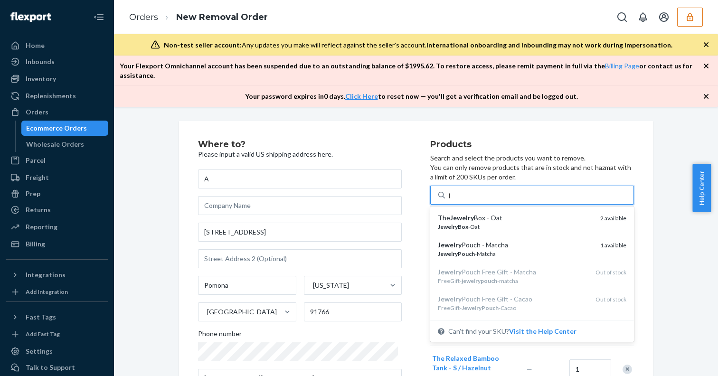
click at [461, 214] on em "Jewelry" at bounding box center [462, 218] width 24 height 8
click at [452, 200] on input "j" at bounding box center [450, 194] width 3 height 9
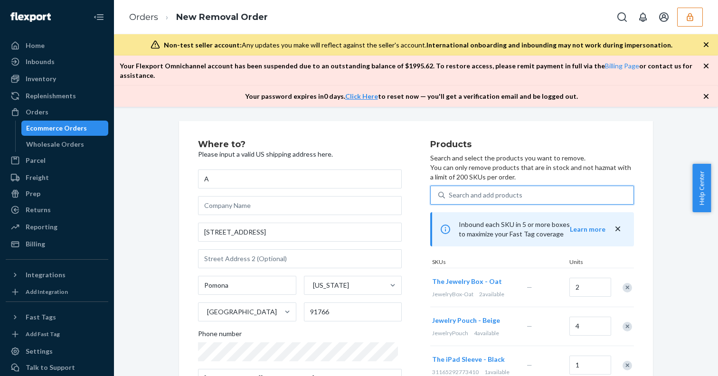
type input "j"
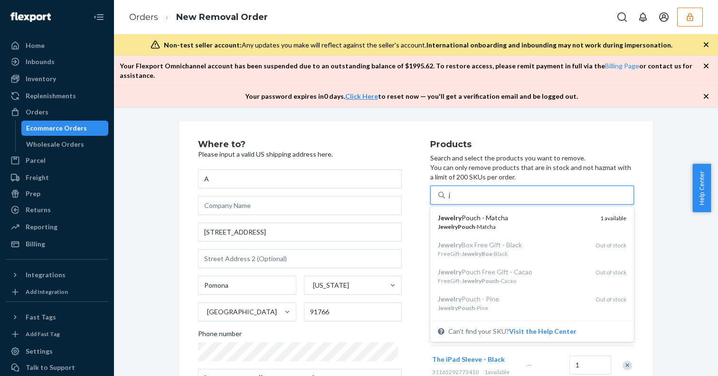
click at [461, 213] on div "Jewelry Pouch - Matcha" at bounding box center [515, 217] width 155 height 9
click at [452, 200] on input "j" at bounding box center [450, 194] width 3 height 9
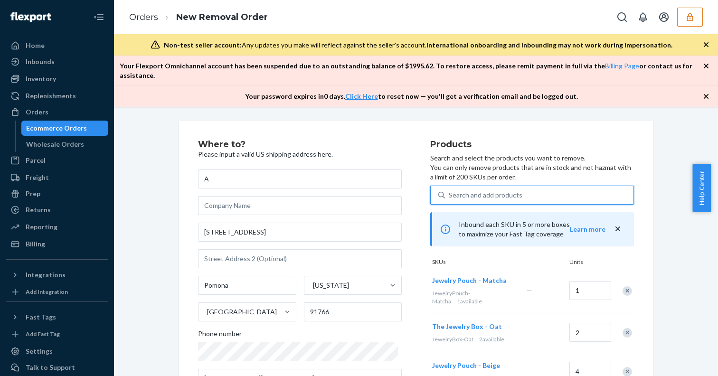
type input "k"
type input "l"
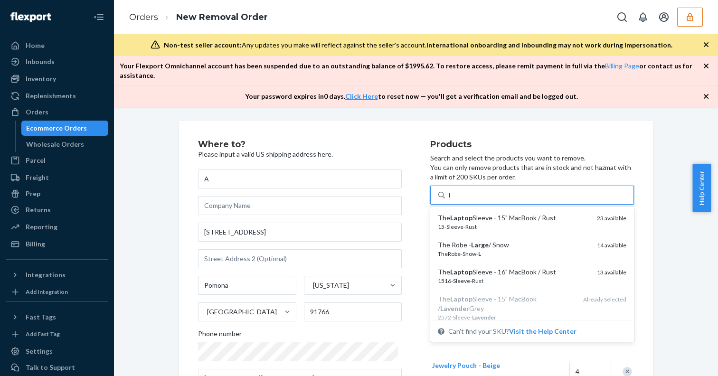
click at [461, 214] on em "Laptop" at bounding box center [461, 218] width 22 height 8
click at [452, 200] on input "l" at bounding box center [450, 194] width 3 height 9
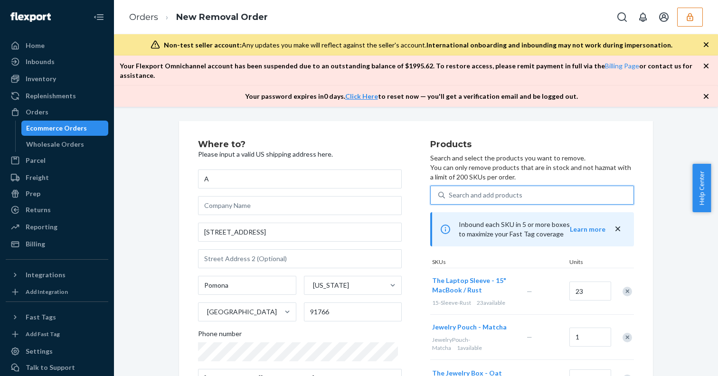
type input "l"
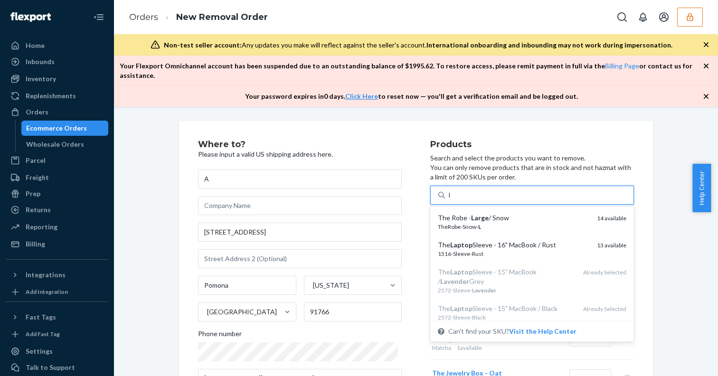
click at [461, 213] on div "The Robe - Large / Snow" at bounding box center [514, 217] width 152 height 9
click at [452, 200] on input "l" at bounding box center [450, 194] width 3 height 9
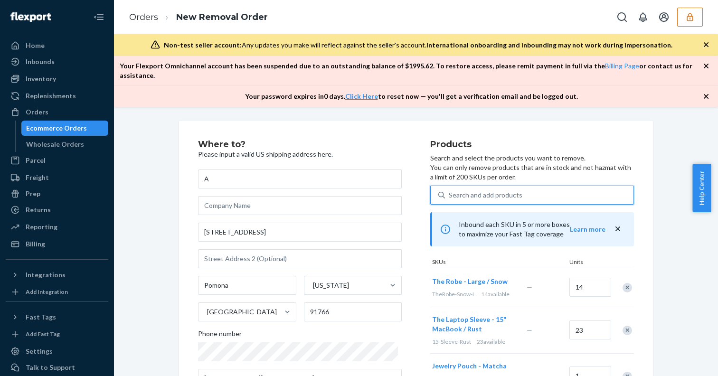
type input "l"
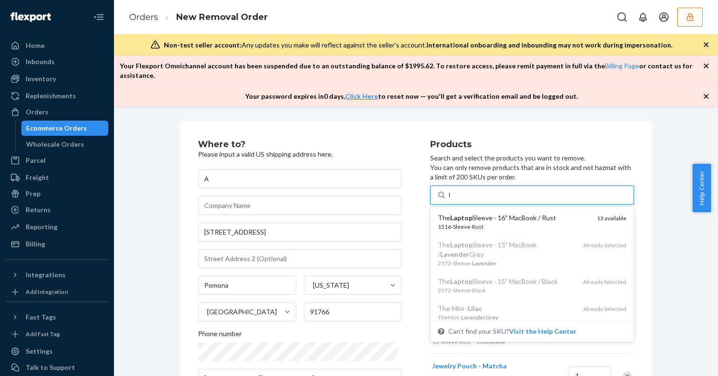
click at [461, 214] on em "Laptop" at bounding box center [461, 218] width 22 height 8
click at [452, 200] on input "l" at bounding box center [450, 194] width 3 height 9
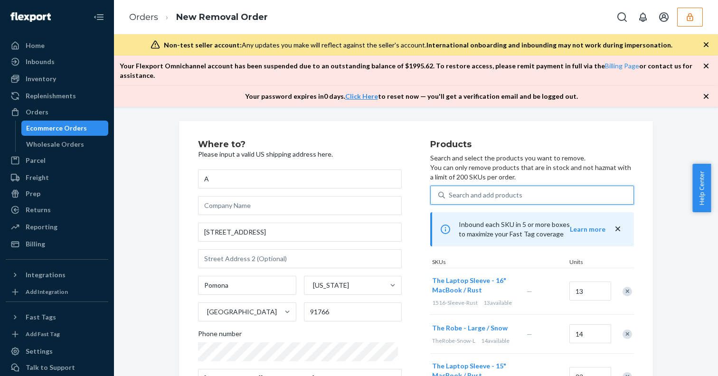
type input "m"
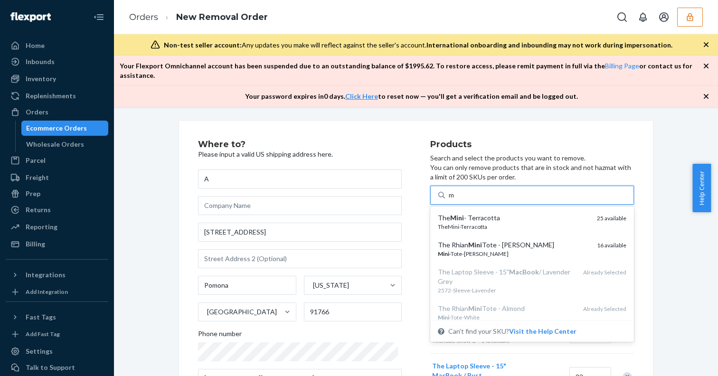
click at [461, 213] on div "The Mini - Terracotta" at bounding box center [514, 217] width 152 height 9
click at [455, 200] on input "m" at bounding box center [452, 194] width 7 height 9
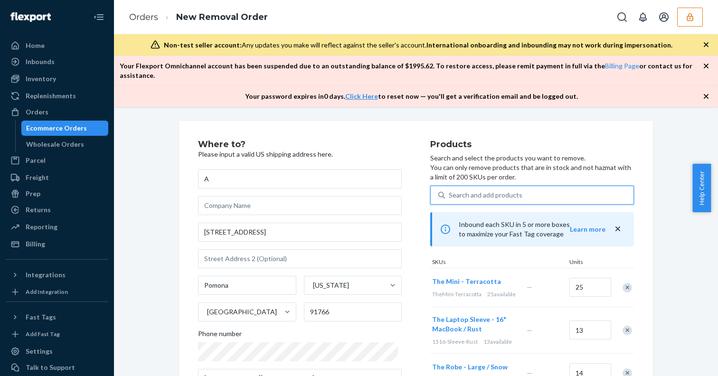
type input "m"
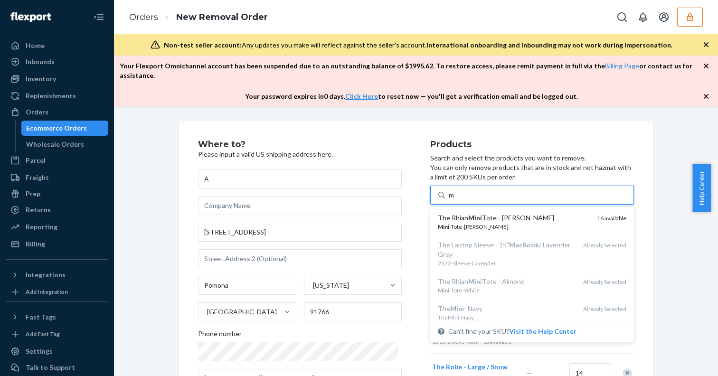
click at [468, 214] on em "Mini" at bounding box center [475, 218] width 14 height 8
click at [455, 200] on input "m" at bounding box center [452, 194] width 7 height 9
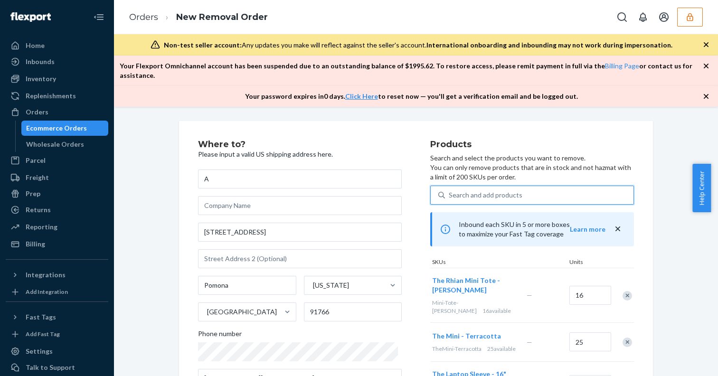
type input "n"
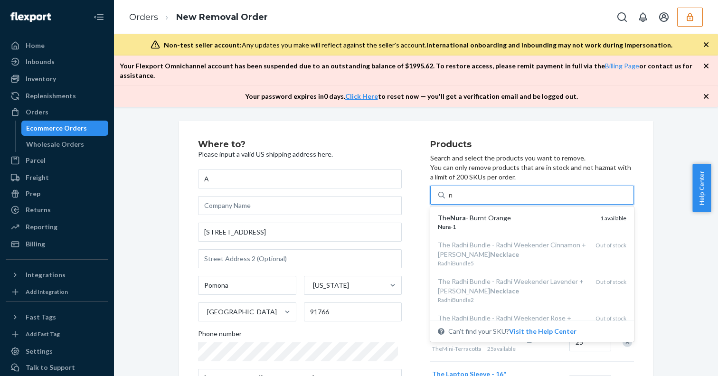
click at [461, 213] on div "The Nura - Burnt Orange" at bounding box center [515, 217] width 155 height 9
click at [454, 200] on input "n" at bounding box center [451, 194] width 5 height 9
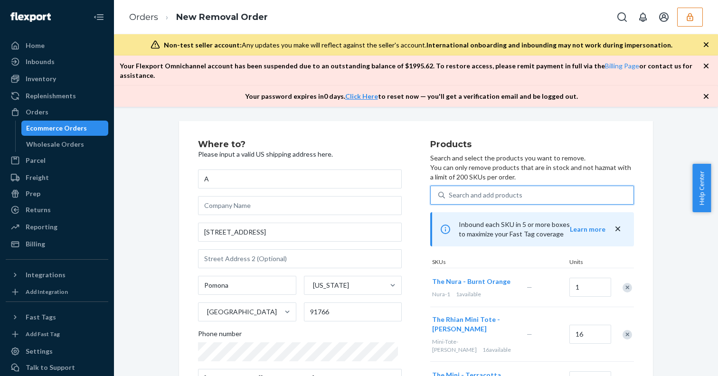
type input "o"
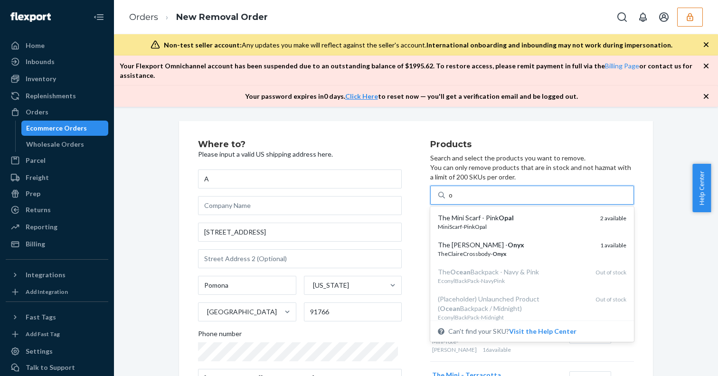
click at [461, 213] on div "The Mini Scarf - Pink Opal" at bounding box center [515, 217] width 155 height 9
click at [454, 200] on input "o" at bounding box center [451, 194] width 5 height 9
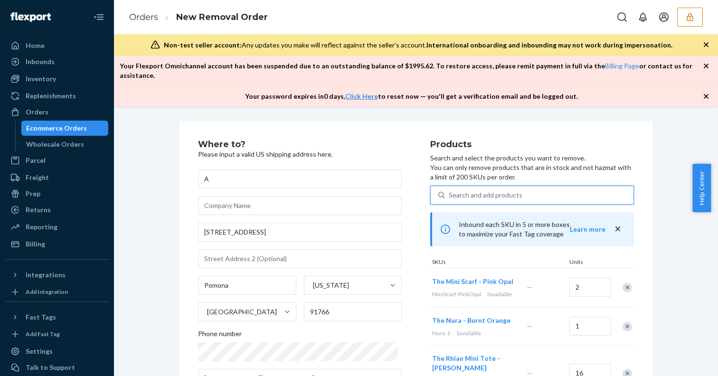
type input "o"
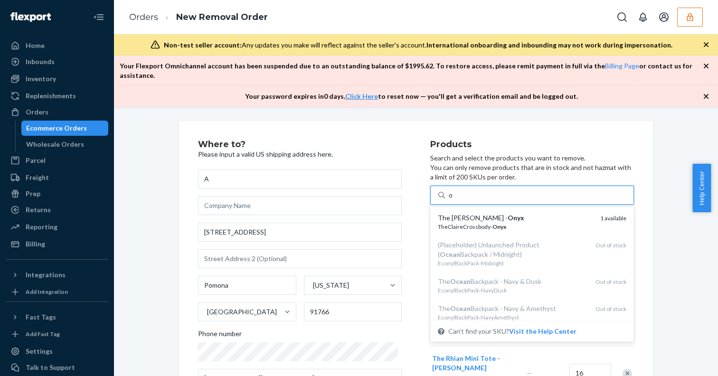
click at [461, 213] on div "The [PERSON_NAME] - Onyx" at bounding box center [515, 217] width 155 height 9
click at [454, 200] on input "o" at bounding box center [451, 194] width 5 height 9
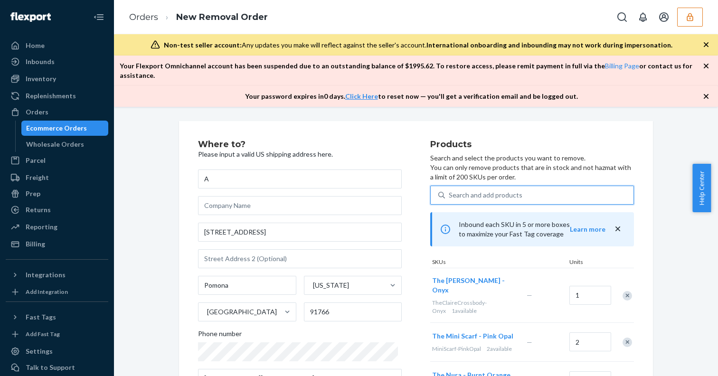
type input "p"
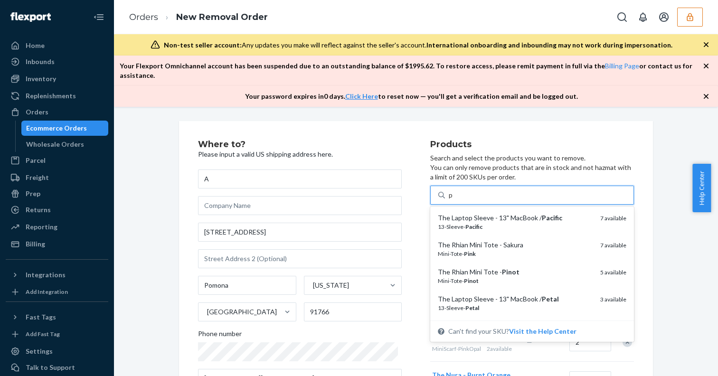
click at [461, 213] on div "The Laptop Sleeve - 13" MacBook / Pacific" at bounding box center [515, 217] width 155 height 9
click at [454, 200] on input "p" at bounding box center [451, 194] width 5 height 9
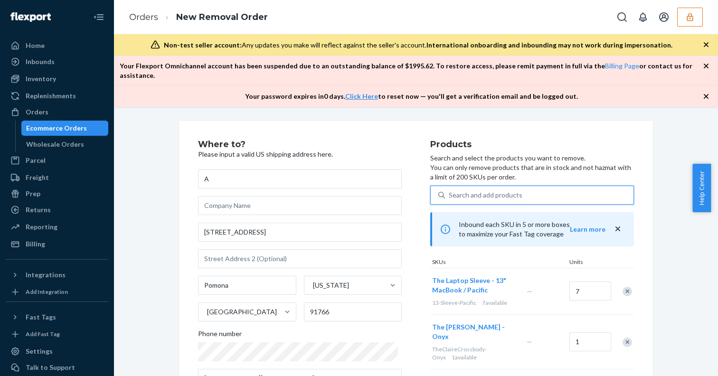
type input "p"
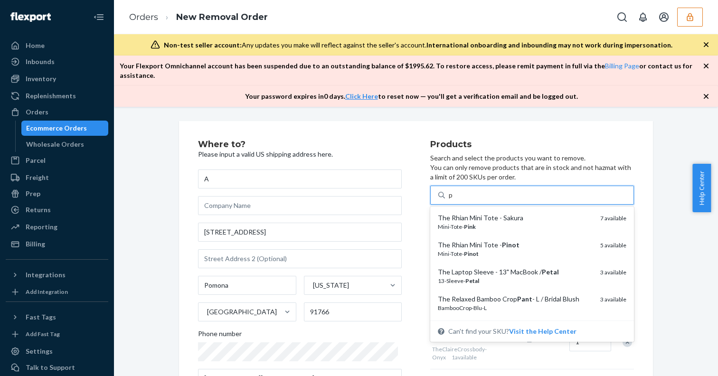
click at [461, 213] on div "The Rhian Mini Tote - Sakura" at bounding box center [515, 217] width 155 height 9
click at [454, 200] on input "p" at bounding box center [451, 194] width 5 height 9
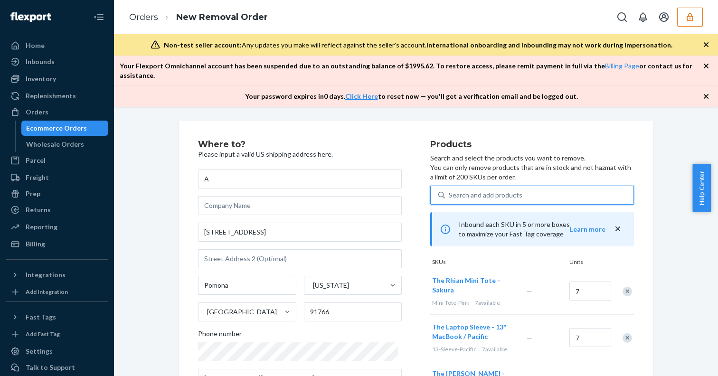
type input "p"
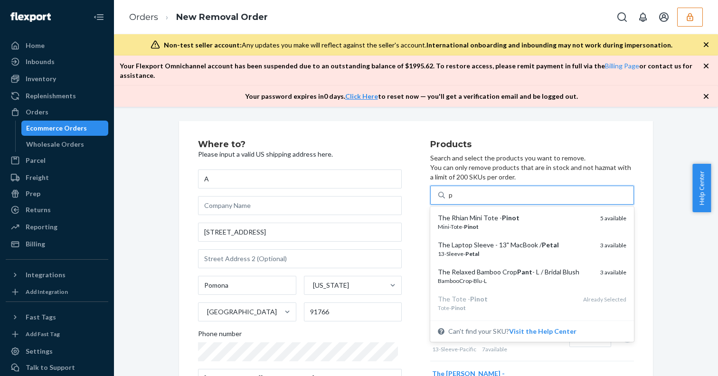
click at [461, 213] on div "The Rhian Mini Tote - Pinot" at bounding box center [515, 217] width 155 height 9
click at [454, 200] on input "p" at bounding box center [451, 194] width 5 height 9
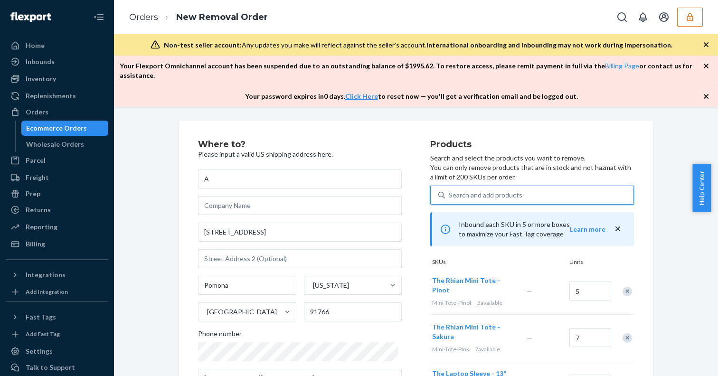
type input "p"
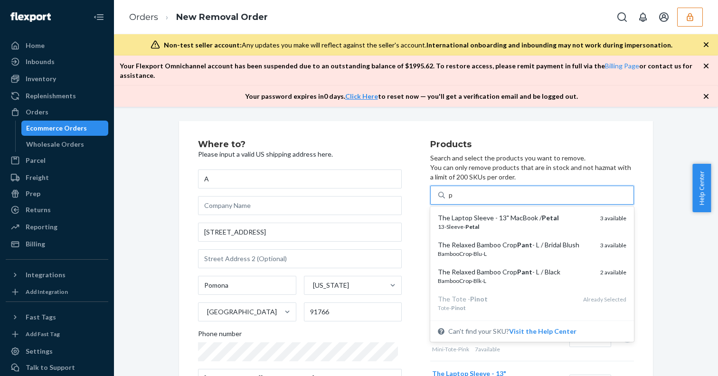
click at [461, 213] on div "The Laptop Sleeve - 13" MacBook / Petal" at bounding box center [515, 217] width 155 height 9
click at [454, 200] on input "p" at bounding box center [451, 194] width 5 height 9
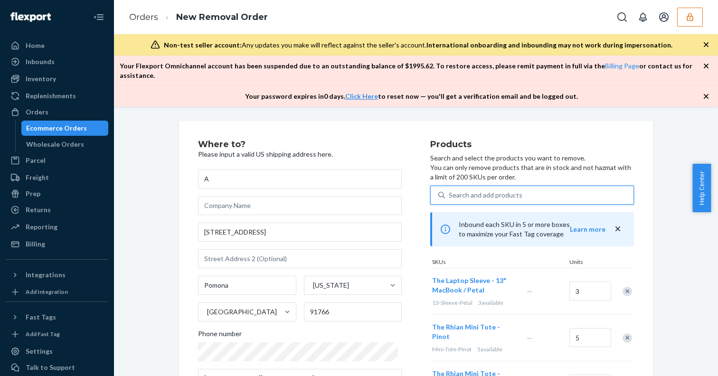
type input "p"
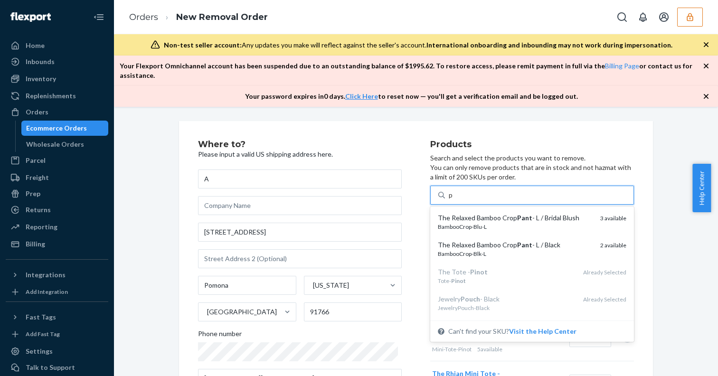
click at [461, 213] on div "The Relaxed Bamboo Crop Pant - L / Bridal Blush" at bounding box center [515, 217] width 155 height 9
click at [454, 200] on input "p" at bounding box center [451, 194] width 5 height 9
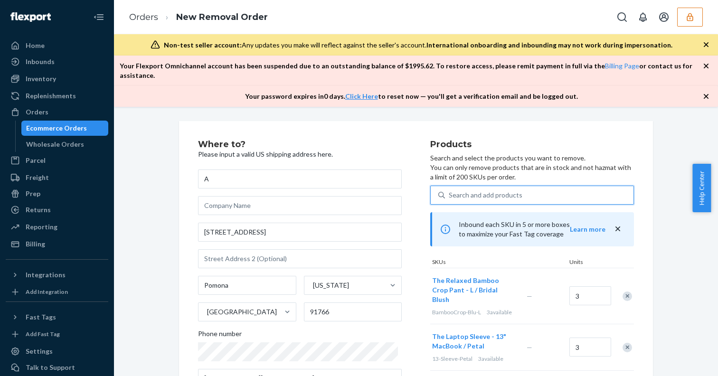
type input "p"
type input "q"
type input "r"
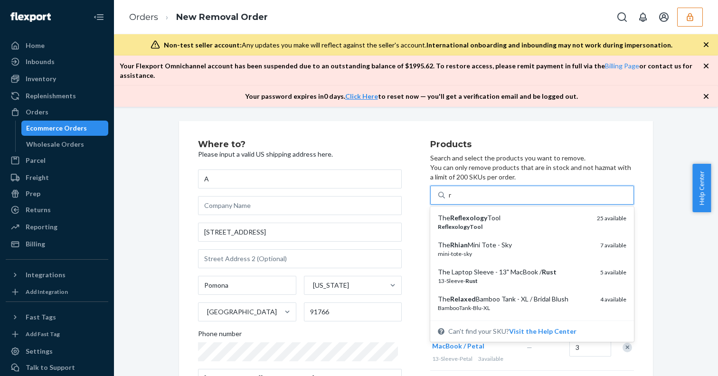
click at [461, 214] on em "Reflexology" at bounding box center [468, 218] width 37 height 8
click at [453, 200] on input "r" at bounding box center [451, 194] width 4 height 9
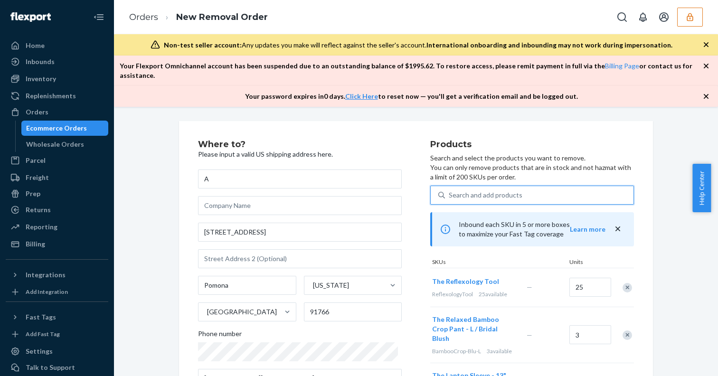
type input "r"
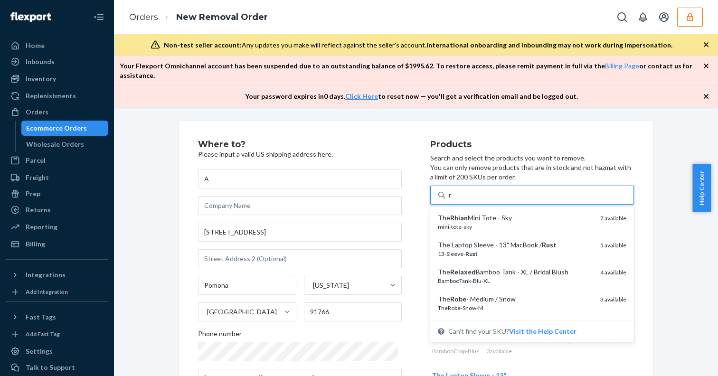
click at [461, 213] on div "The Rhian Mini Tote - Sky" at bounding box center [515, 217] width 155 height 9
click at [453, 200] on input "r" at bounding box center [451, 194] width 4 height 9
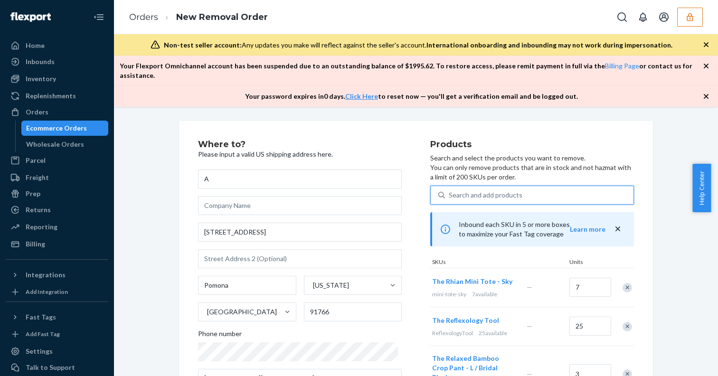
type input "r"
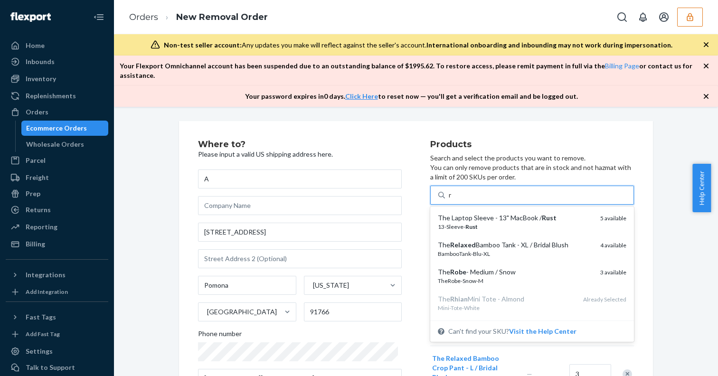
click at [461, 213] on div "The Laptop Sleeve - 13" MacBook / Rust" at bounding box center [515, 217] width 155 height 9
click at [453, 200] on input "r" at bounding box center [451, 194] width 4 height 9
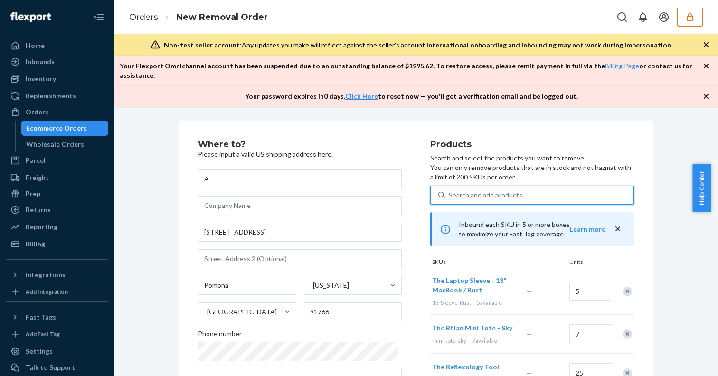
type input "r"
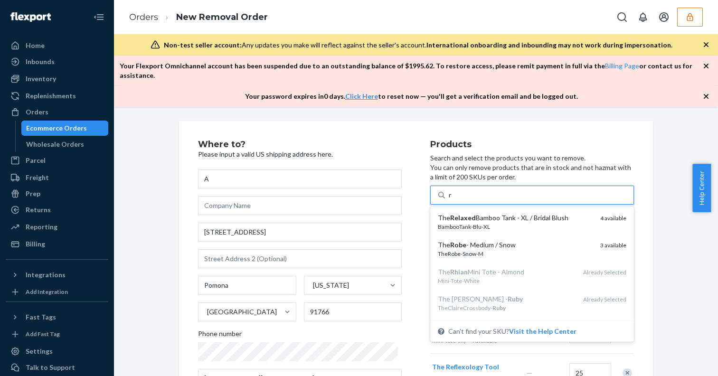
click at [461, 214] on em "Relaxed" at bounding box center [463, 218] width 26 height 8
click at [453, 200] on input "r" at bounding box center [451, 194] width 4 height 9
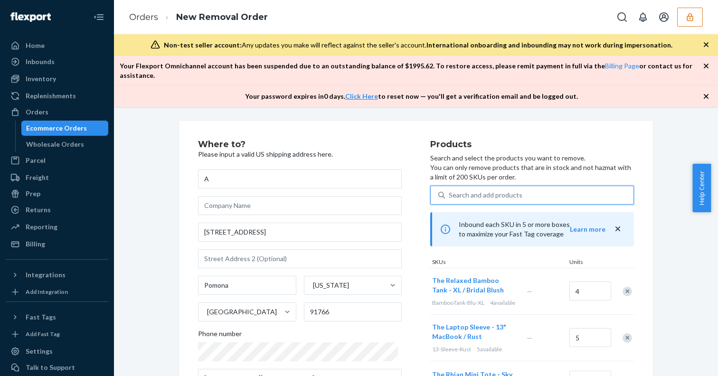
type input "r"
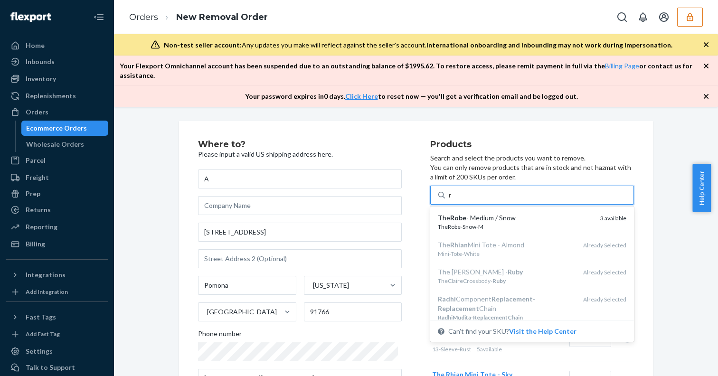
click at [461, 213] on div "The Robe - Medium / Snow" at bounding box center [515, 217] width 155 height 9
click at [453, 200] on input "r" at bounding box center [451, 194] width 4 height 9
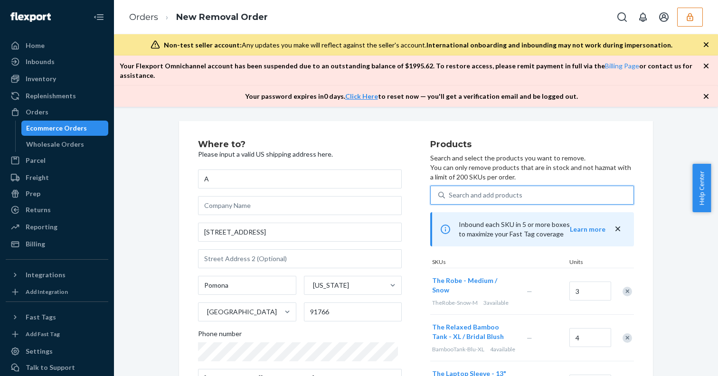
type input "s"
type input "t"
type input "u"
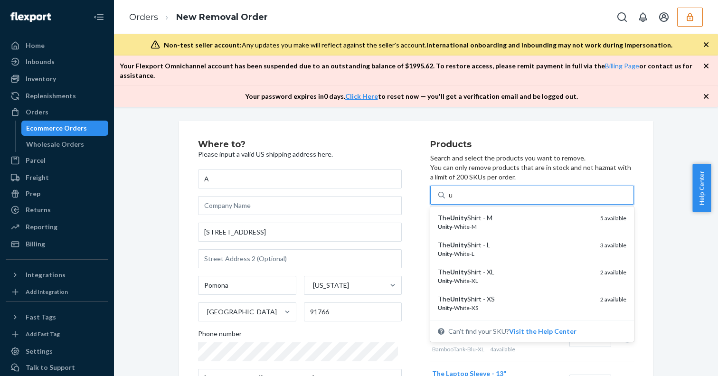
click at [461, 213] on div "The Unity Shirt - M" at bounding box center [515, 217] width 155 height 9
click at [454, 200] on input "u" at bounding box center [451, 194] width 5 height 9
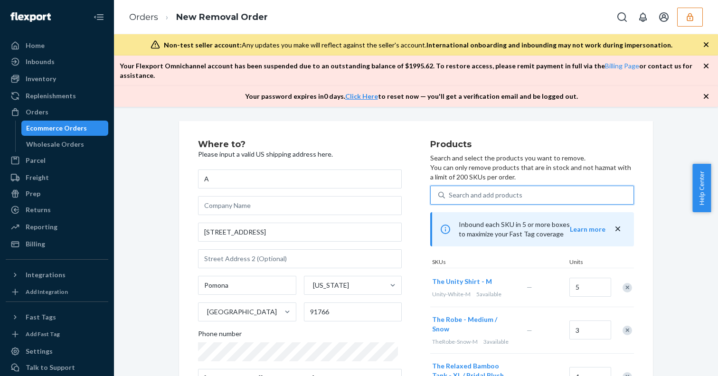
type input "u"
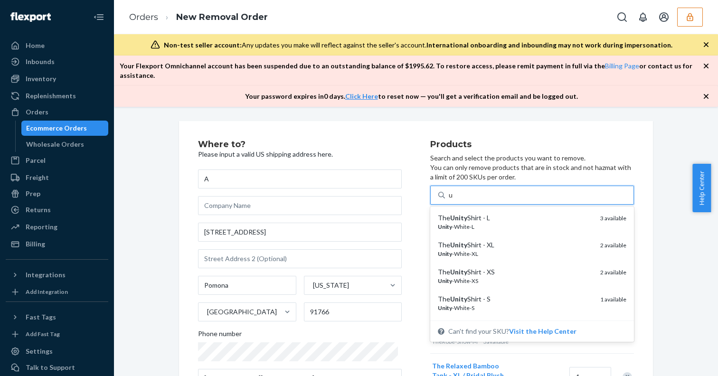
click at [461, 213] on div "The Unity Shirt - L" at bounding box center [515, 217] width 155 height 9
click at [454, 200] on input "u" at bounding box center [451, 194] width 5 height 9
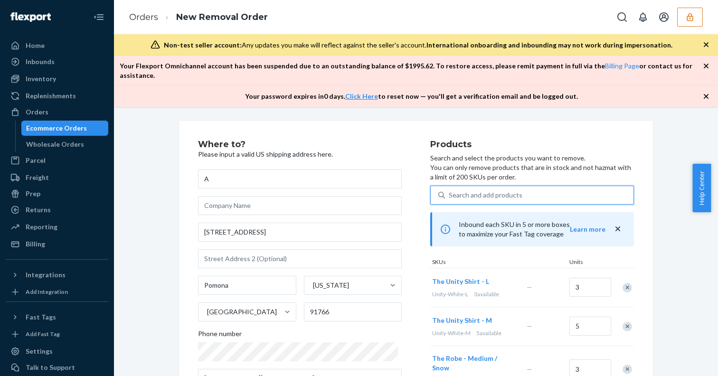
type input "u"
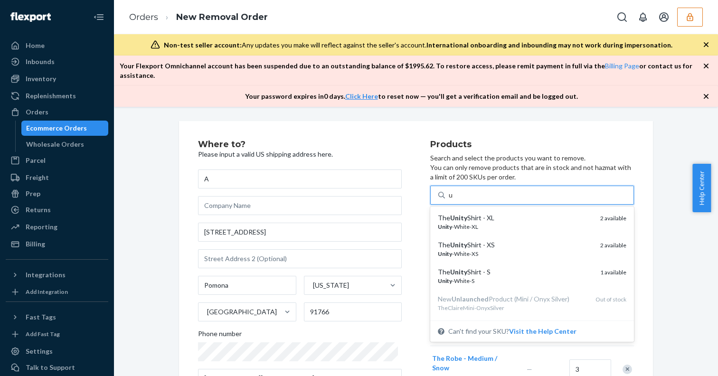
click at [461, 213] on div "The Unity Shirt - XL" at bounding box center [515, 217] width 155 height 9
click at [454, 200] on input "u" at bounding box center [451, 194] width 5 height 9
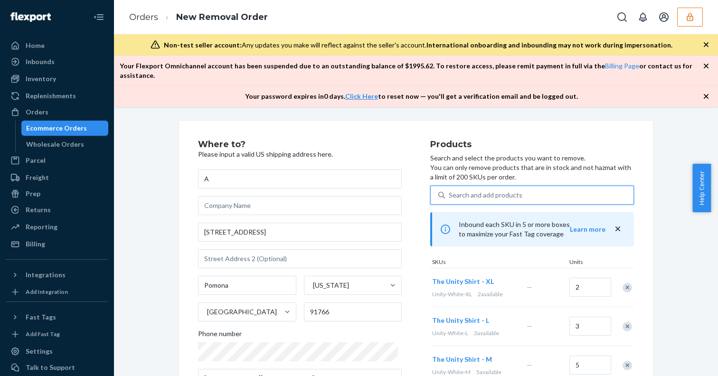
type input "u"
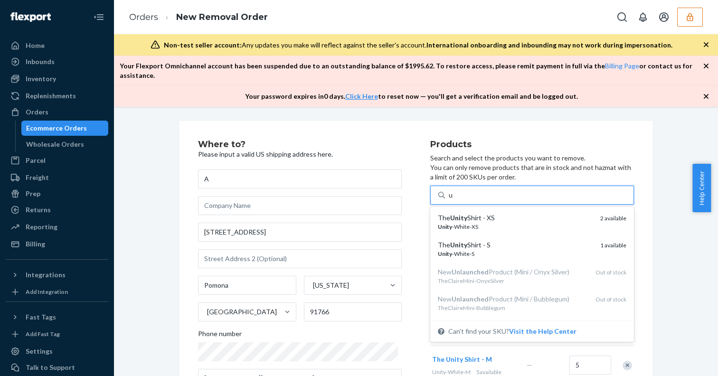
click at [461, 213] on div "The Unity Shirt - XS" at bounding box center [515, 217] width 155 height 9
click at [454, 200] on input "u" at bounding box center [451, 194] width 5 height 9
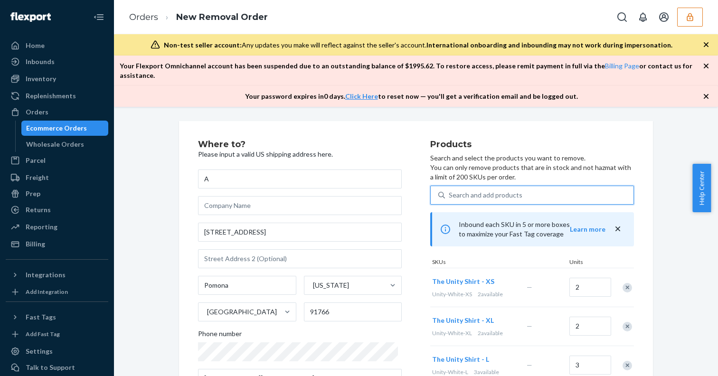
type input "u"
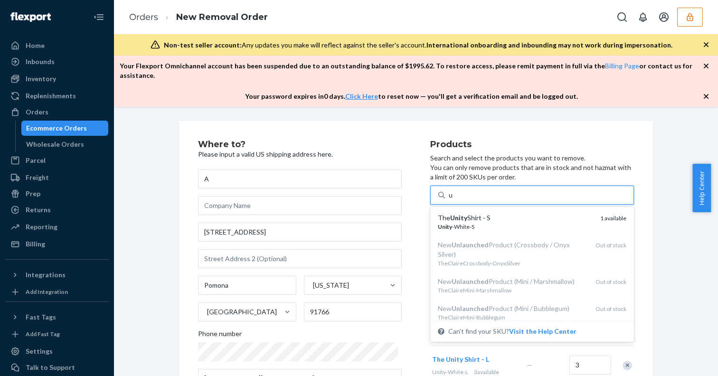
click at [461, 213] on div "The Unity Shirt - S" at bounding box center [515, 217] width 155 height 9
click at [454, 200] on input "u" at bounding box center [451, 194] width 5 height 9
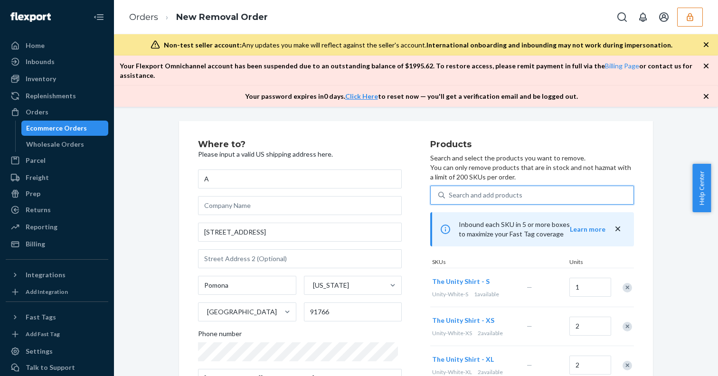
type input "v"
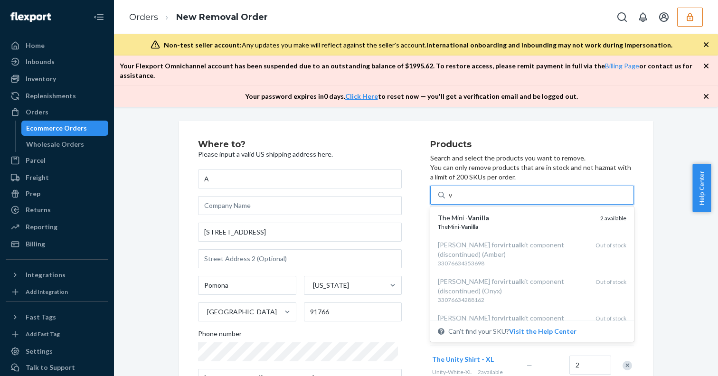
click at [468, 214] on em "Vanilla" at bounding box center [478, 218] width 21 height 8
click at [453, 200] on input "v" at bounding box center [451, 194] width 4 height 9
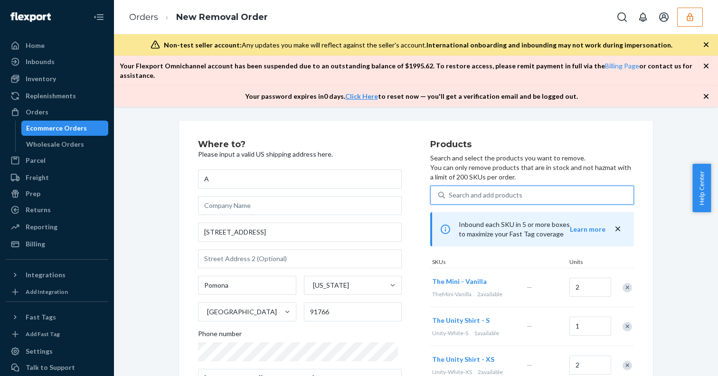
type input "w"
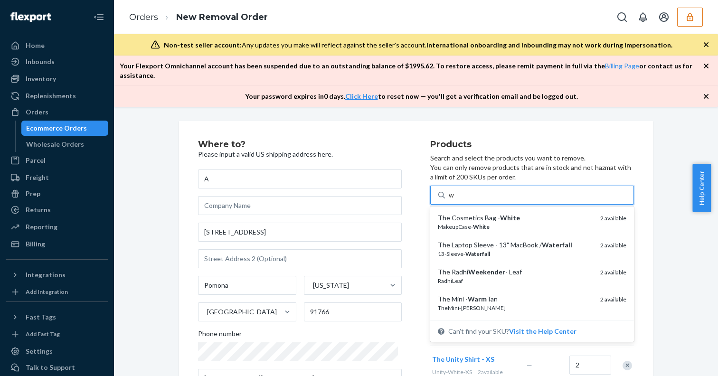
click at [461, 213] on div "The Cosmetics Bag - White" at bounding box center [515, 217] width 155 height 9
click at [455, 200] on input "w" at bounding box center [452, 194] width 6 height 9
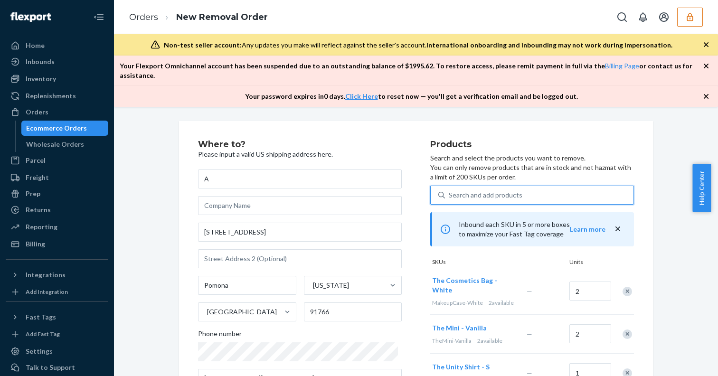
type input "w"
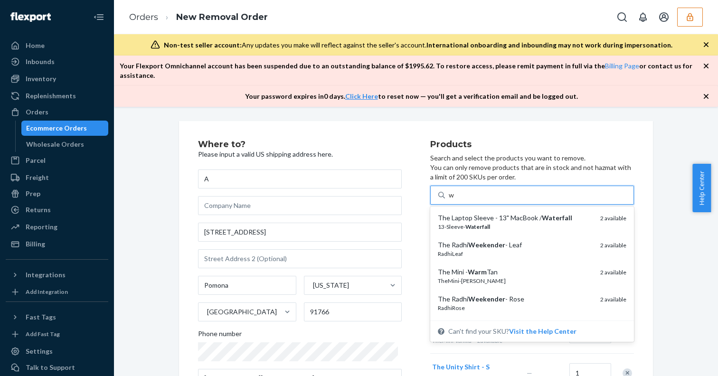
click at [461, 213] on div "The Laptop Sleeve - 13" MacBook / Waterfall" at bounding box center [515, 217] width 155 height 9
click at [455, 200] on input "w" at bounding box center [452, 194] width 6 height 9
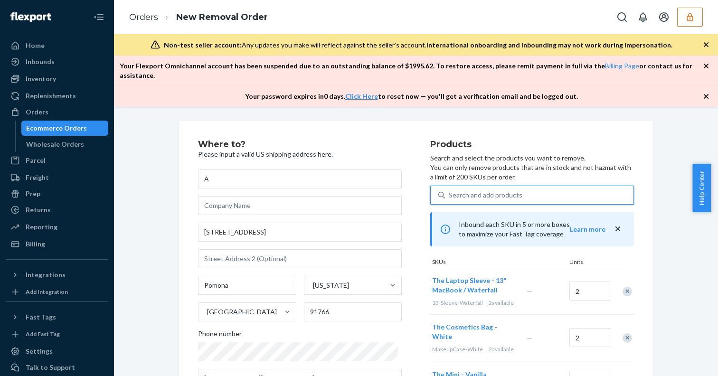
type input "w"
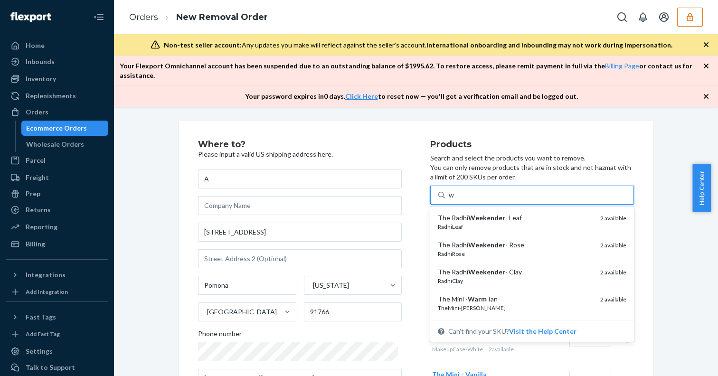
click at [468, 214] on em "Weekender" at bounding box center [486, 218] width 37 height 8
click at [455, 200] on input "w" at bounding box center [452, 194] width 6 height 9
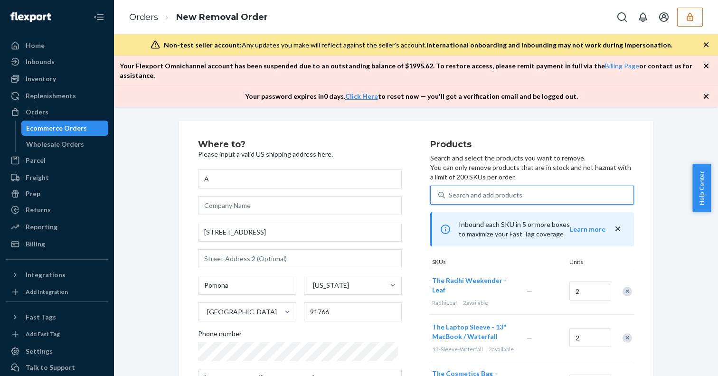
type input "w"
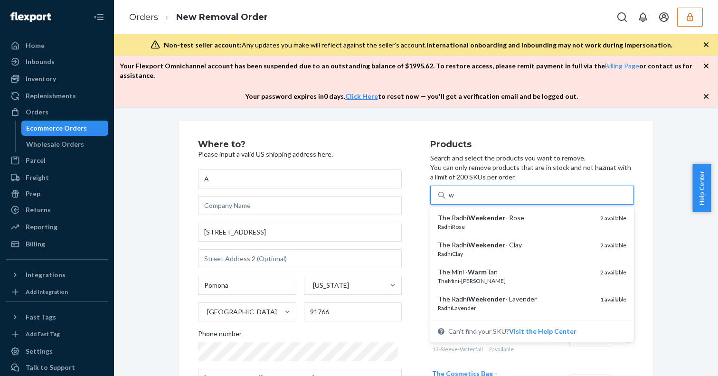
click at [468, 214] on em "Weekender" at bounding box center [486, 218] width 37 height 8
click at [455, 200] on input "w" at bounding box center [452, 194] width 6 height 9
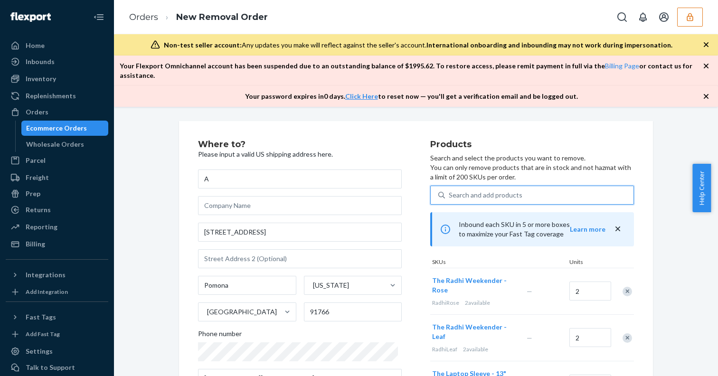
type input "w"
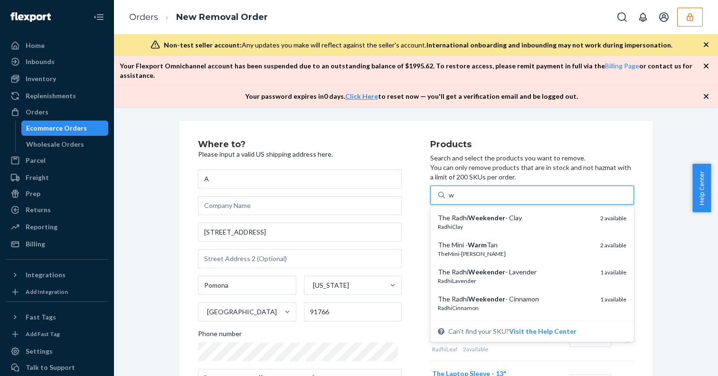
click at [468, 214] on em "Weekender" at bounding box center [486, 218] width 37 height 8
click at [455, 200] on input "w" at bounding box center [452, 194] width 6 height 9
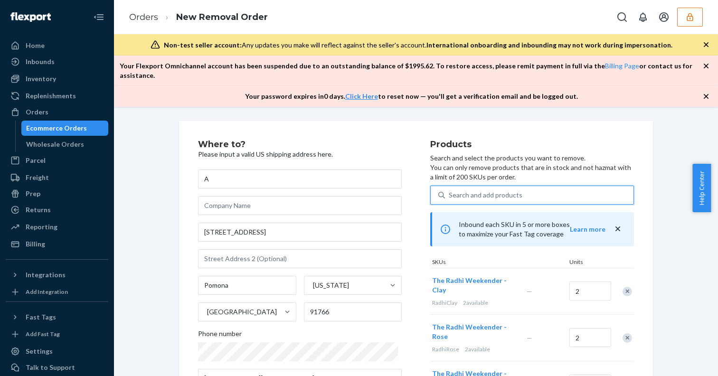
type input "w"
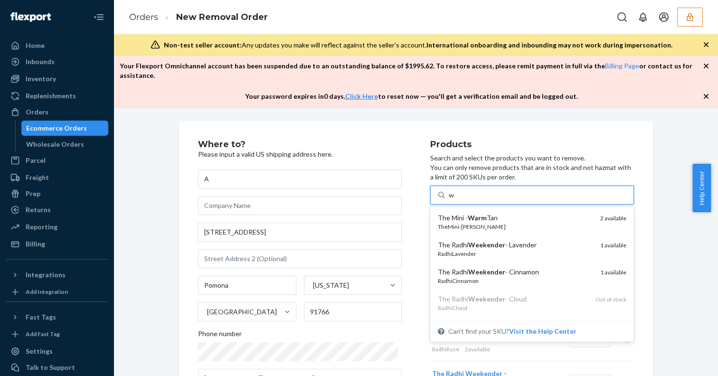
click at [468, 214] on em "Warm" at bounding box center [477, 218] width 19 height 8
click at [455, 200] on input "w" at bounding box center [452, 194] width 6 height 9
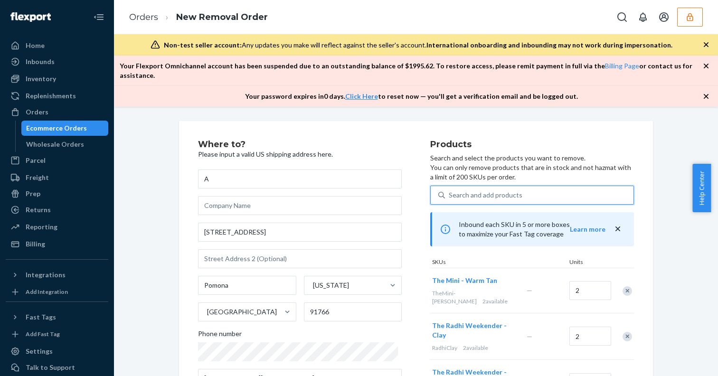
type input "w"
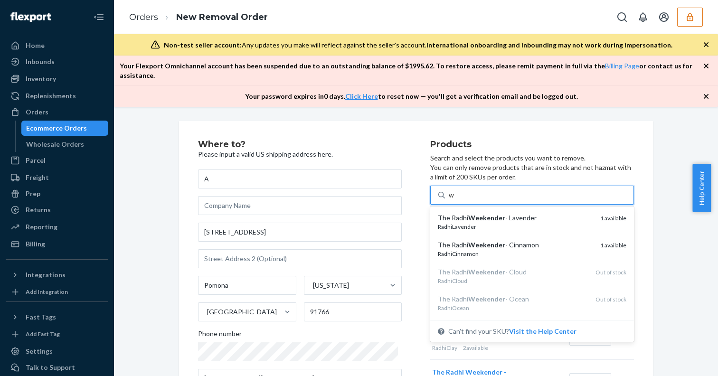
click at [468, 214] on em "Weekender" at bounding box center [486, 218] width 37 height 8
click at [455, 200] on input "w" at bounding box center [452, 194] width 6 height 9
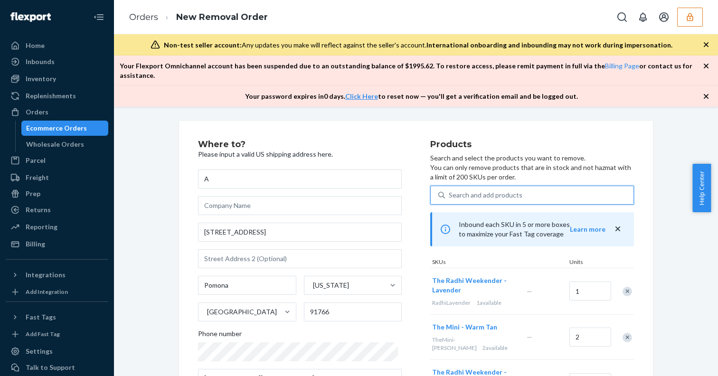
type input "w"
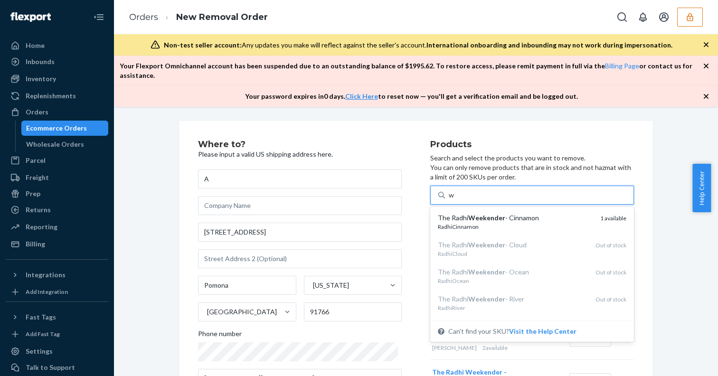
click at [468, 214] on em "Weekender" at bounding box center [486, 218] width 37 height 8
click at [455, 200] on input "w" at bounding box center [452, 194] width 6 height 9
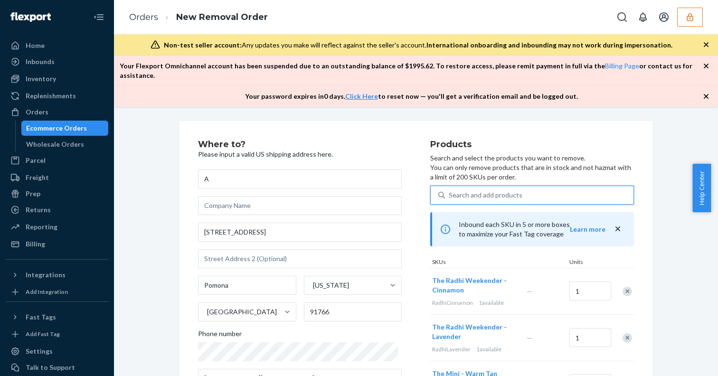
type input "x"
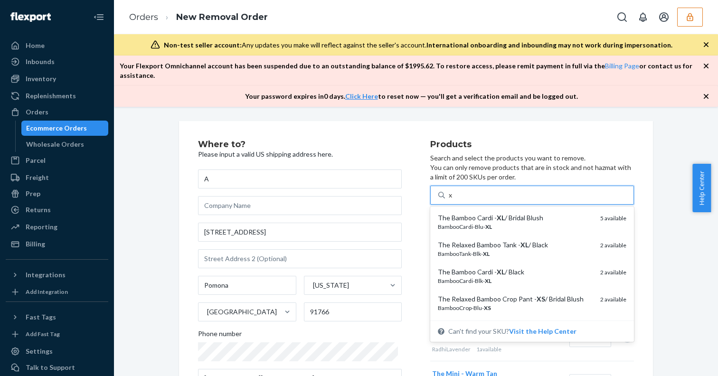
click at [461, 213] on div "The Bamboo Cardi - XL / Bridal Blush" at bounding box center [515, 217] width 155 height 9
click at [453, 200] on input "x" at bounding box center [451, 194] width 4 height 9
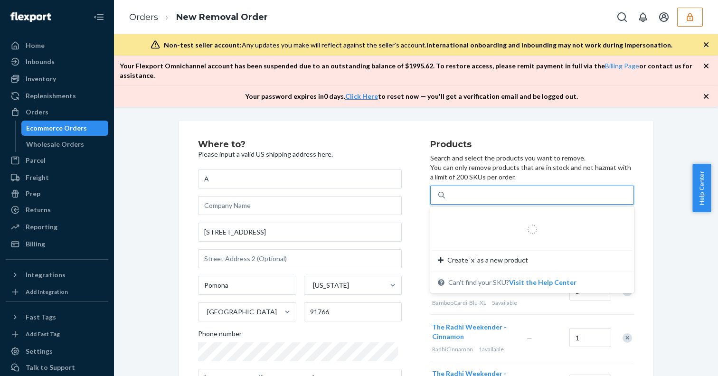
type input "x"
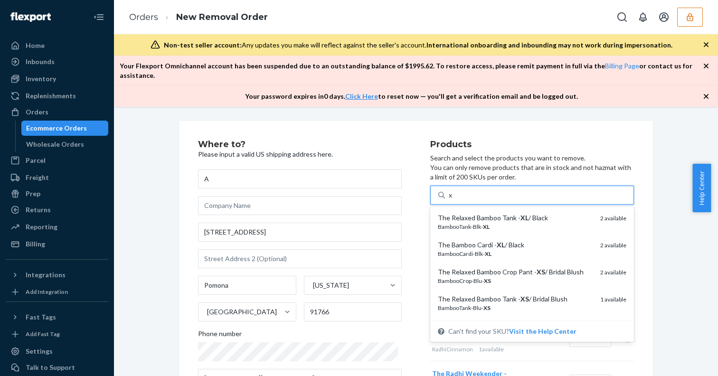
click at [461, 213] on div "The Relaxed Bamboo Tank - XL / Black" at bounding box center [515, 217] width 155 height 9
click at [453, 200] on input "x" at bounding box center [451, 194] width 4 height 9
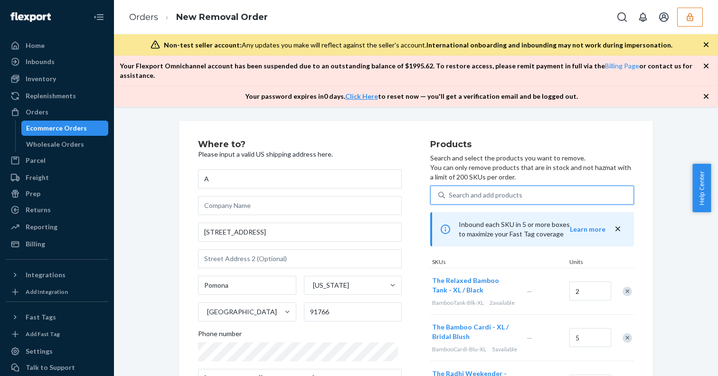
type input "x"
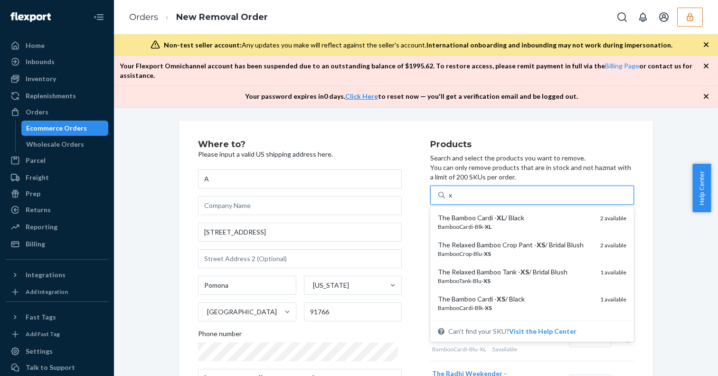
click at [461, 213] on div "The Bamboo Cardi - XL / Black" at bounding box center [515, 217] width 155 height 9
click at [453, 200] on input "x" at bounding box center [451, 194] width 4 height 9
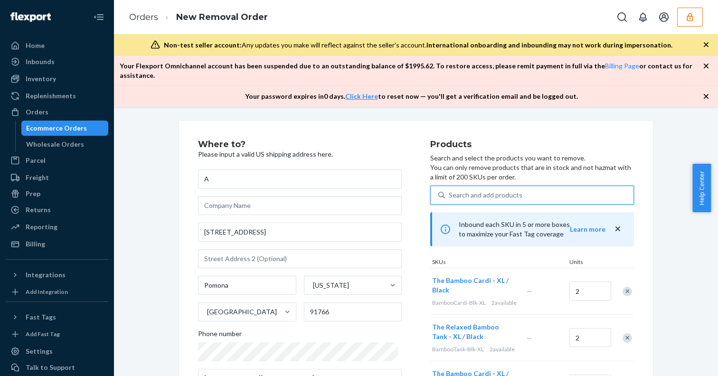
type input "x"
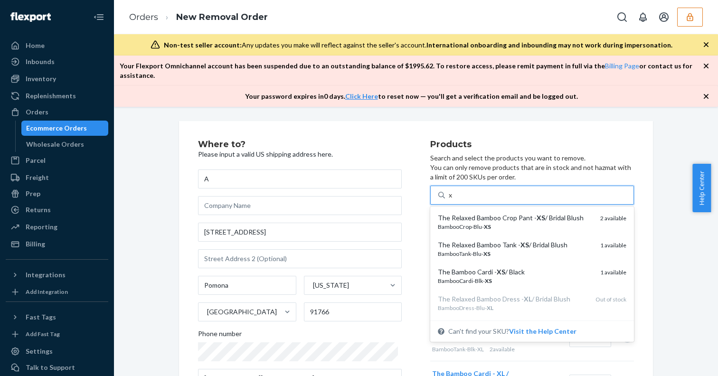
click at [461, 213] on div "The Relaxed Bamboo Crop Pant - XS / Bridal Blush" at bounding box center [515, 217] width 155 height 9
click at [453, 200] on input "x" at bounding box center [451, 194] width 4 height 9
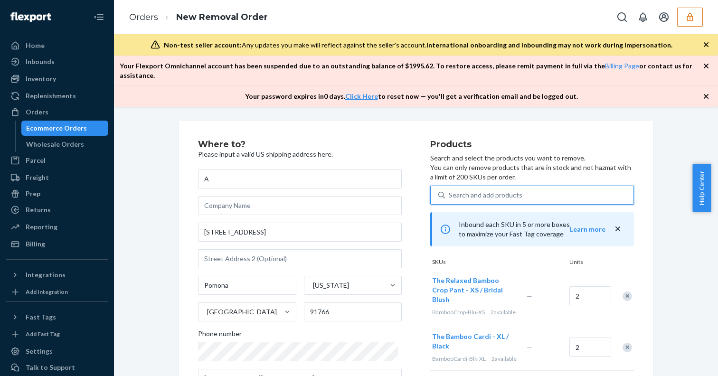
type input "x"
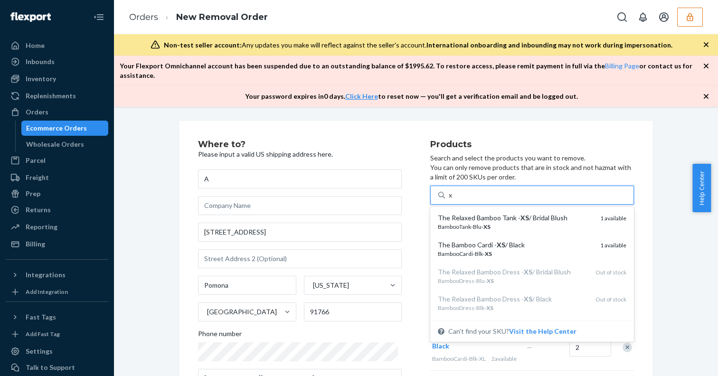
click at [461, 213] on div "The Relaxed Bamboo Tank - XS / Bridal Blush" at bounding box center [515, 217] width 155 height 9
click at [453, 200] on input "x" at bounding box center [451, 194] width 4 height 9
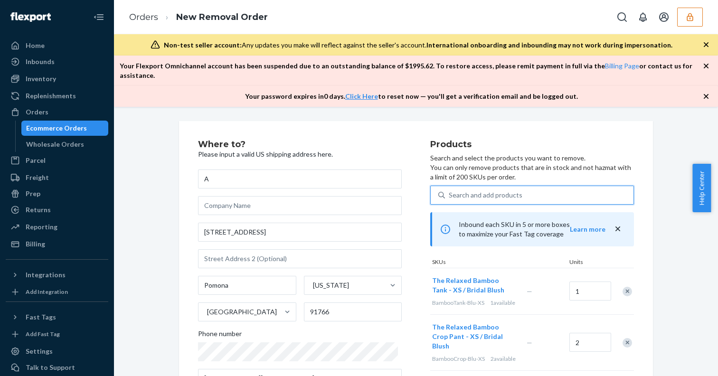
type input "x"
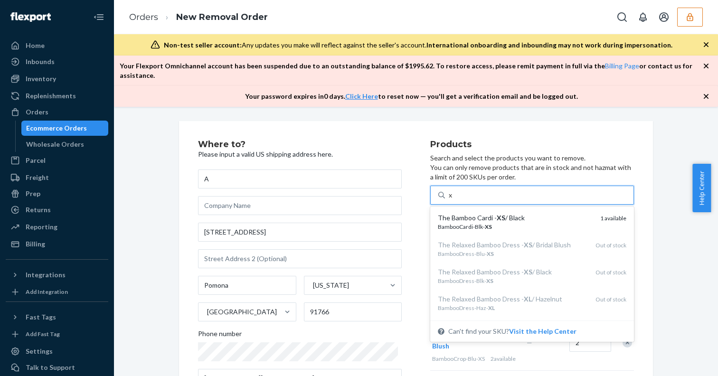
click at [461, 213] on div "The Bamboo Cardi - XS / Black" at bounding box center [515, 217] width 155 height 9
click at [453, 200] on input "x" at bounding box center [451, 194] width 4 height 9
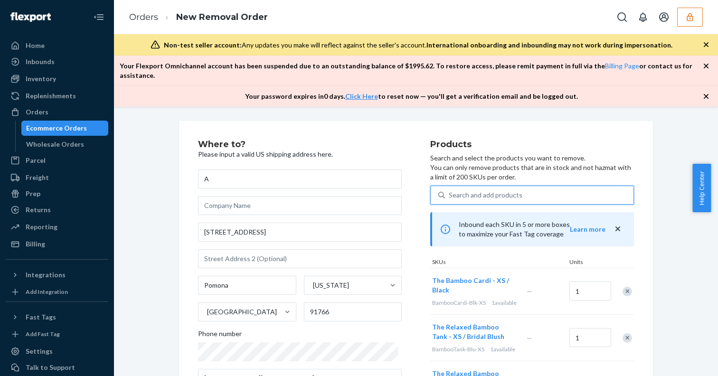
type input "y"
type input "z"
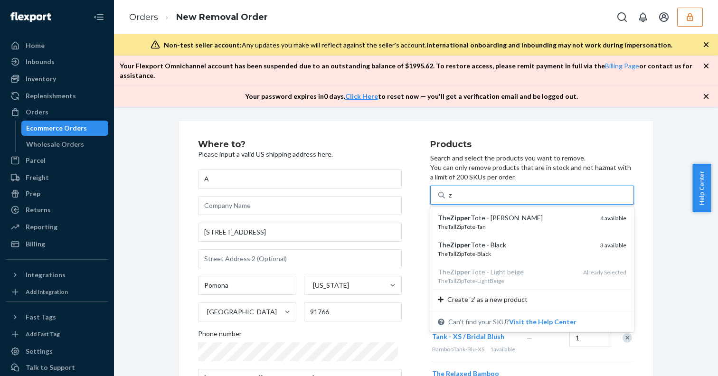
click at [461, 214] on em "Zipper" at bounding box center [460, 218] width 20 height 8
click at [453, 200] on input "z" at bounding box center [451, 194] width 4 height 9
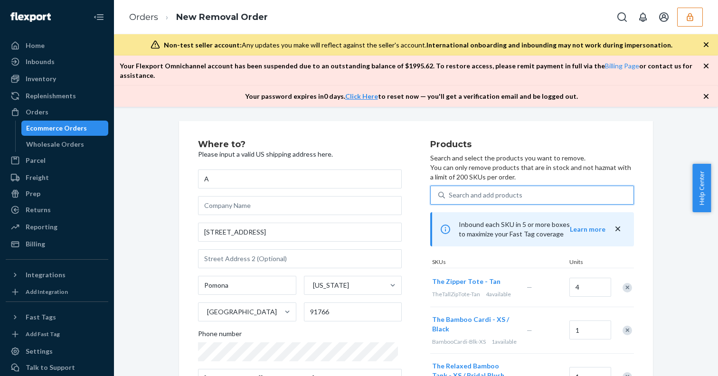
type input "z"
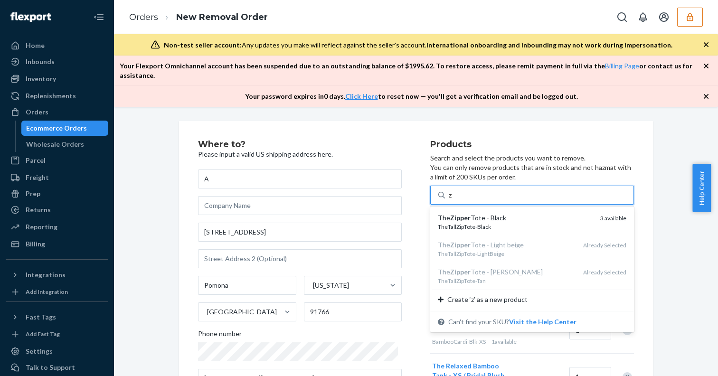
click at [461, 214] on em "Zipper" at bounding box center [460, 218] width 20 height 8
click at [453, 200] on input "z" at bounding box center [451, 194] width 4 height 9
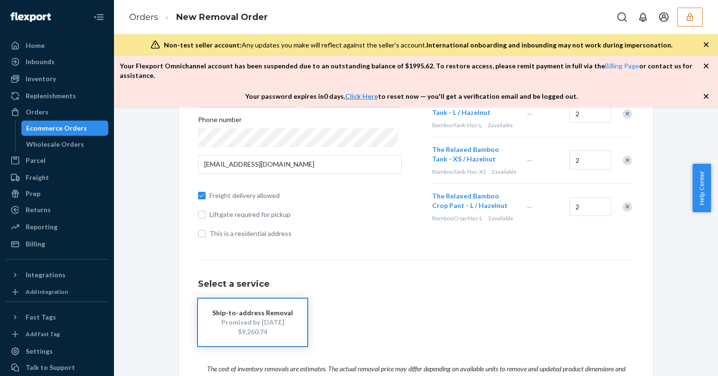
scroll to position [314, 0]
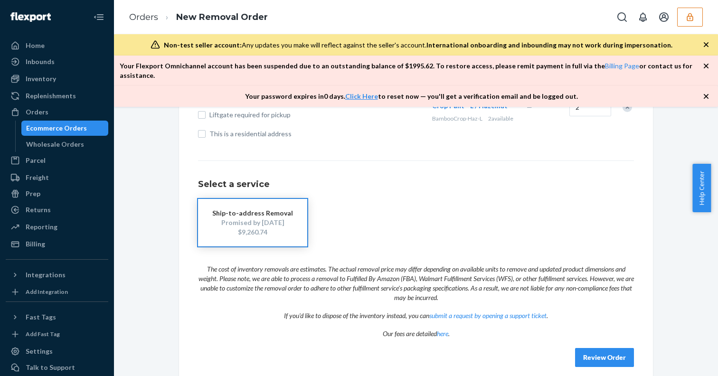
click at [599, 348] on button "Review Order" at bounding box center [604, 357] width 59 height 19
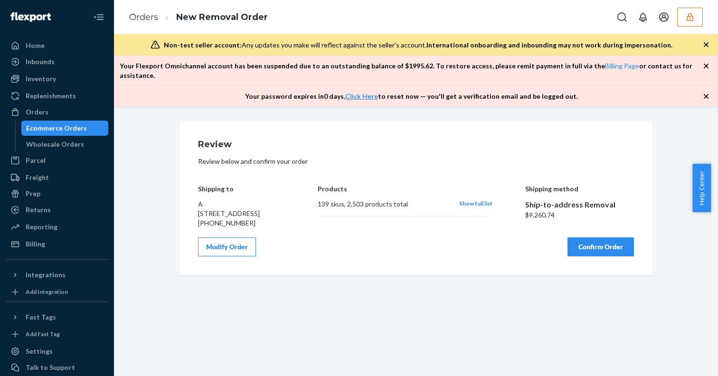
scroll to position [0, 0]
click at [238, 247] on button "Modify Order" at bounding box center [227, 246] width 58 height 19
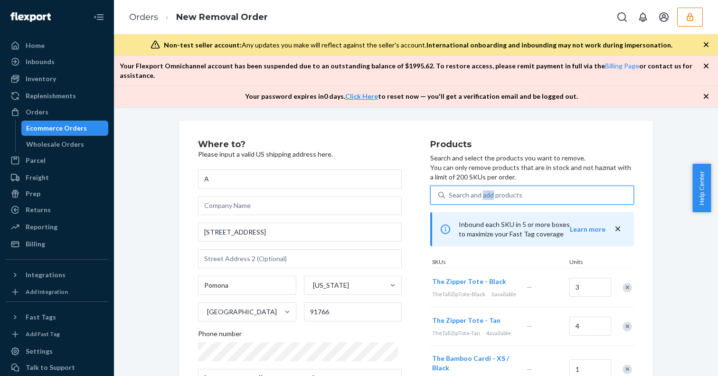
click at [449, 190] on div "Search and add products" at bounding box center [486, 194] width 74 height 9
click at [420, 160] on div "Where to? Please input a valid US shipping address here. A [STREET_ADDRESS][US_…" at bounding box center [314, 300] width 232 height 320
click at [453, 190] on div "Search and add products" at bounding box center [486, 194] width 74 height 9
click at [450, 190] on input "Search and add products" at bounding box center [449, 194] width 1 height 9
type input "a"
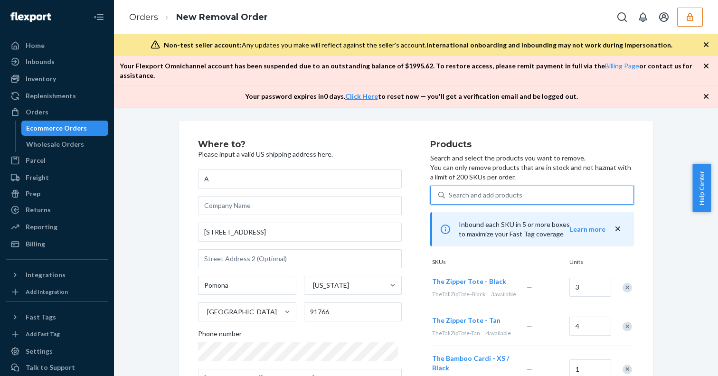
type input "b"
type input "c"
type input "d"
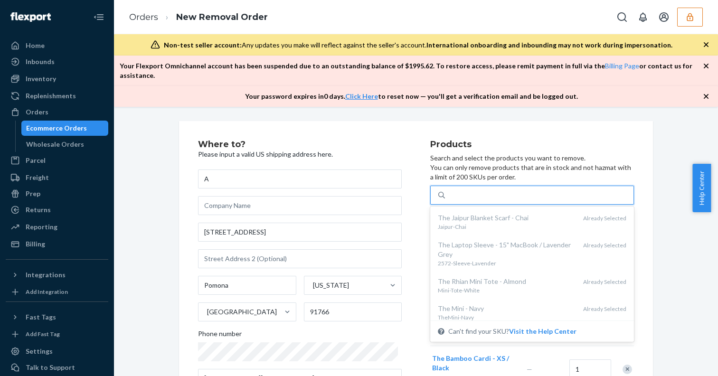
type input "e"
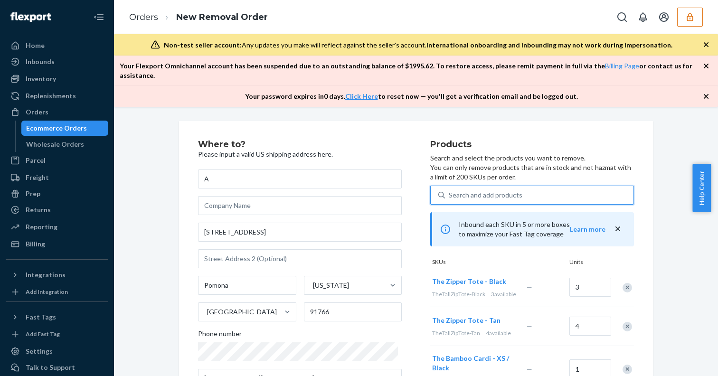
type input "f"
type input "g"
type input "h"
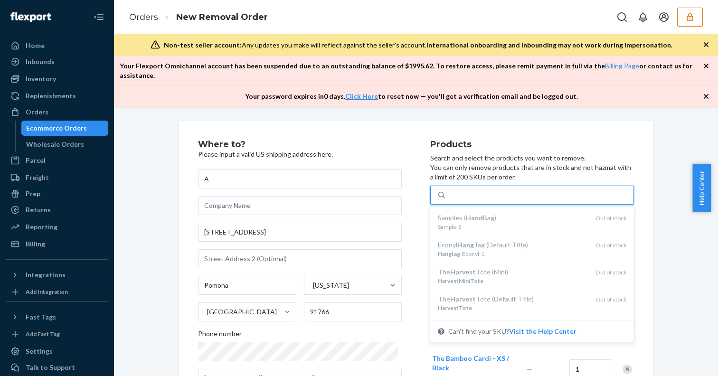
type input "i"
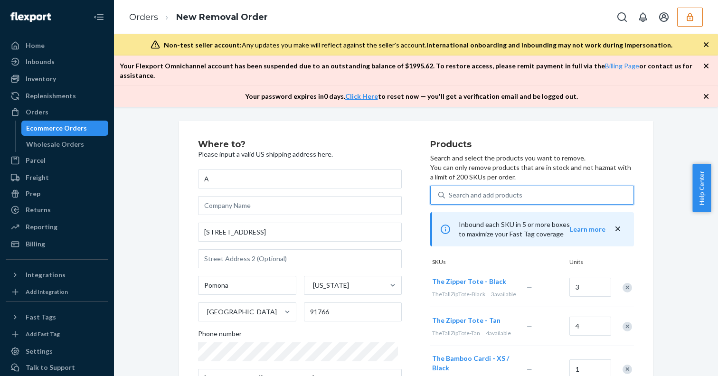
type input "j"
type input "k"
type input "l"
type input "m"
type input "n"
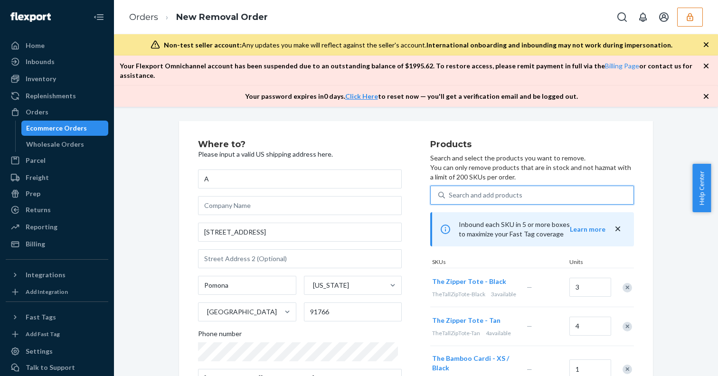
type input "o"
type input "p"
type input "q"
type input "r"
type input "s"
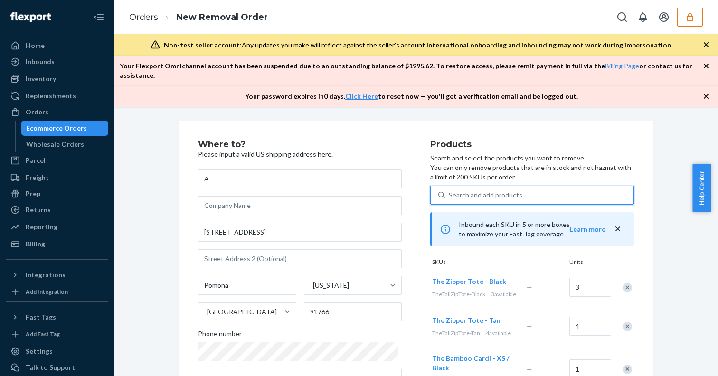
type input "t"
type input "u"
type input "v"
type input "w"
type input "x"
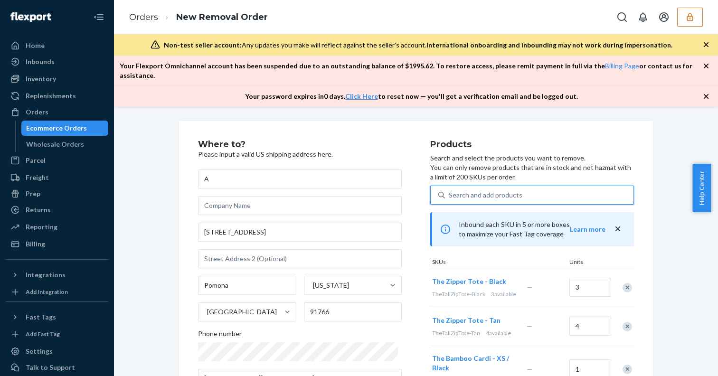
type input "y"
type input "z"
click at [407, 220] on div "Where to? Please input a valid US shipping address here. A [STREET_ADDRESS][US_…" at bounding box center [314, 300] width 232 height 320
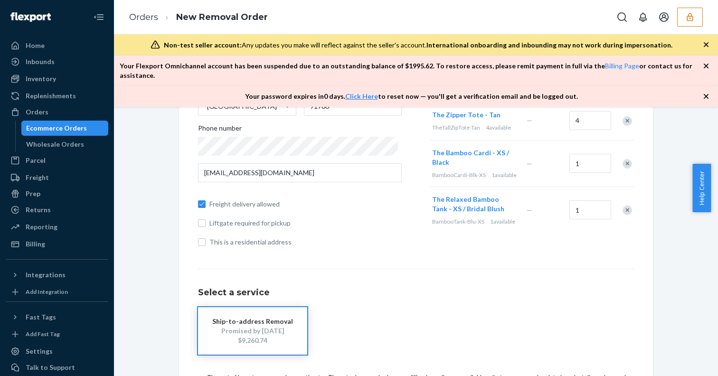
scroll to position [314, 0]
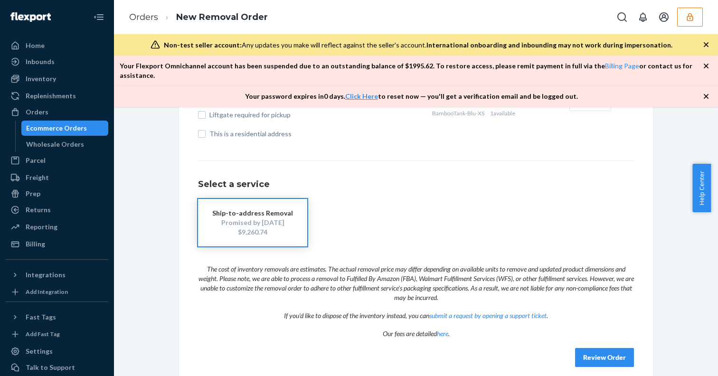
click at [594, 348] on button "Review Order" at bounding box center [604, 357] width 59 height 19
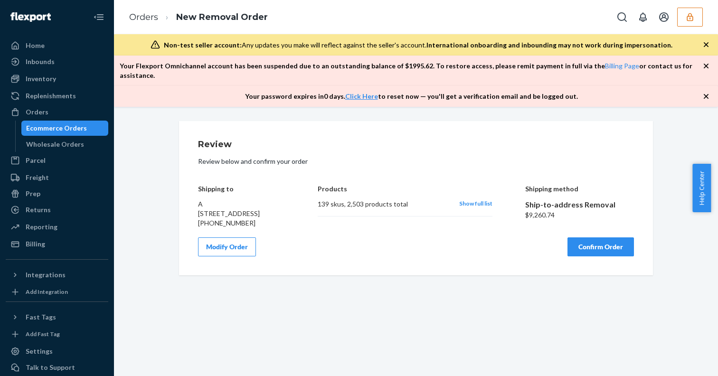
click at [241, 249] on button "Modify Order" at bounding box center [227, 246] width 58 height 19
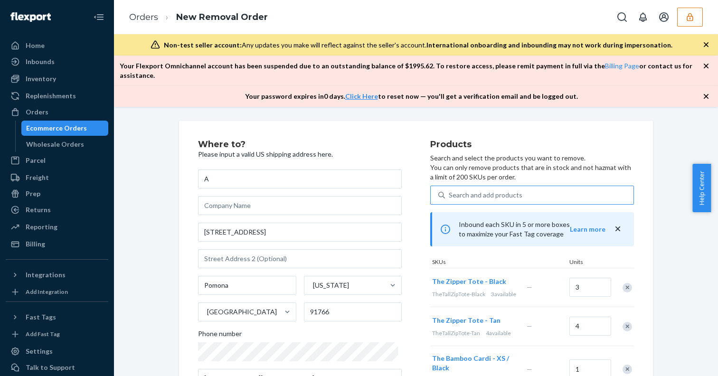
click at [468, 190] on div "Search and add products" at bounding box center [486, 194] width 74 height 9
click at [450, 190] on input "Search and add products" at bounding box center [449, 194] width 1 height 9
type input "a"
type input "b"
click at [407, 181] on div "Where to? Please input a valid US shipping address here. A [STREET_ADDRESS][US_…" at bounding box center [314, 300] width 232 height 320
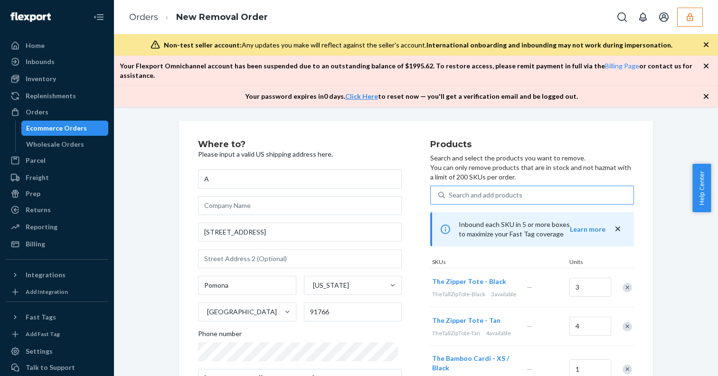
scroll to position [314, 0]
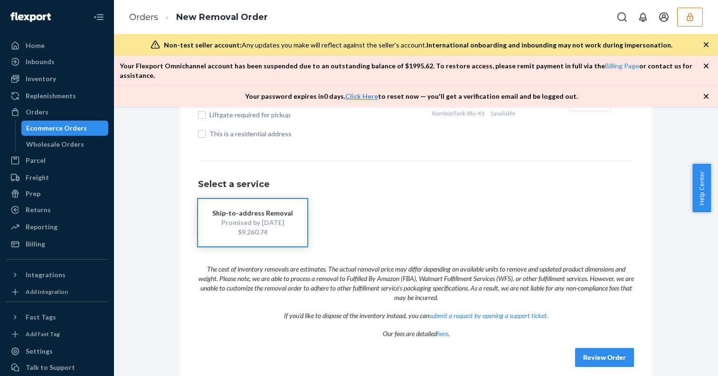
click at [600, 348] on button "Review Order" at bounding box center [604, 357] width 59 height 19
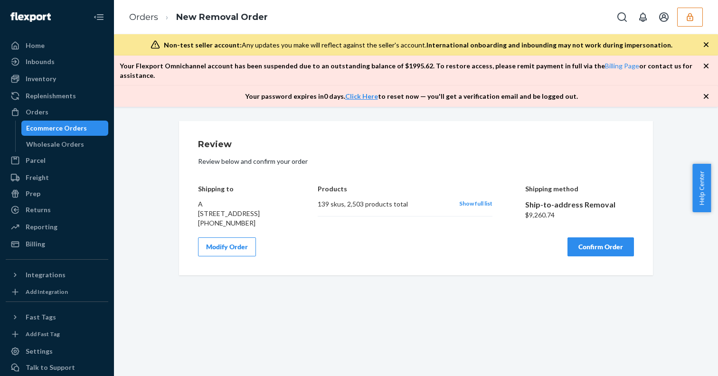
scroll to position [0, 0]
click at [236, 244] on button "Modify Order" at bounding box center [227, 246] width 58 height 19
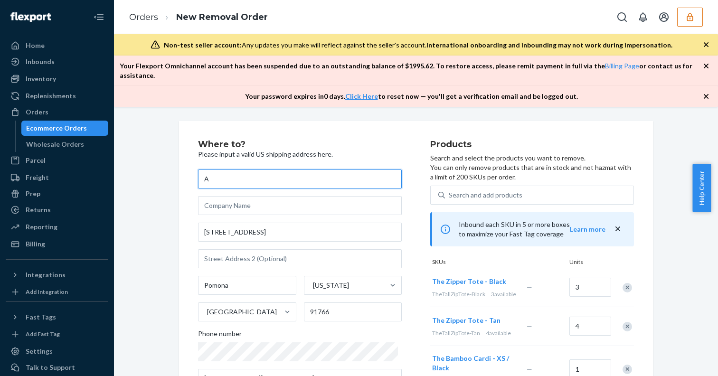
scroll to position [314, 0]
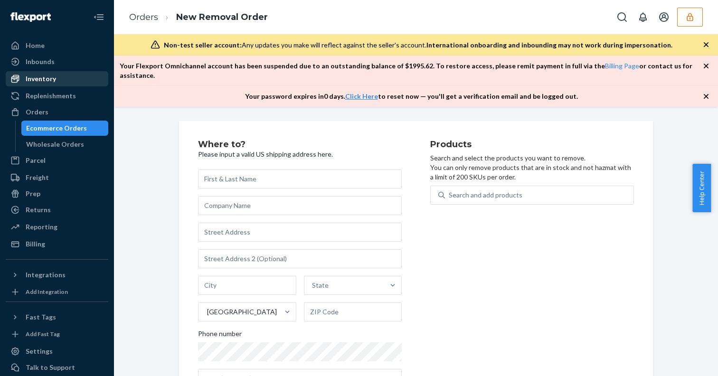
click at [71, 80] on div "Inventory" at bounding box center [57, 78] width 101 height 13
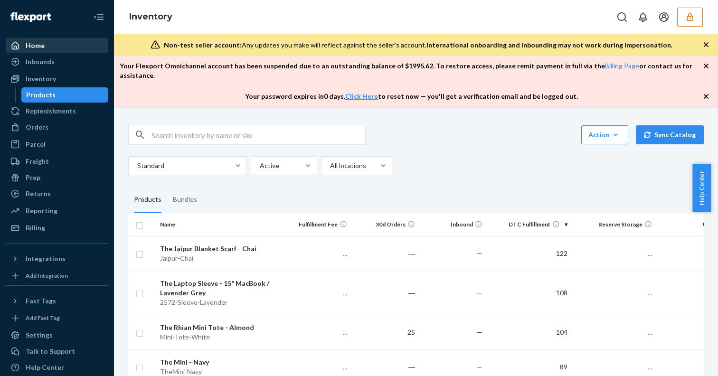
click at [70, 42] on div "Home" at bounding box center [57, 45] width 101 height 13
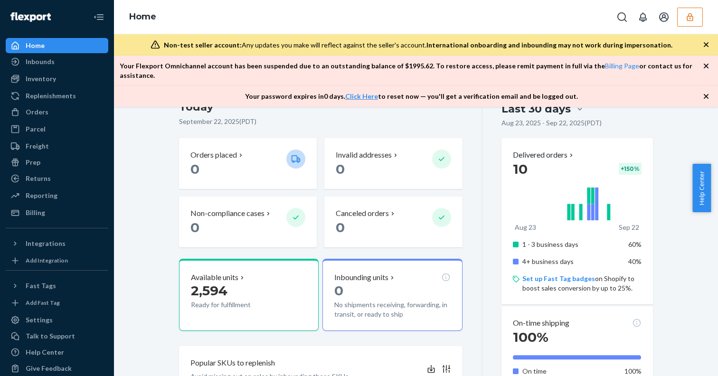
scroll to position [104, 0]
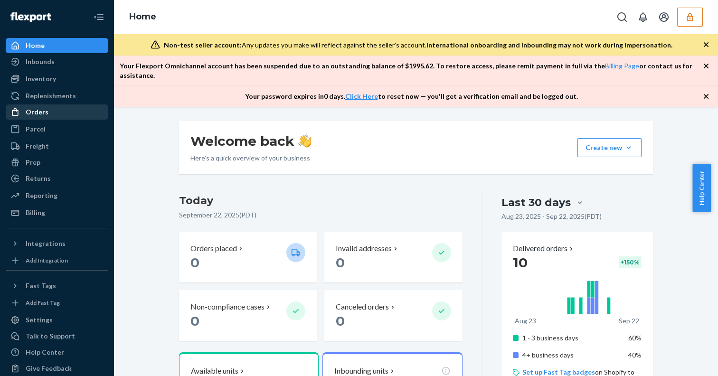
click at [53, 114] on div "Orders" at bounding box center [57, 111] width 101 height 13
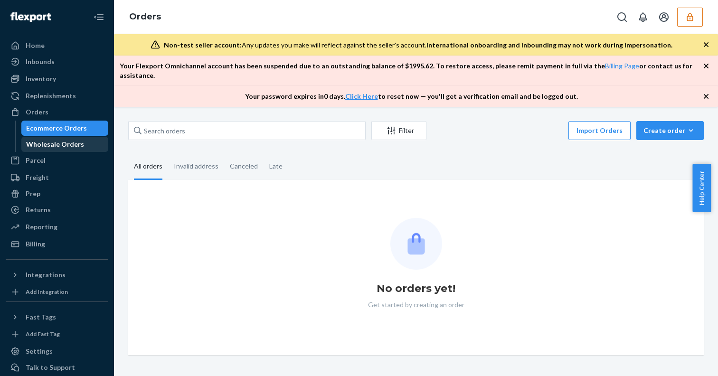
click at [51, 144] on div "Wholesale Orders" at bounding box center [55, 144] width 58 height 9
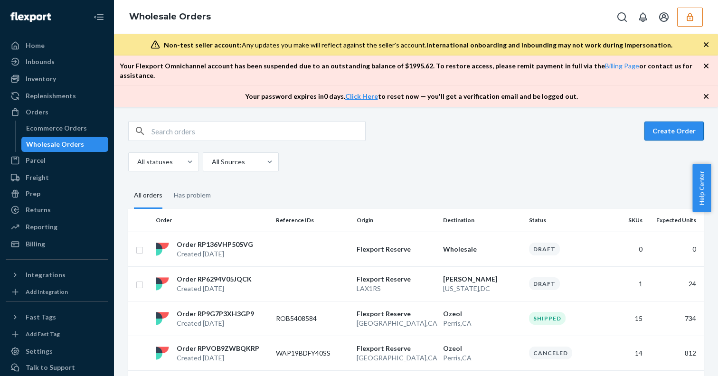
click at [647, 122] on button "Create Order" at bounding box center [674, 131] width 59 height 19
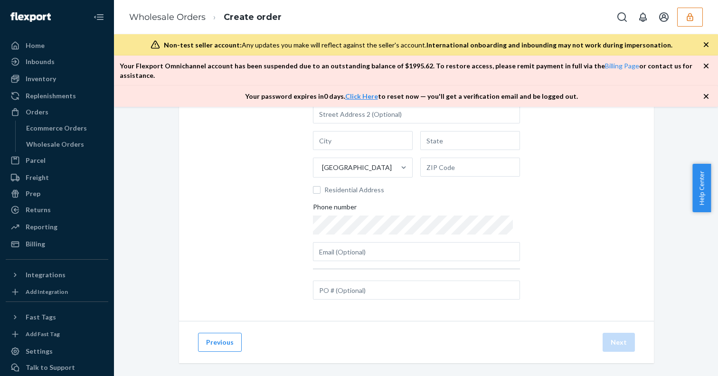
scroll to position [131, 0]
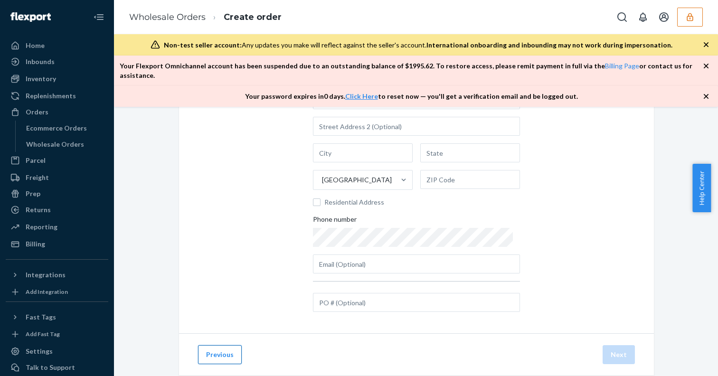
click at [209, 346] on button "Previous" at bounding box center [220, 354] width 44 height 19
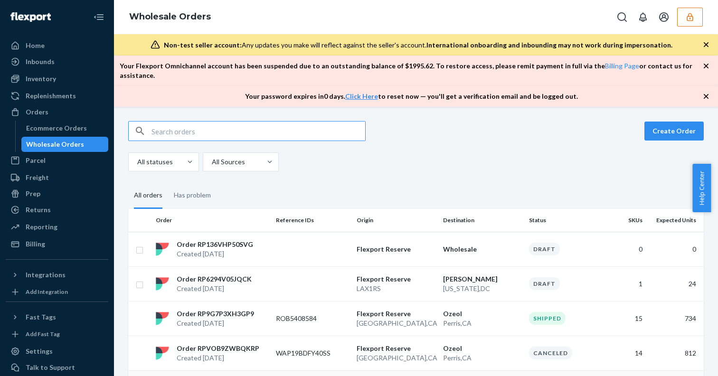
click at [503, 376] on p "Ozeol" at bounding box center [482, 383] width 79 height 9
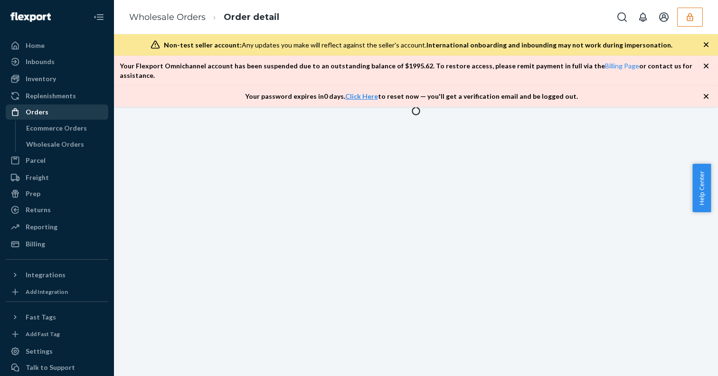
click at [44, 108] on div "Orders" at bounding box center [37, 111] width 23 height 9
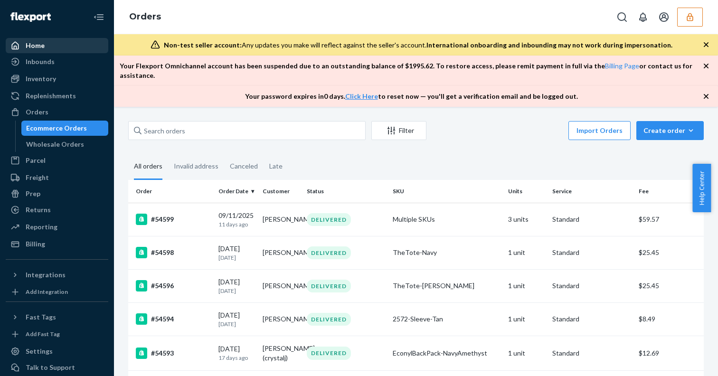
click at [67, 47] on div "Home" at bounding box center [57, 45] width 101 height 13
